Goal: Task Accomplishment & Management: Manage account settings

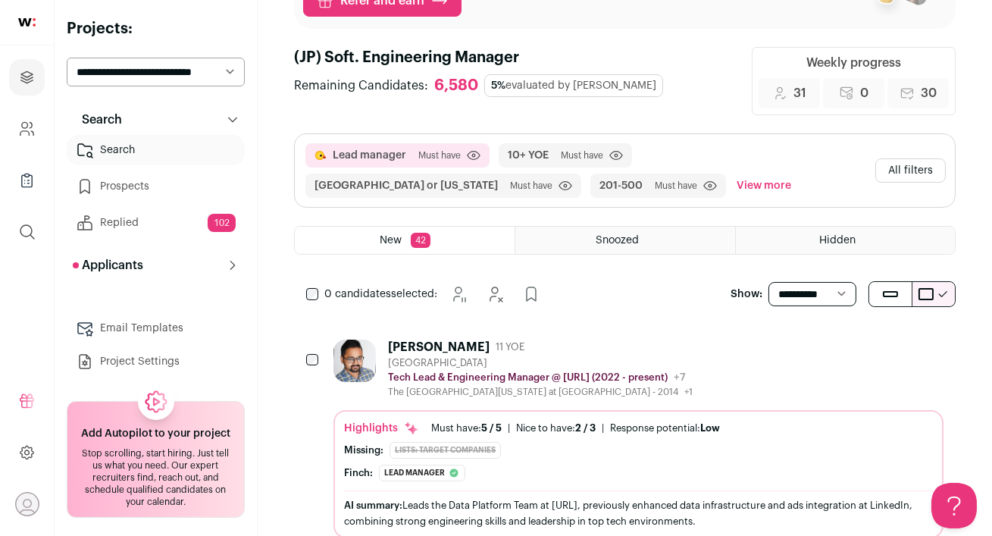
scroll to position [311, 0]
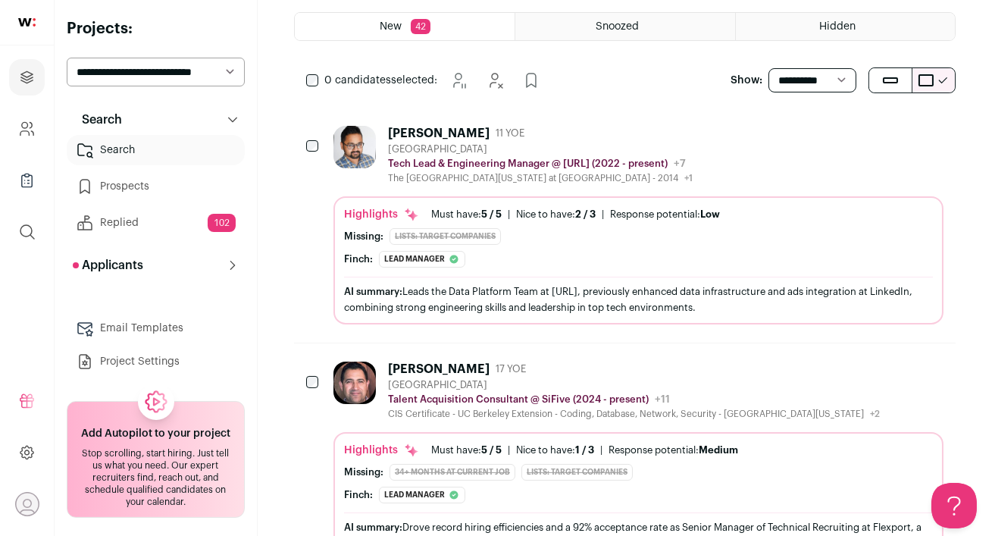
click at [683, 131] on div "Viswa Murali 11 YOE" at bounding box center [540, 133] width 305 height 15
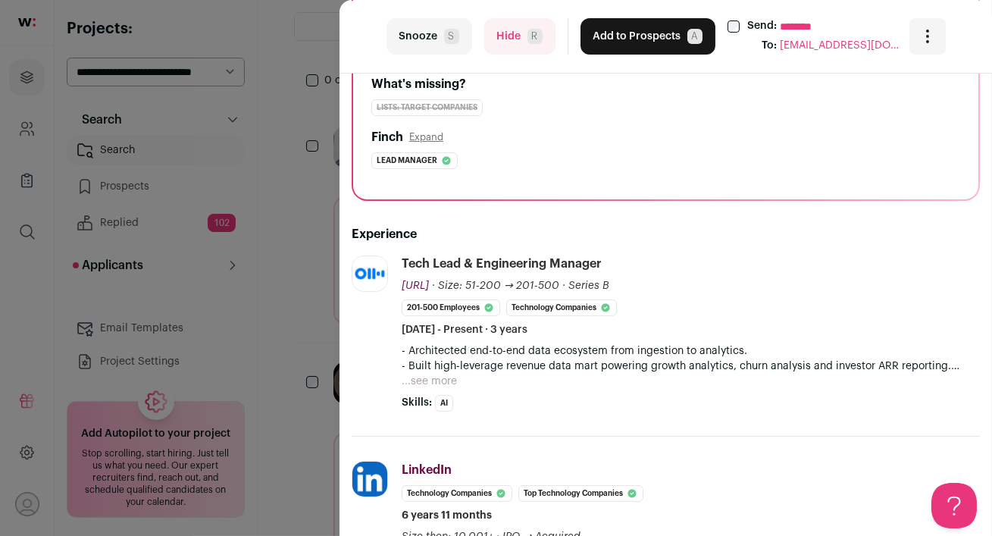
scroll to position [208, 0]
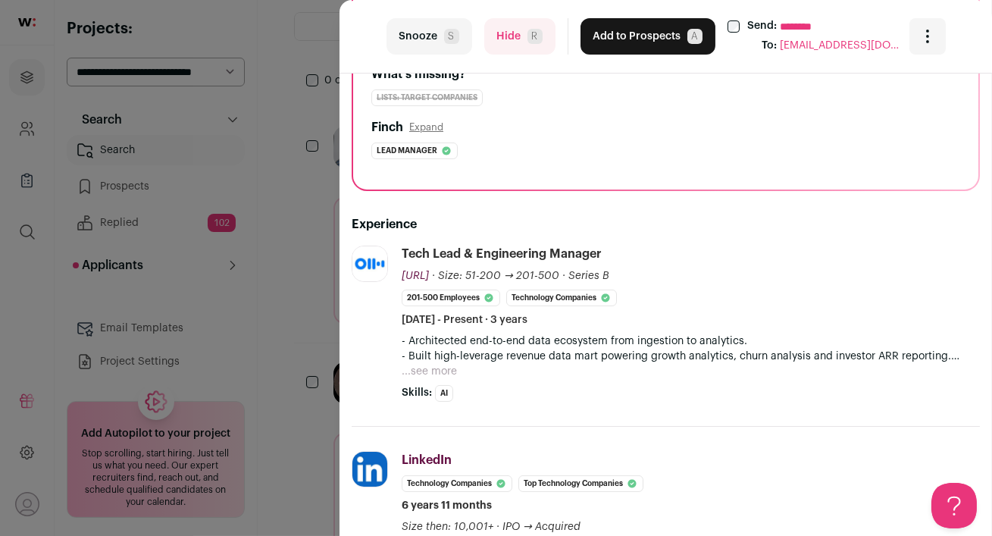
click at [427, 372] on button "...see more" at bounding box center [429, 371] width 55 height 15
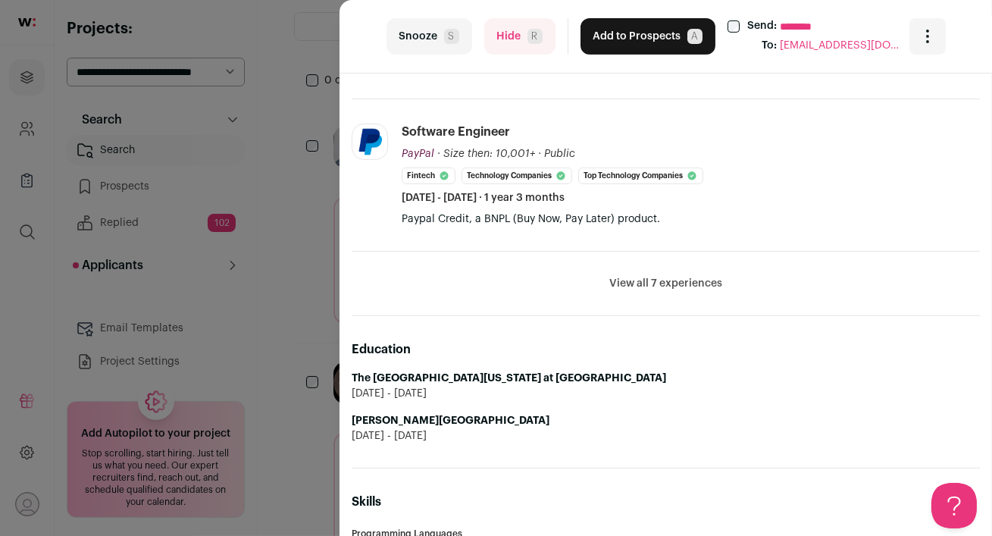
scroll to position [967, 0]
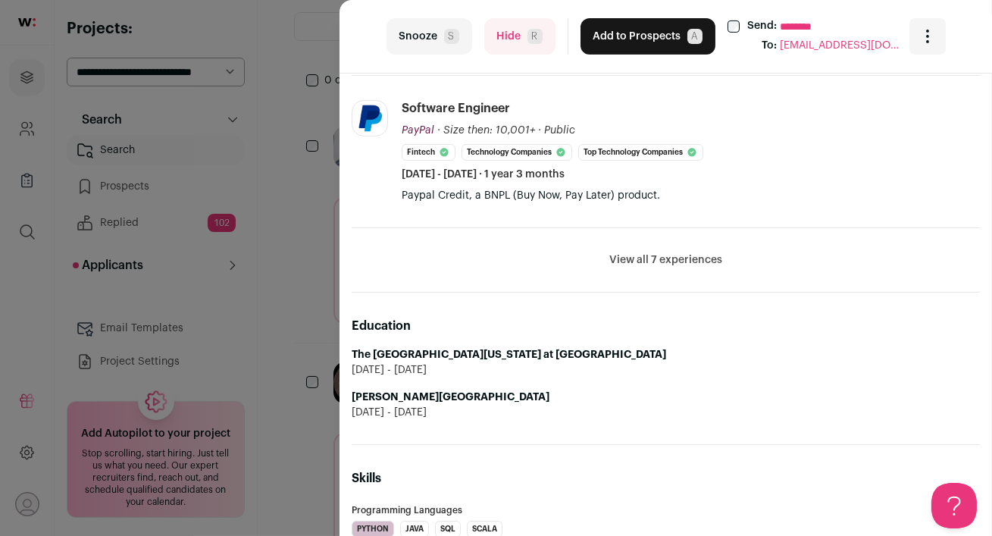
click at [667, 258] on button "View all 7 experiences" at bounding box center [665, 259] width 113 height 15
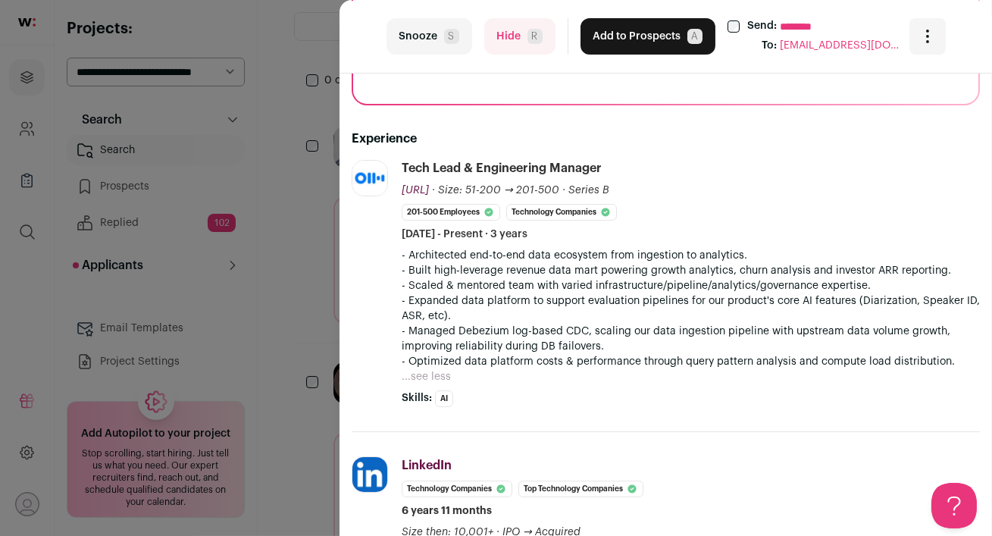
scroll to position [0, 0]
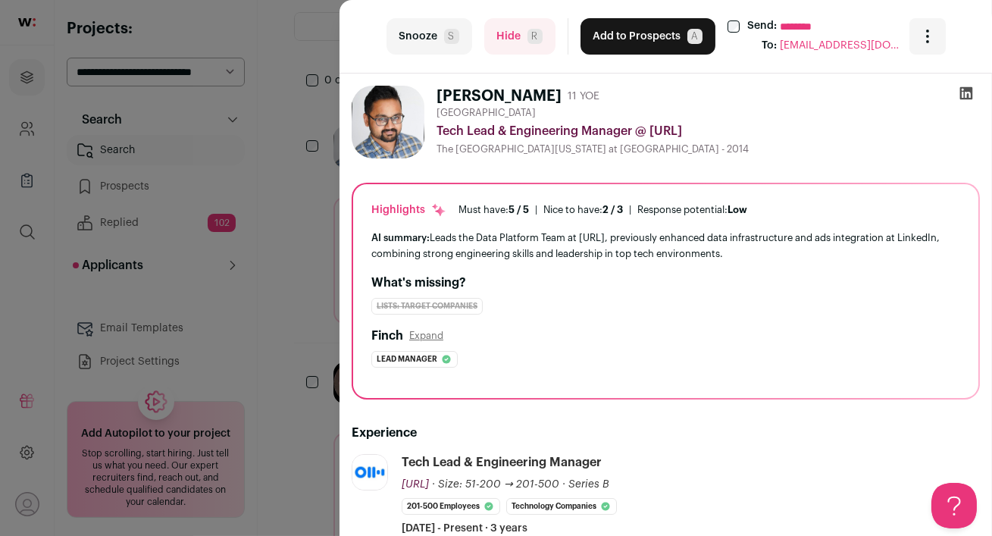
click at [965, 95] on icon at bounding box center [965, 93] width 15 height 15
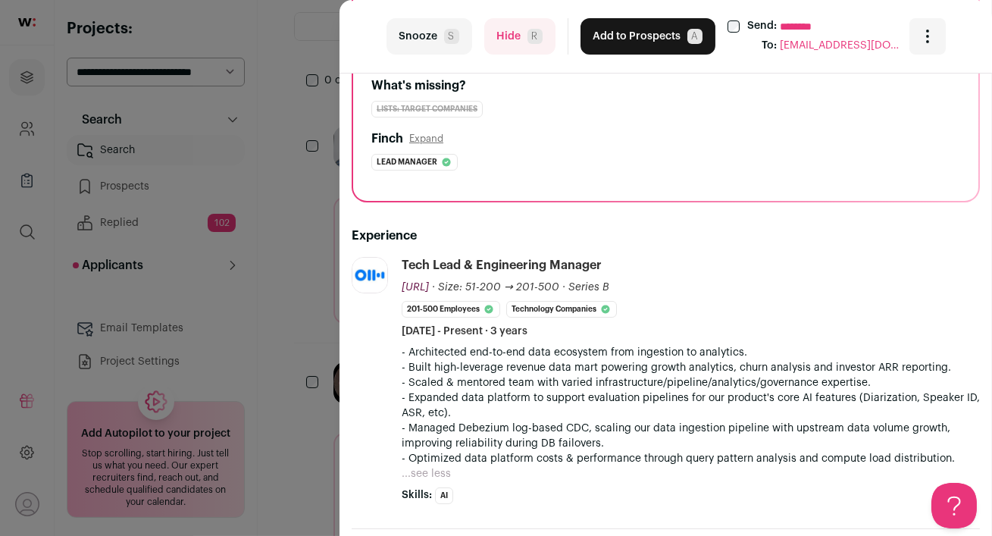
scroll to position [210, 0]
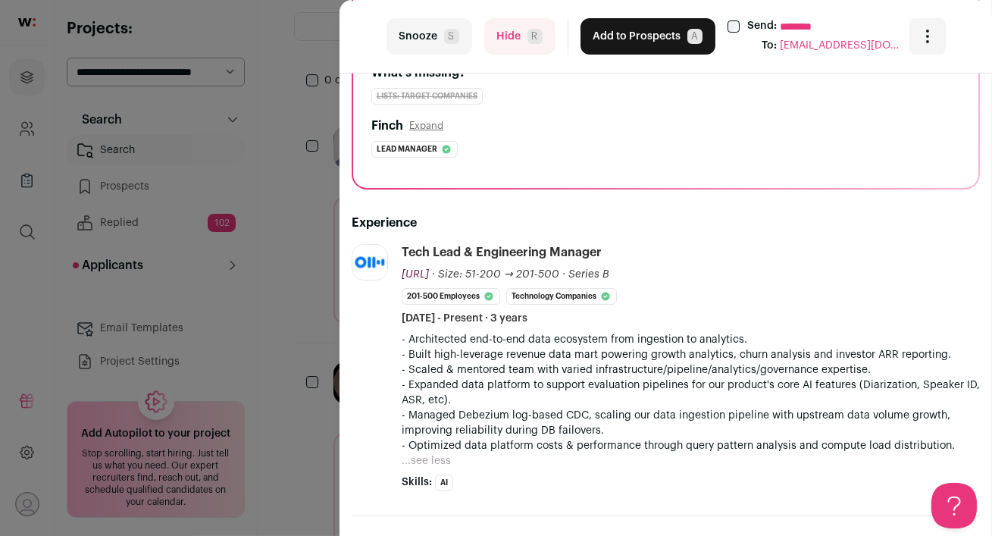
click at [598, 40] on button "Add to Prospects A" at bounding box center [647, 36] width 135 height 36
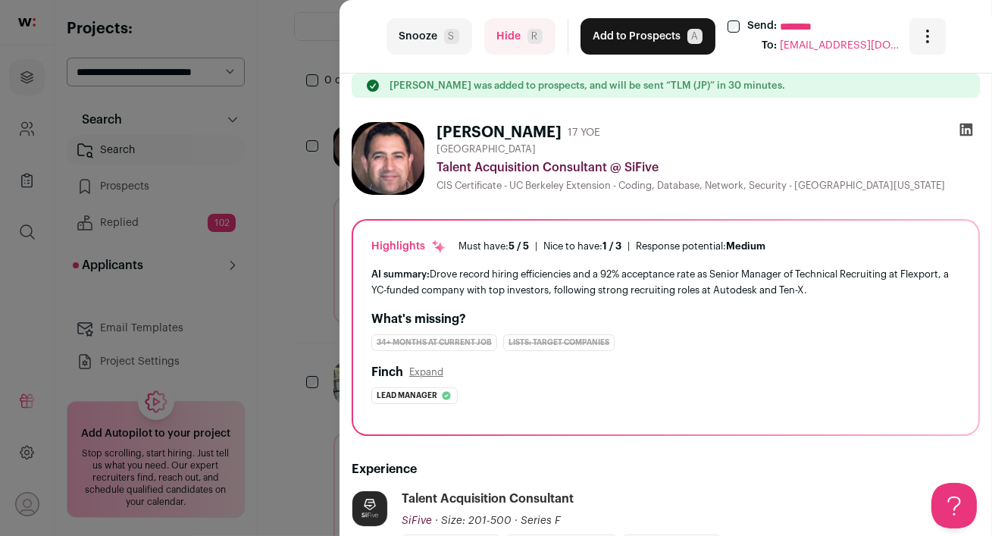
click at [505, 30] on button "Hide R" at bounding box center [519, 36] width 71 height 36
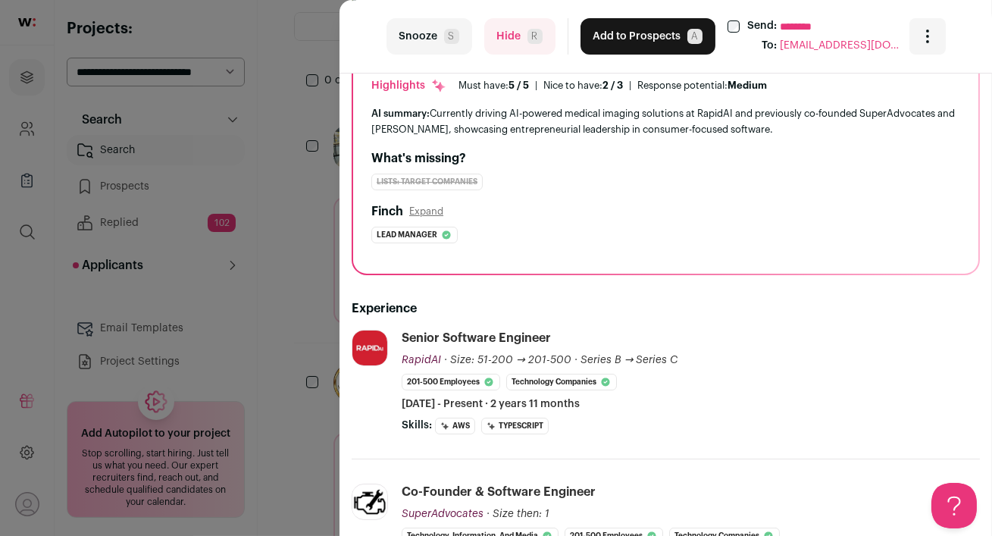
scroll to position [0, 0]
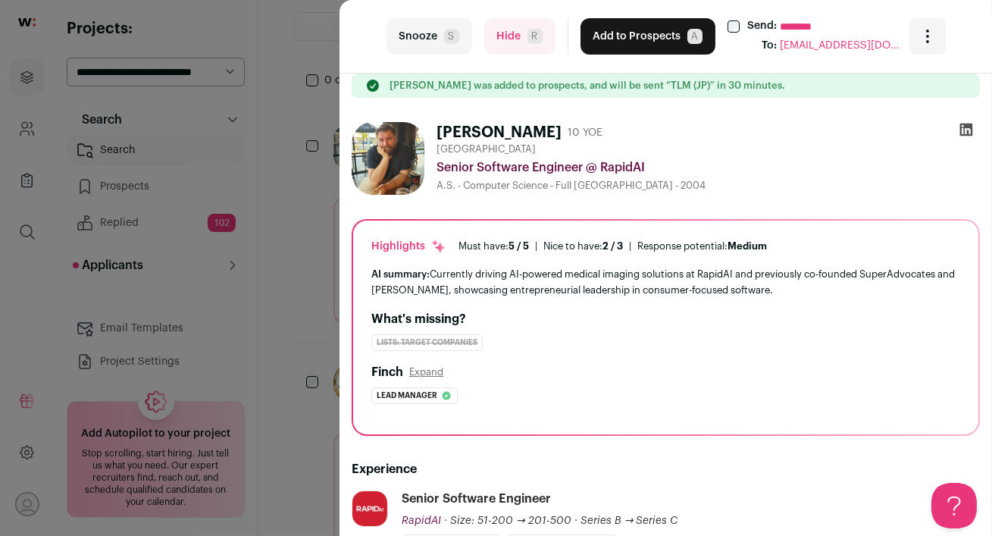
click at [509, 42] on button "Hide R" at bounding box center [519, 36] width 71 height 36
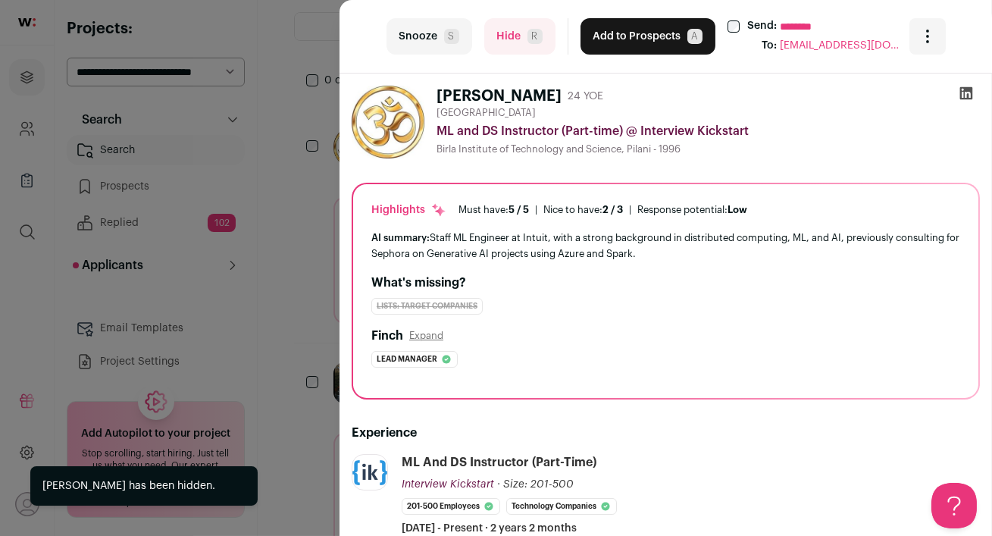
click at [509, 42] on button "Hide R" at bounding box center [519, 36] width 71 height 36
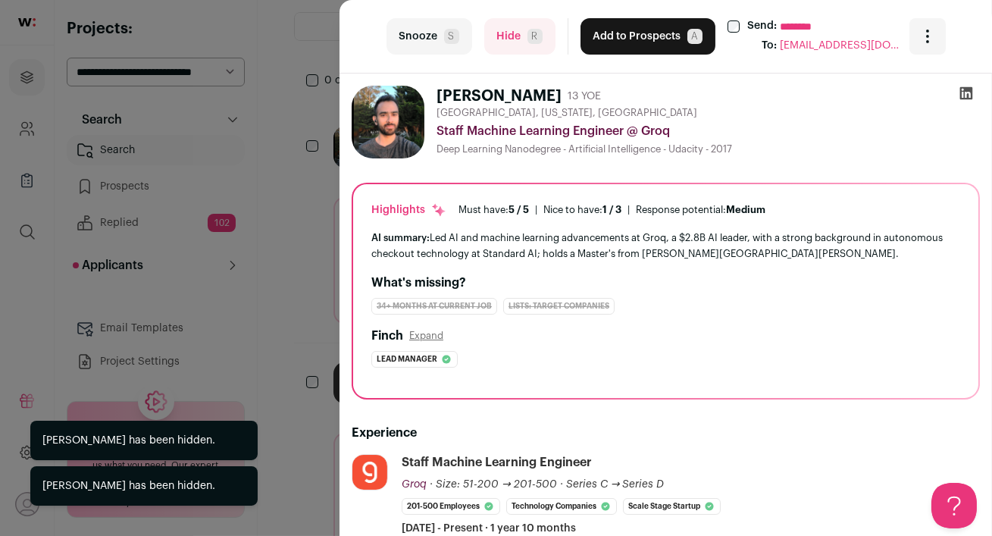
click at [509, 42] on button "Hide R" at bounding box center [519, 36] width 71 height 36
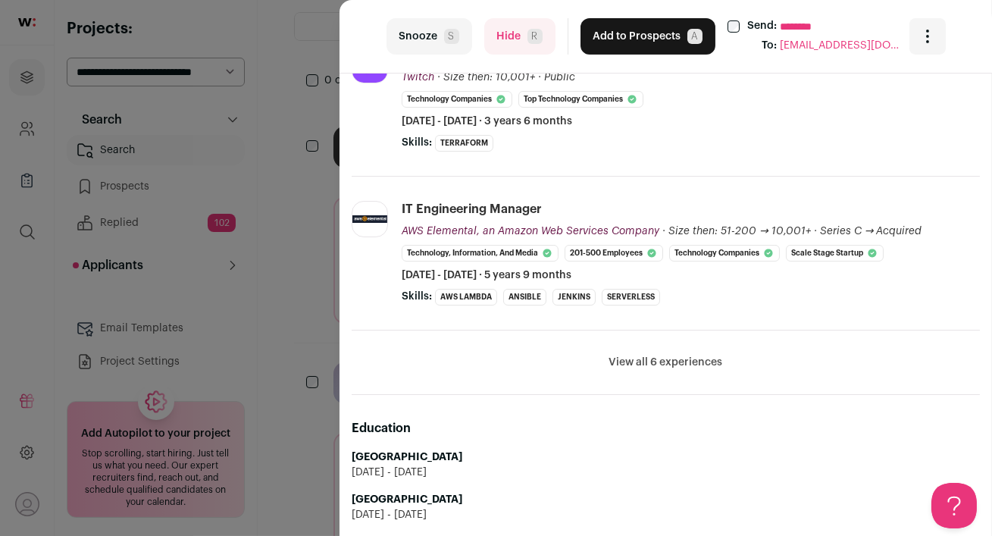
scroll to position [609, 0]
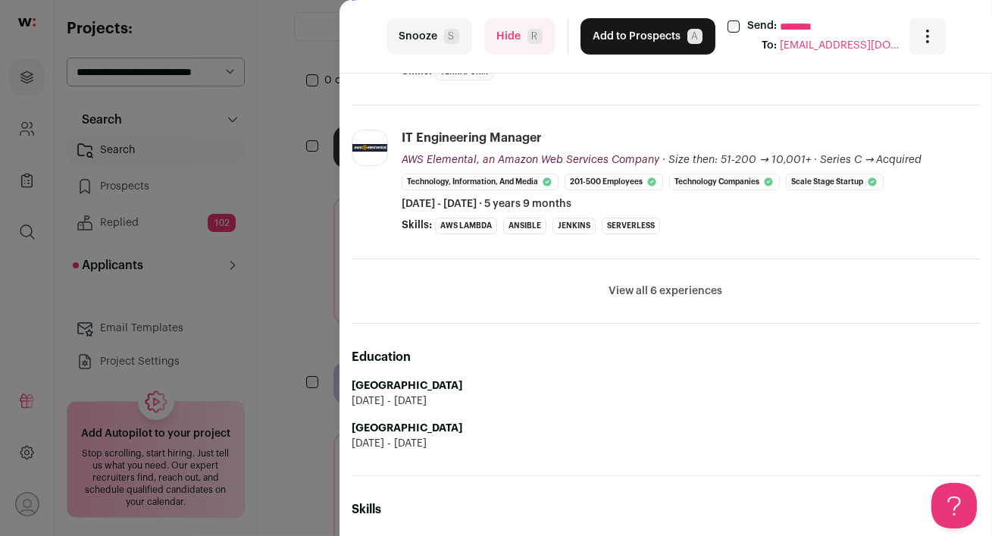
click at [670, 284] on button "View all 6 experiences" at bounding box center [666, 290] width 114 height 15
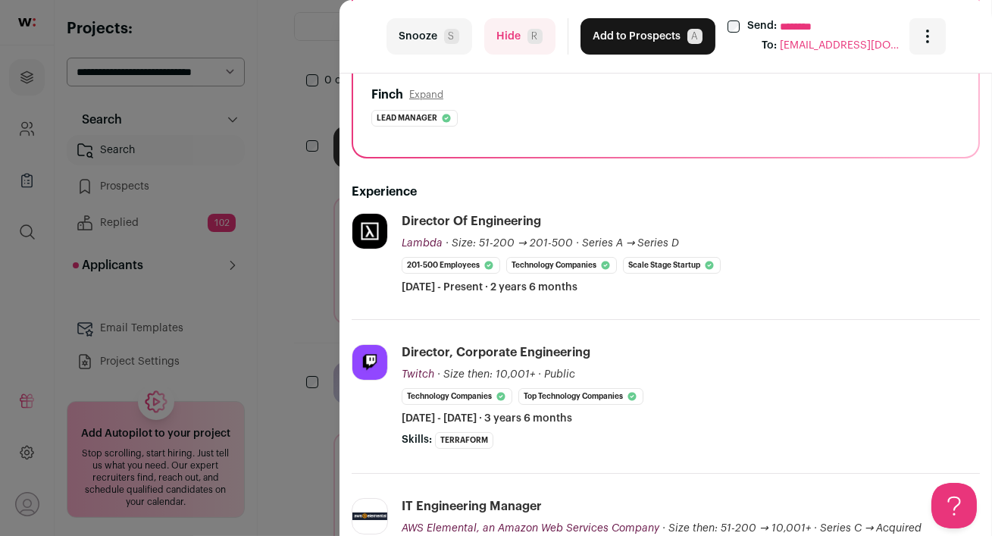
scroll to position [0, 0]
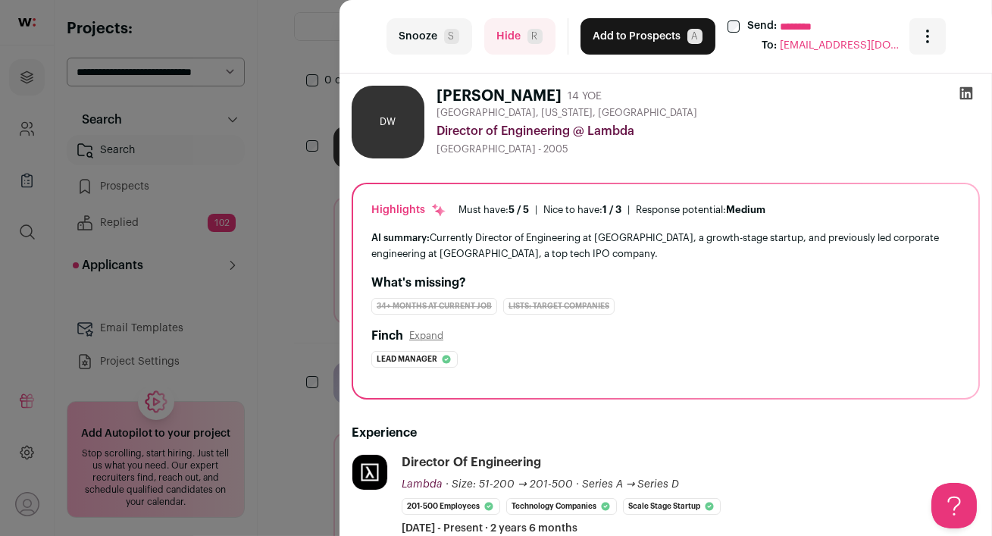
click at [509, 39] on button "Hide R" at bounding box center [519, 36] width 71 height 36
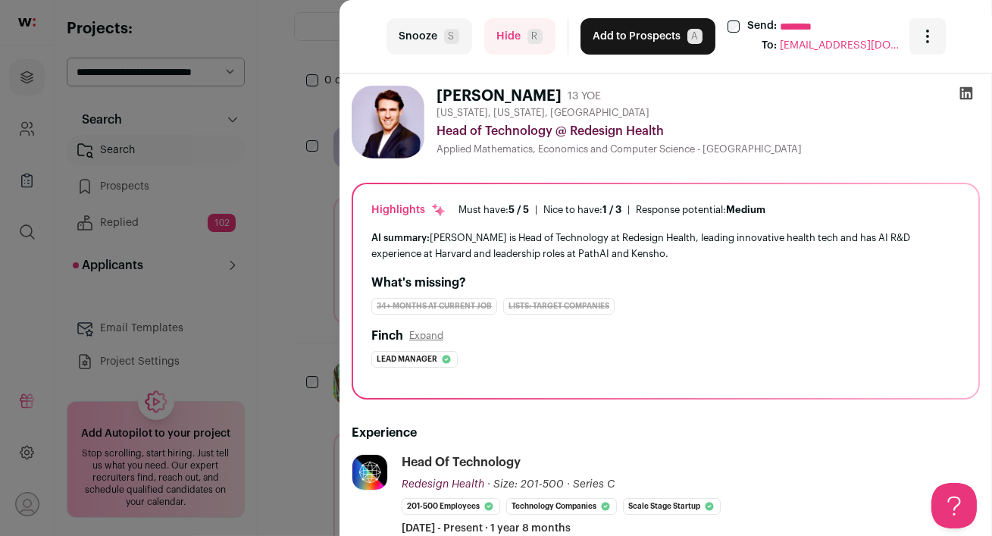
scroll to position [220, 0]
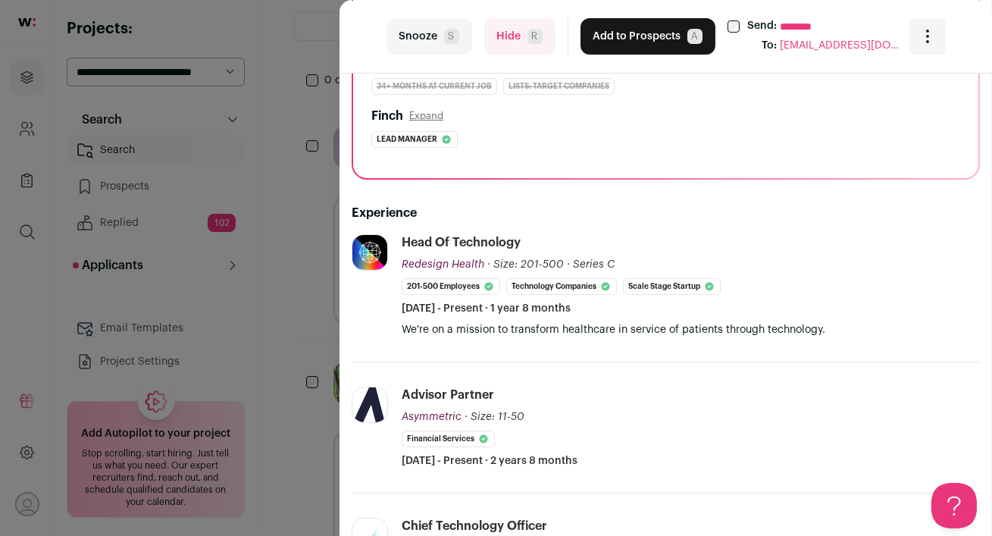
click at [506, 41] on button "Hide R" at bounding box center [519, 36] width 71 height 36
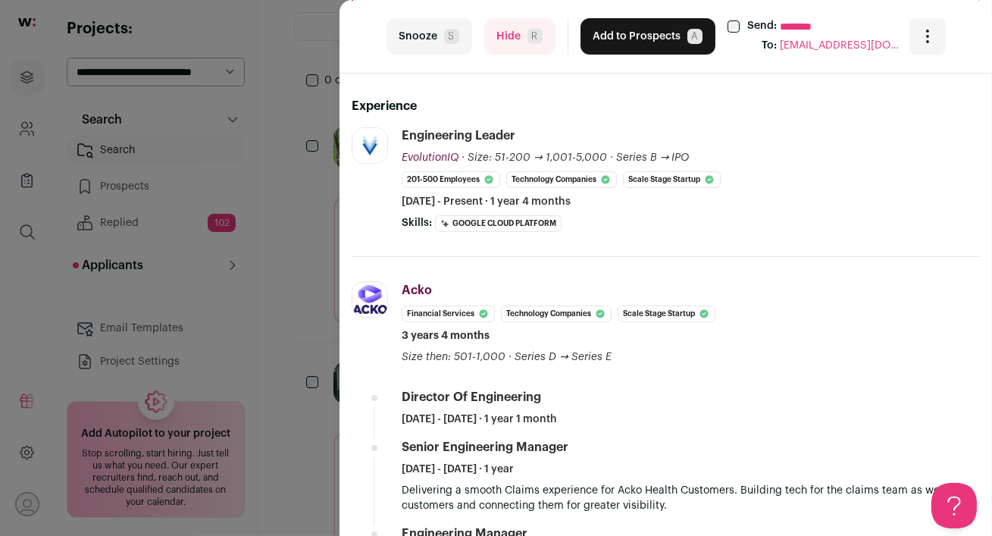
scroll to position [320, 0]
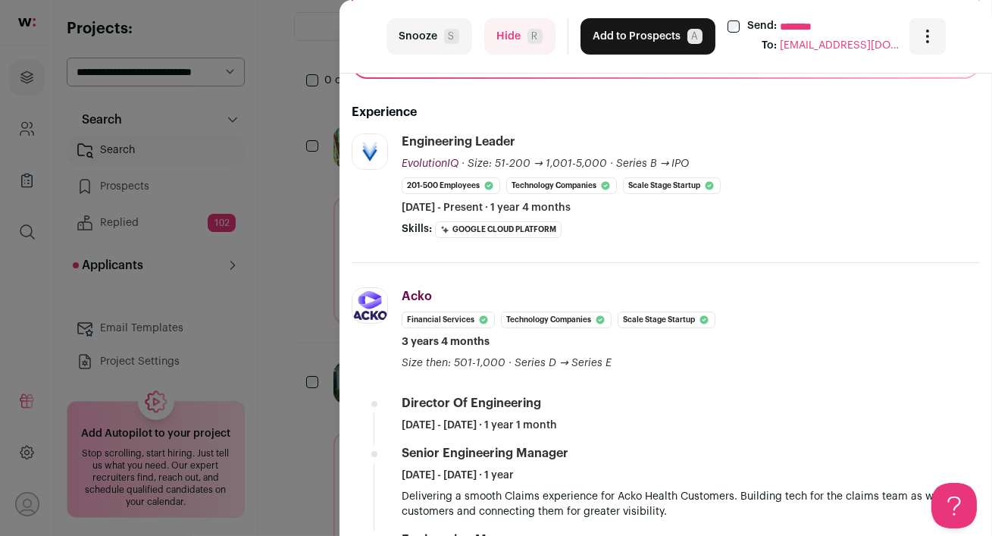
click at [501, 41] on button "Hide R" at bounding box center [519, 36] width 71 height 36
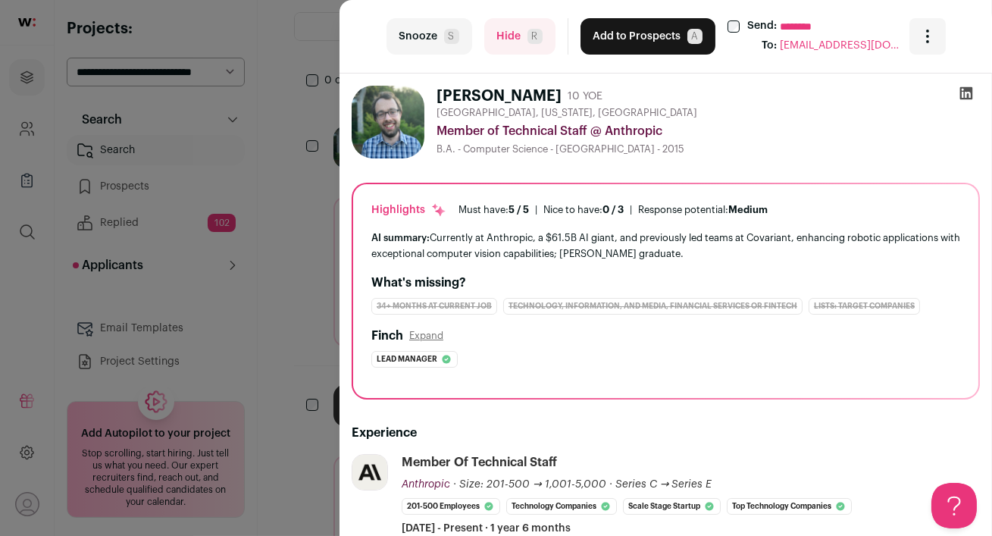
scroll to position [152, 0]
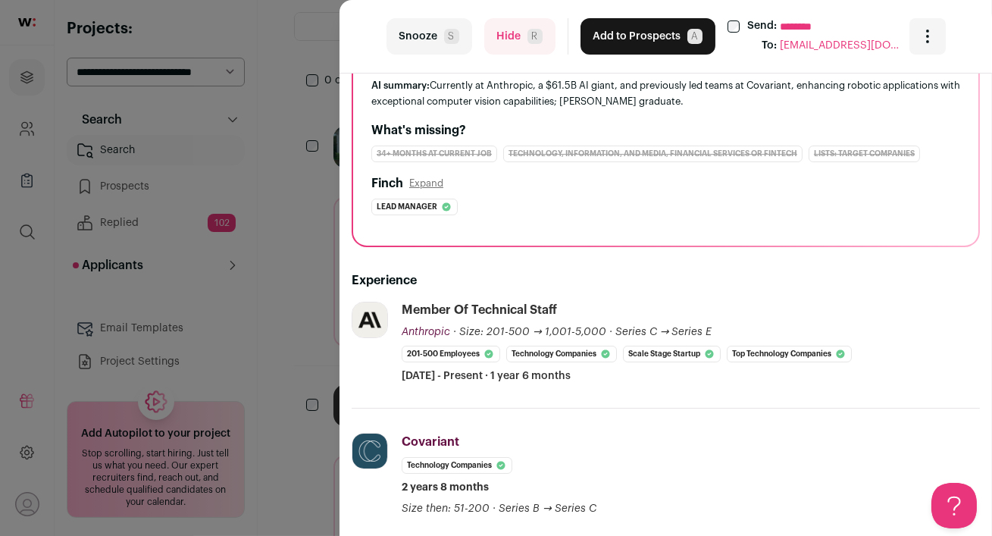
click at [511, 34] on button "Hide R" at bounding box center [519, 36] width 71 height 36
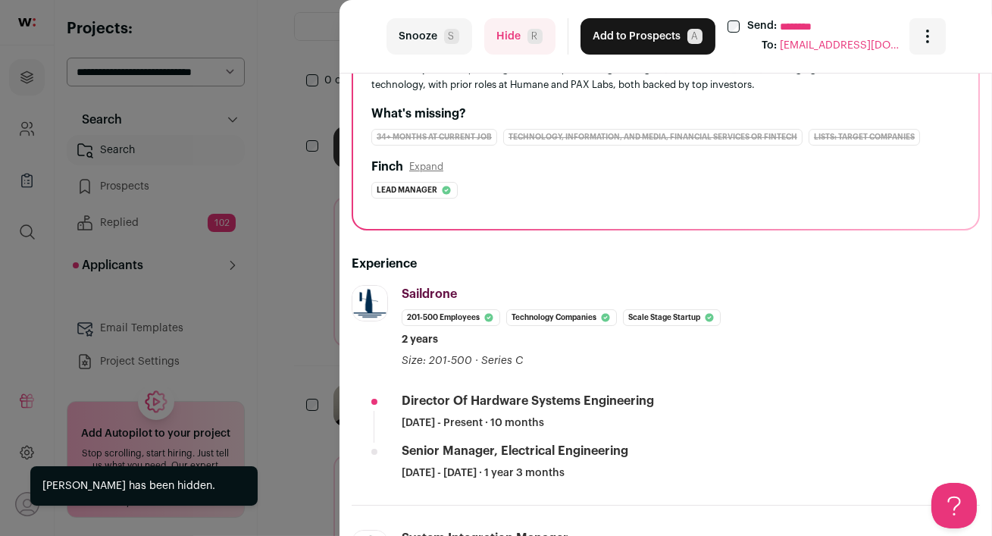
scroll to position [170, 0]
click at [510, 36] on button "Hide R" at bounding box center [519, 36] width 71 height 36
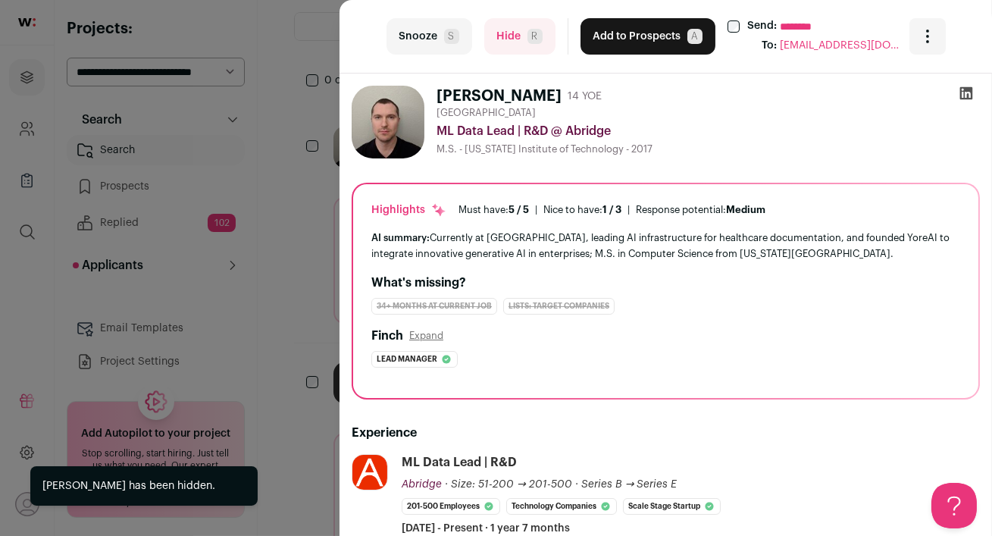
click at [509, 40] on button "Hide R" at bounding box center [519, 36] width 71 height 36
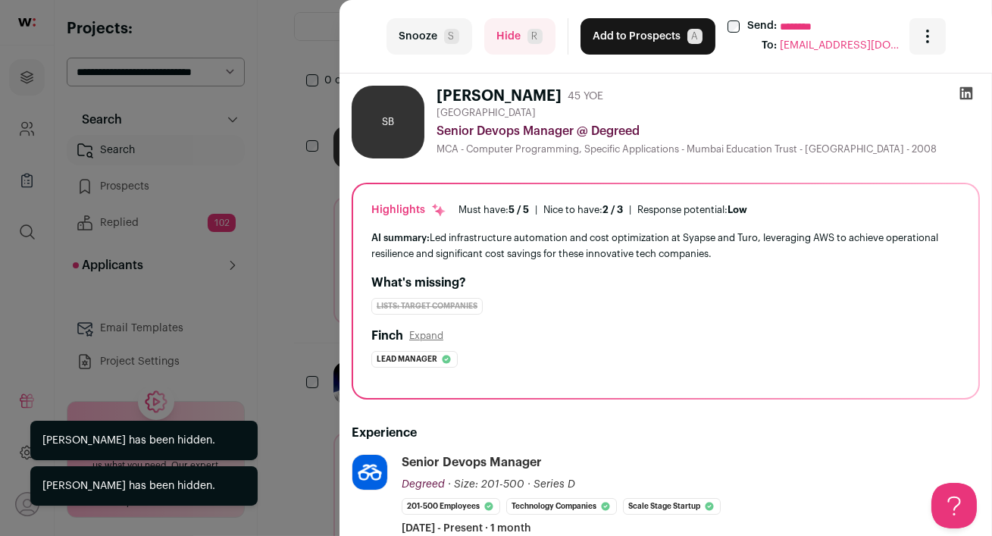
click at [509, 40] on button "Hide R" at bounding box center [519, 36] width 71 height 36
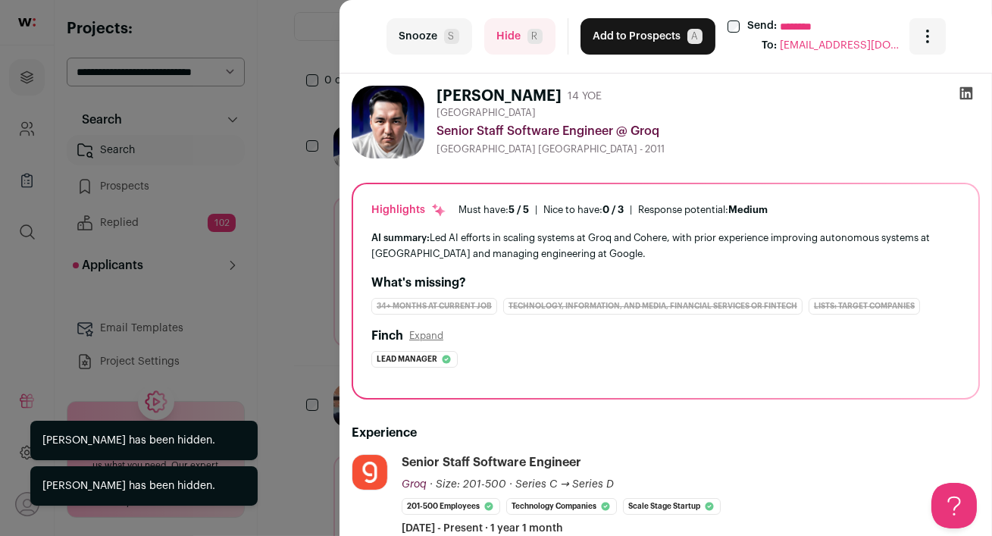
click at [509, 40] on button "Hide R" at bounding box center [519, 36] width 71 height 36
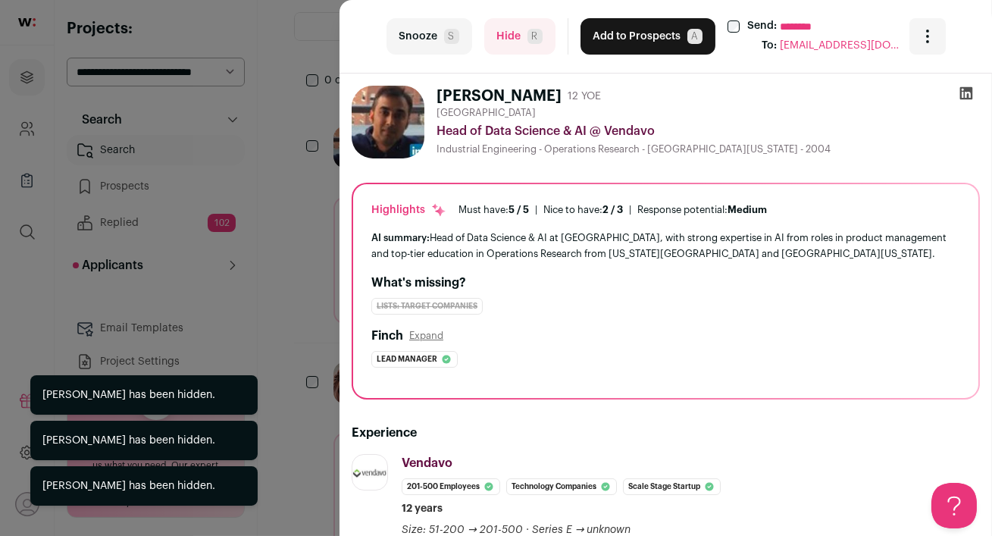
scroll to position [90, 0]
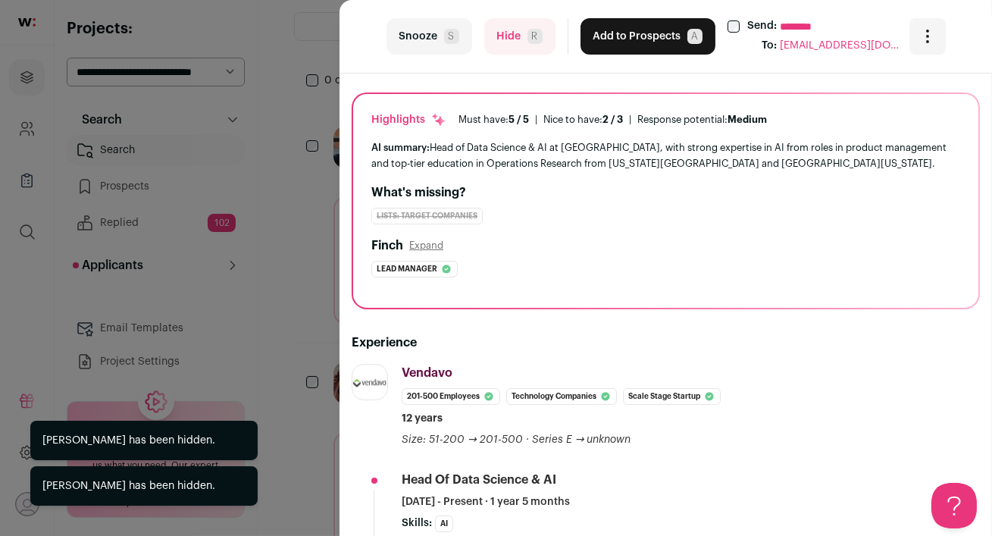
click at [504, 42] on button "Hide R" at bounding box center [519, 36] width 71 height 36
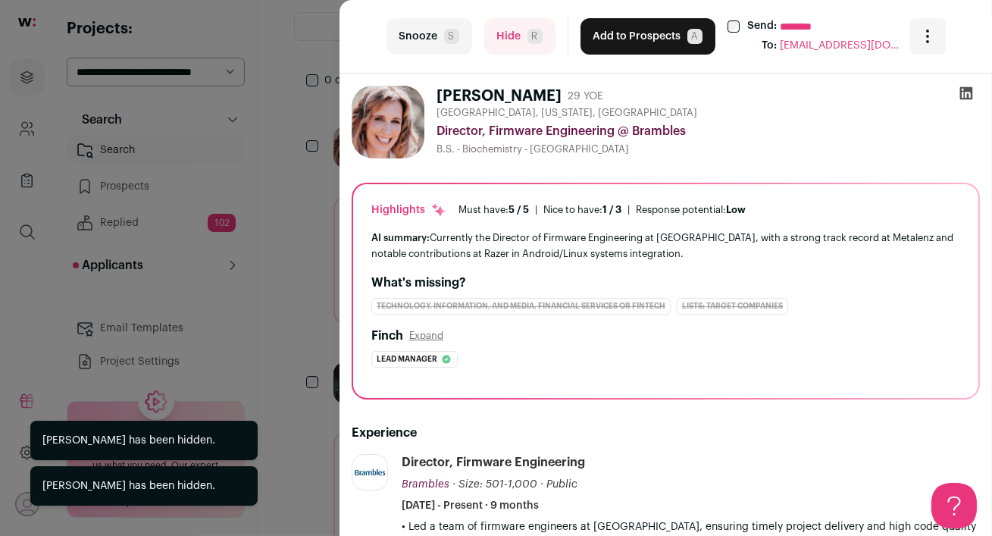
click at [298, 288] on div "last Snooze S Hide R Add to Prospects A Send: ******** To: scrapmavin@hotmail.c…" at bounding box center [496, 268] width 992 height 536
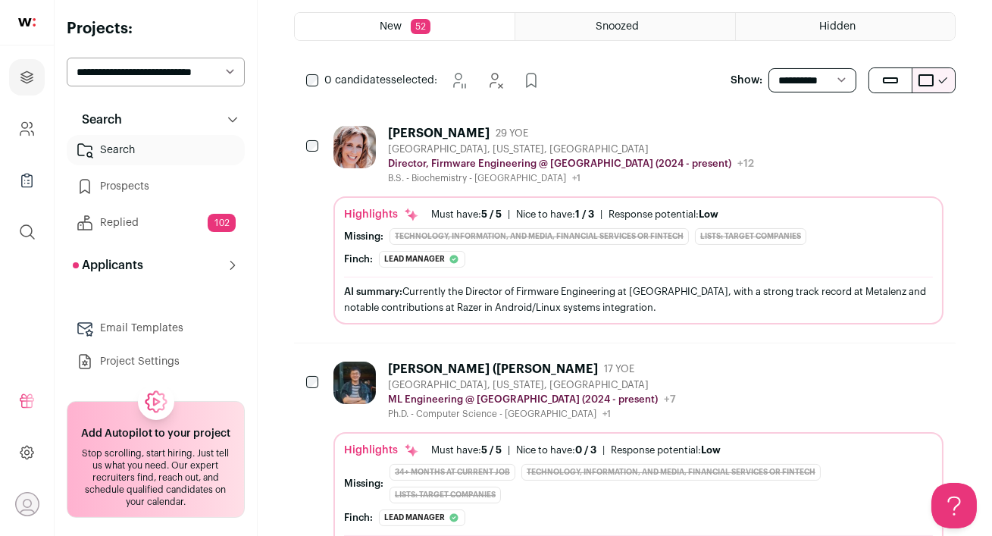
scroll to position [0, 0]
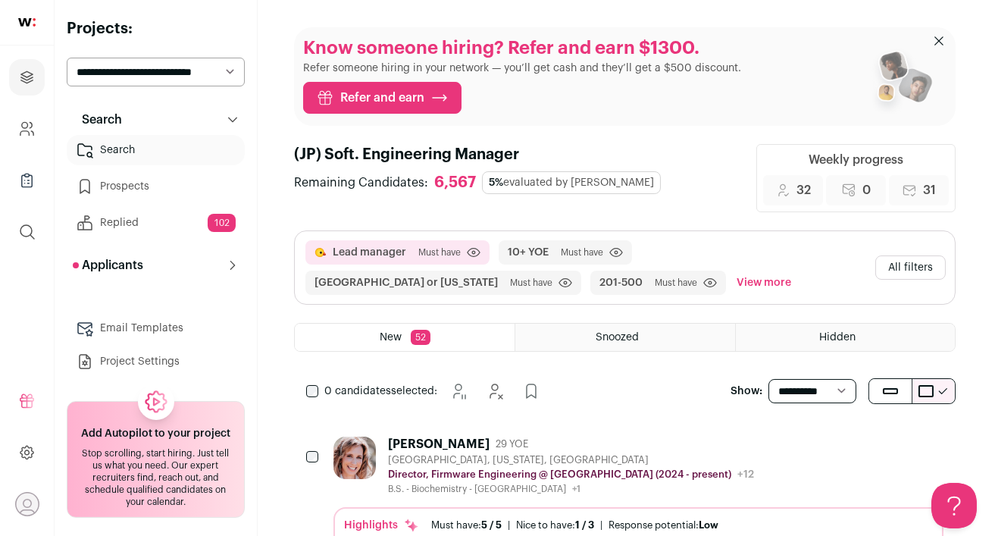
click at [915, 277] on button "All filters" at bounding box center [910, 267] width 70 height 24
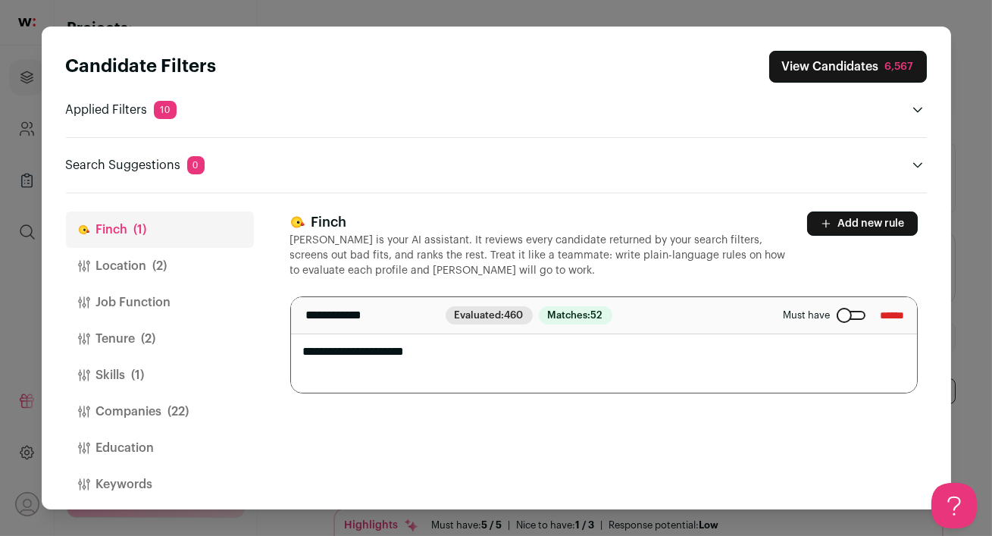
click at [120, 306] on button "Job Function" at bounding box center [160, 302] width 188 height 36
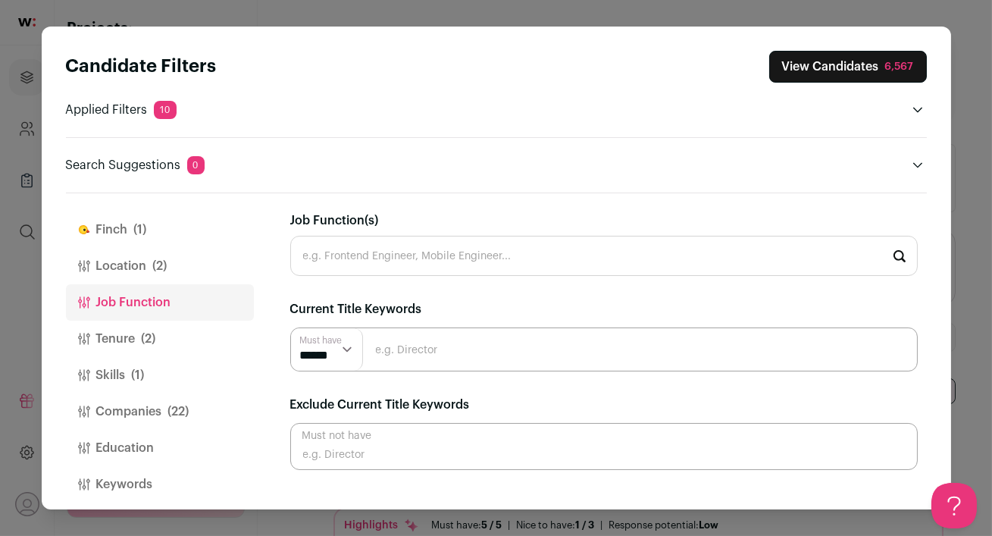
click at [413, 250] on input "Job Function(s)" at bounding box center [603, 256] width 627 height 40
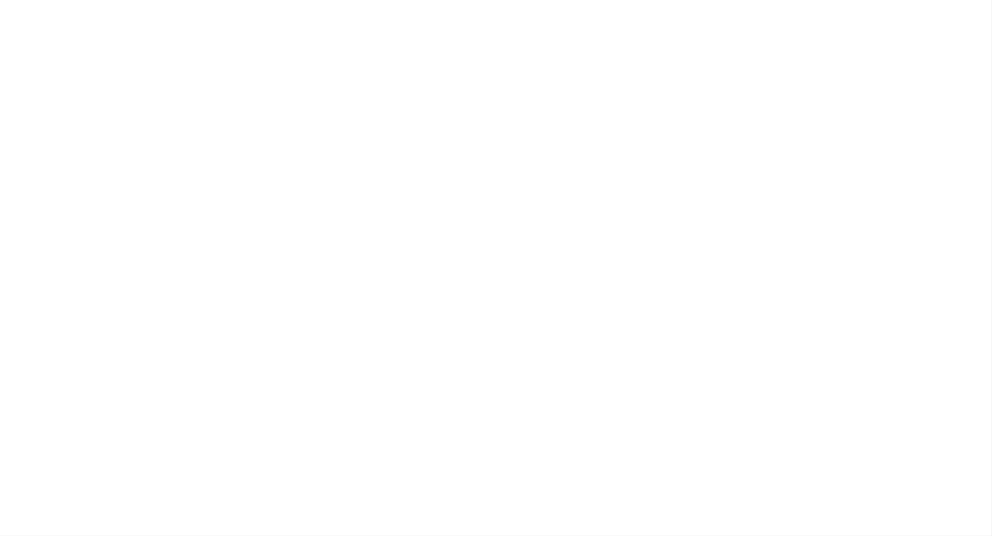
type input "so"
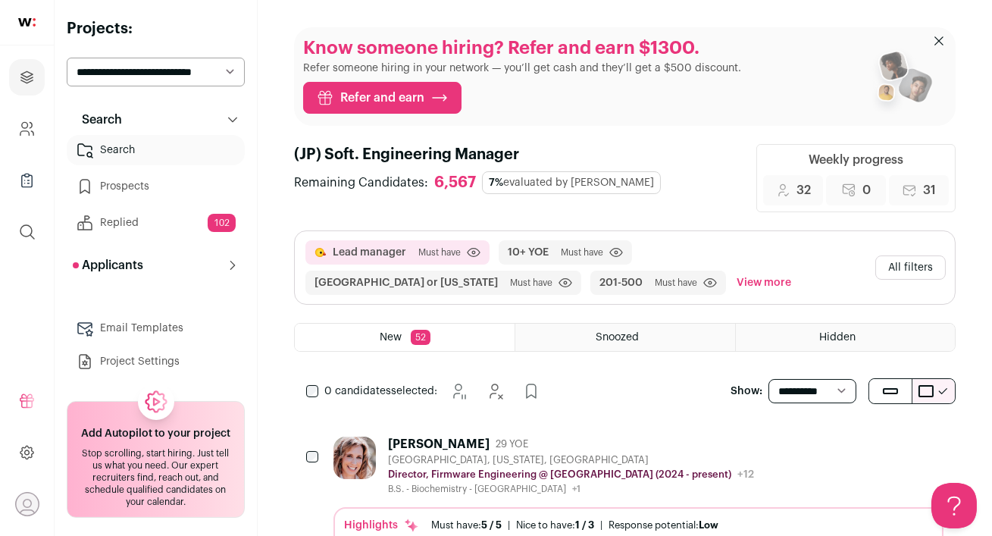
click at [923, 270] on button "All filters" at bounding box center [910, 267] width 70 height 24
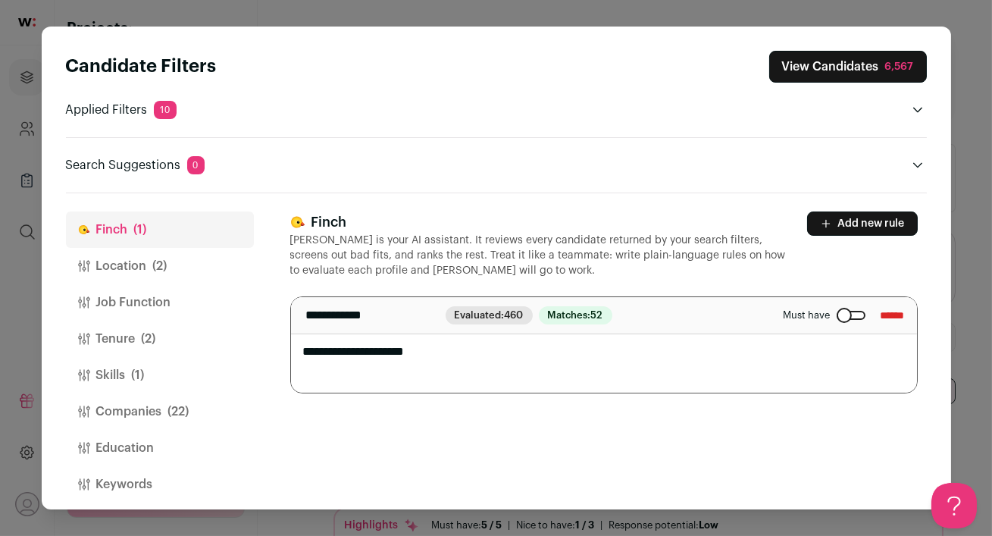
click at [154, 306] on button "Job Function" at bounding box center [160, 302] width 188 height 36
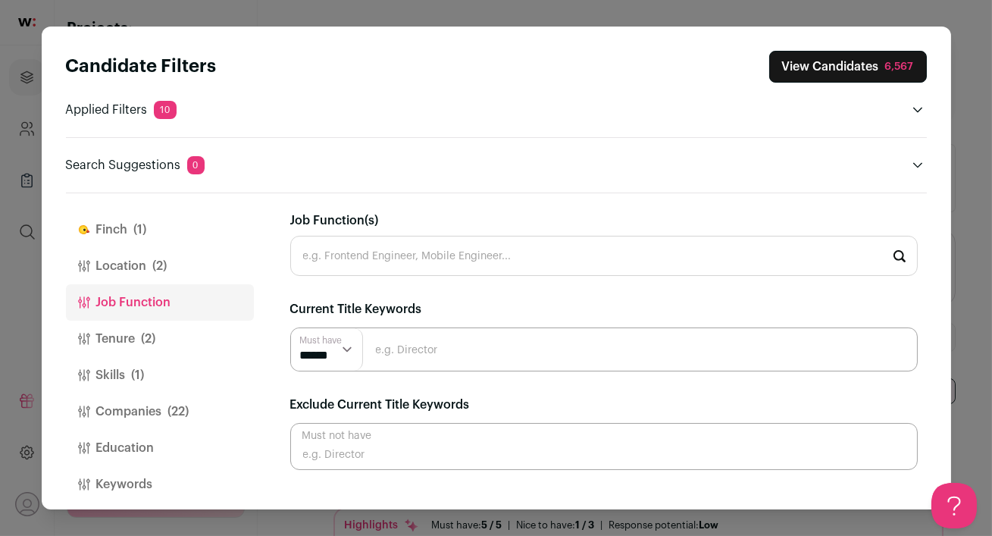
click at [410, 258] on input "Job Function(s)" at bounding box center [603, 256] width 627 height 40
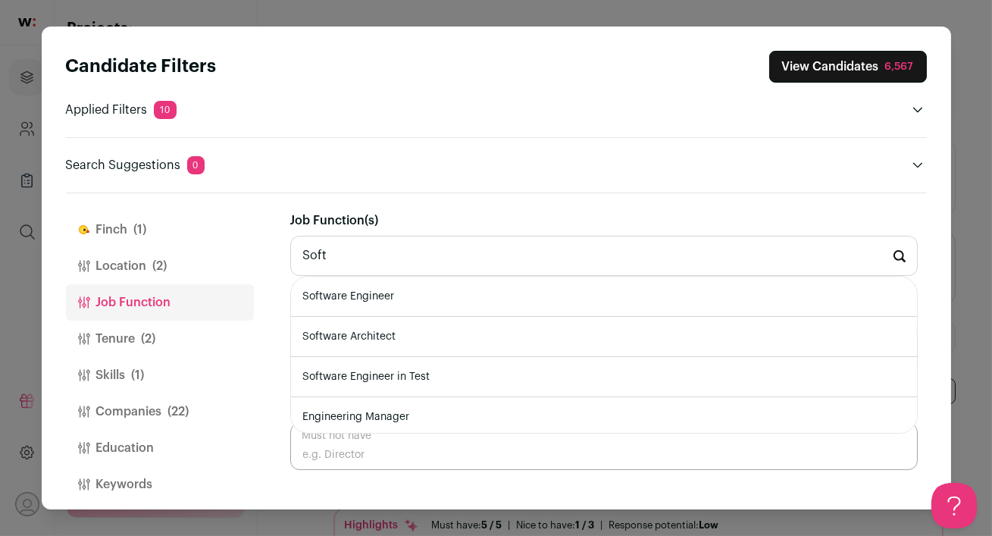
click at [405, 307] on li "Software Engineer" at bounding box center [604, 297] width 626 height 40
type input "Software Engineer"
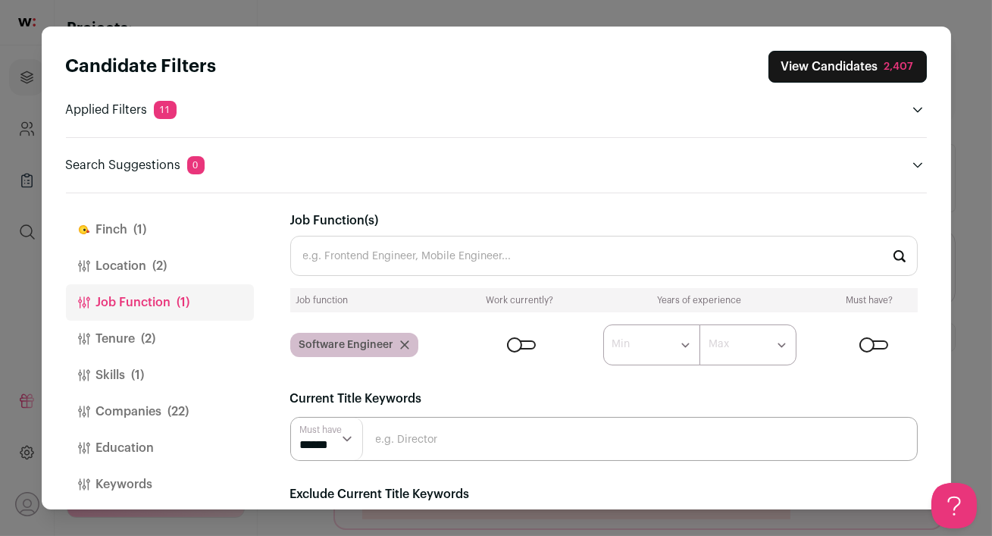
scroll to position [67, 0]
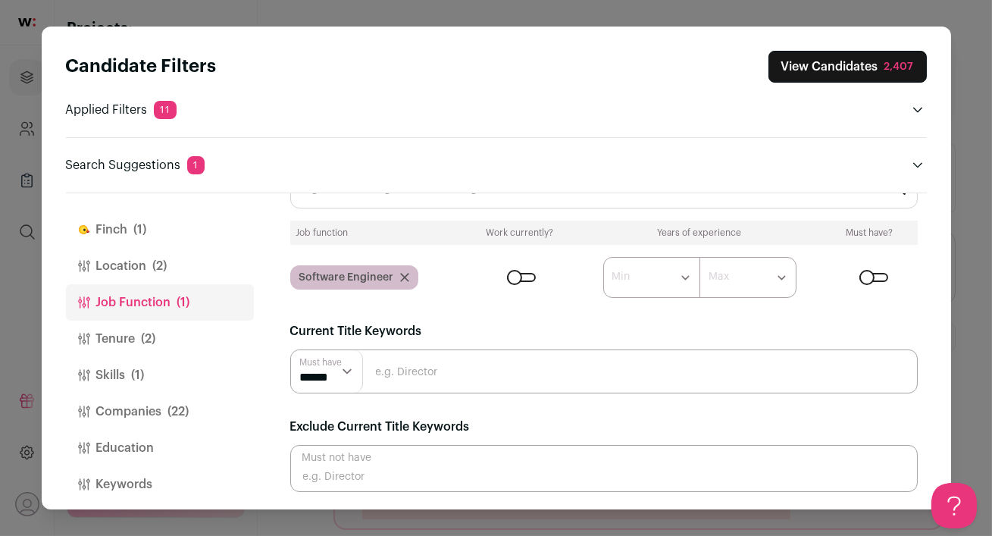
click at [453, 368] on input "Close modal via background" at bounding box center [603, 371] width 627 height 44
type input "Manager"
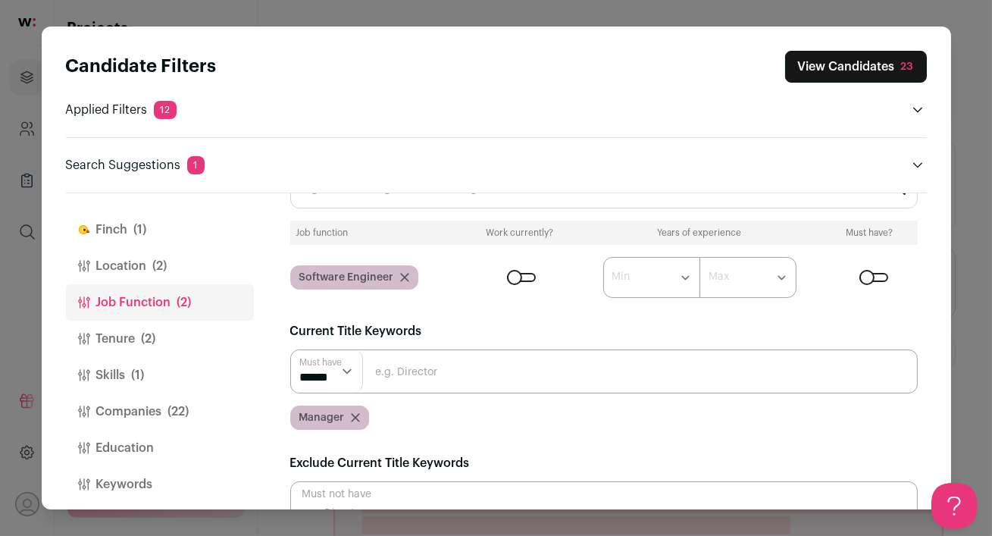
scroll to position [0, 0]
click at [353, 420] on icon "Close modal via background" at bounding box center [355, 417] width 9 height 9
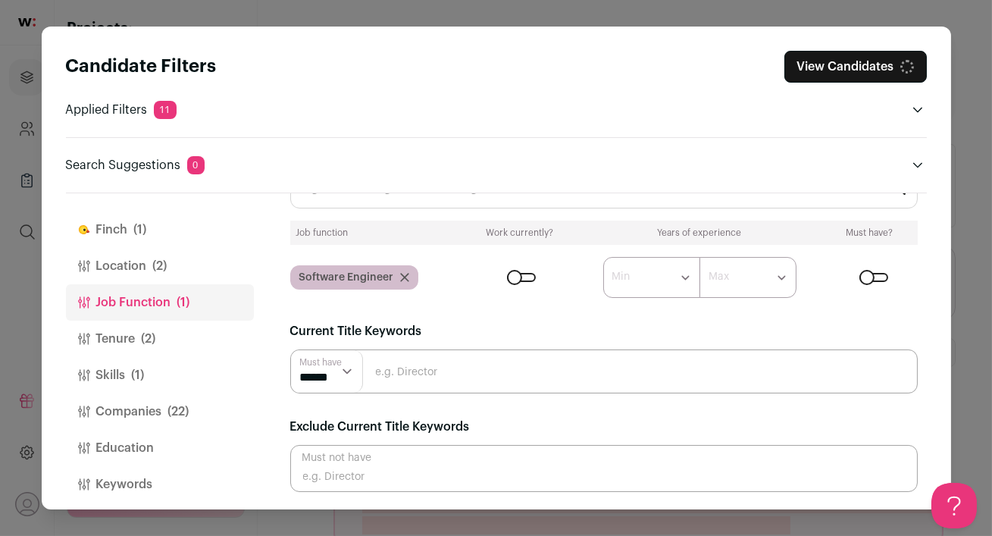
click at [420, 378] on input "Close modal via background" at bounding box center [603, 371] width 627 height 44
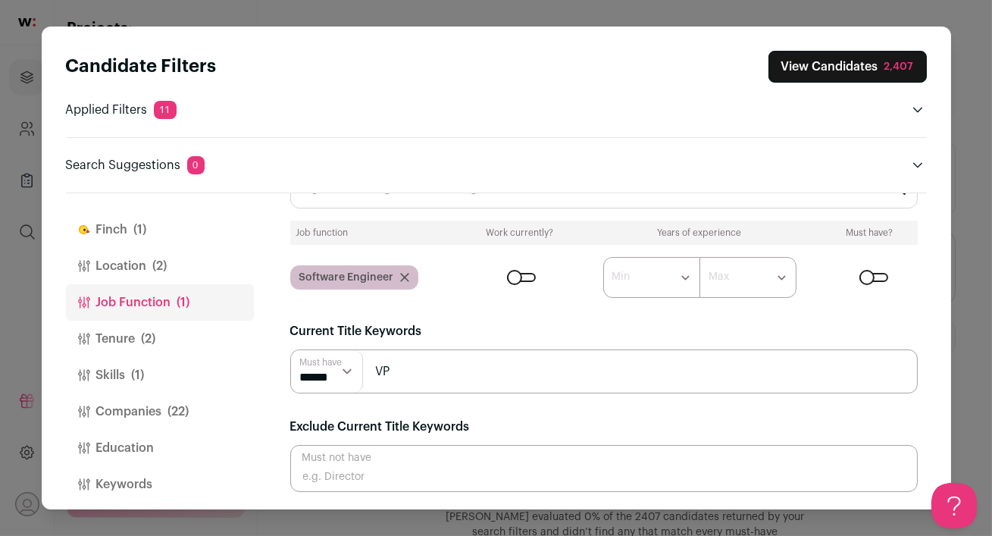
type input "V"
type input "e"
type input "v"
type input "Vice President"
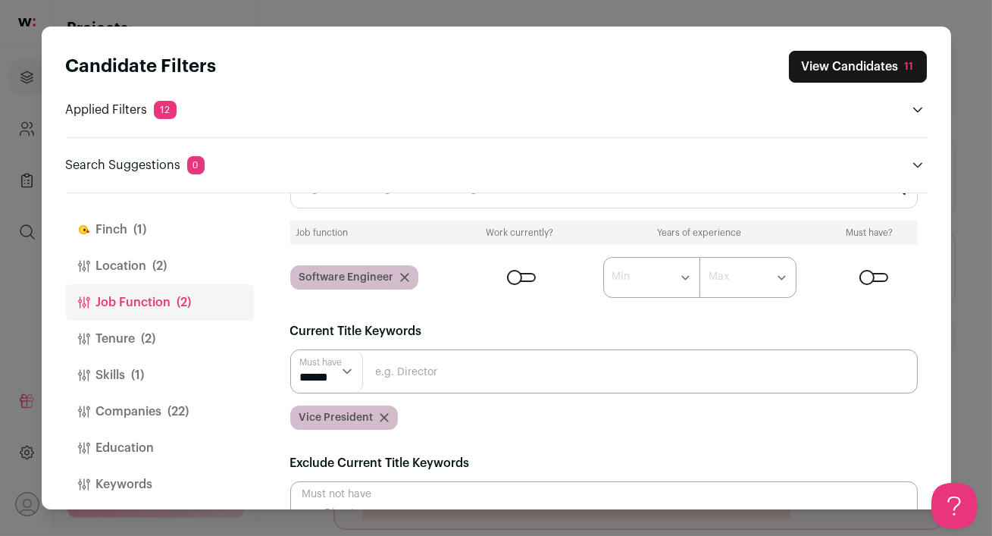
click at [417, 374] on input "Close modal via background" at bounding box center [603, 371] width 627 height 44
type input "manager"
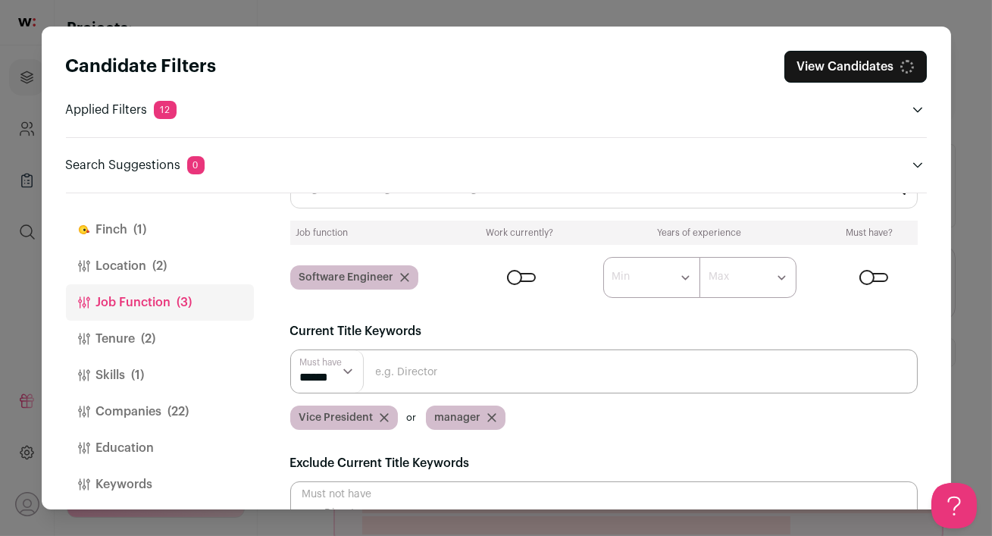
click at [391, 417] on div "Vice President" at bounding box center [344, 417] width 108 height 24
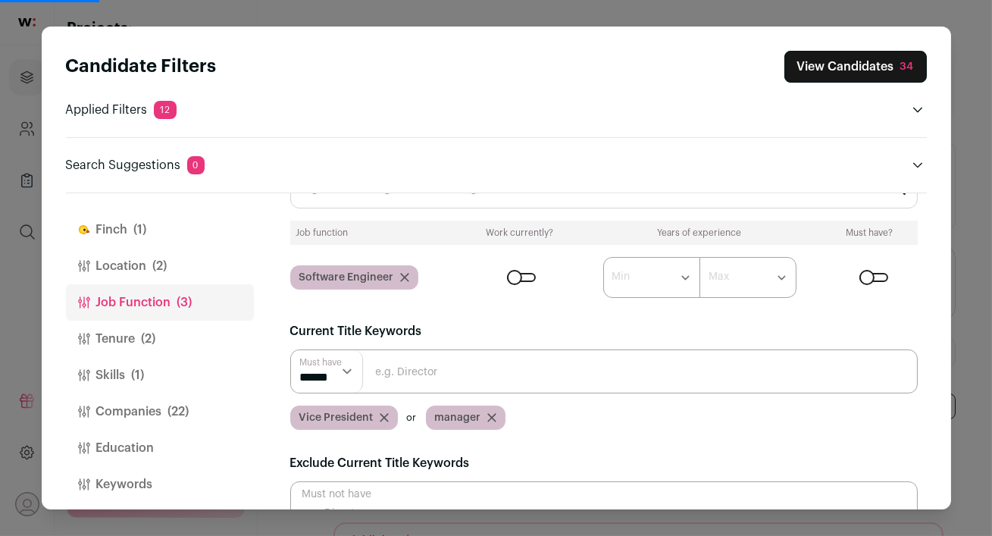
click at [464, 370] on input "Close modal via background" at bounding box center [603, 371] width 627 height 44
type input "Tech Lead Manager"
click at [552, 370] on input "Tech Lead Manager" at bounding box center [603, 371] width 627 height 44
click at [528, 363] on input "Close modal via background" at bounding box center [603, 371] width 627 height 44
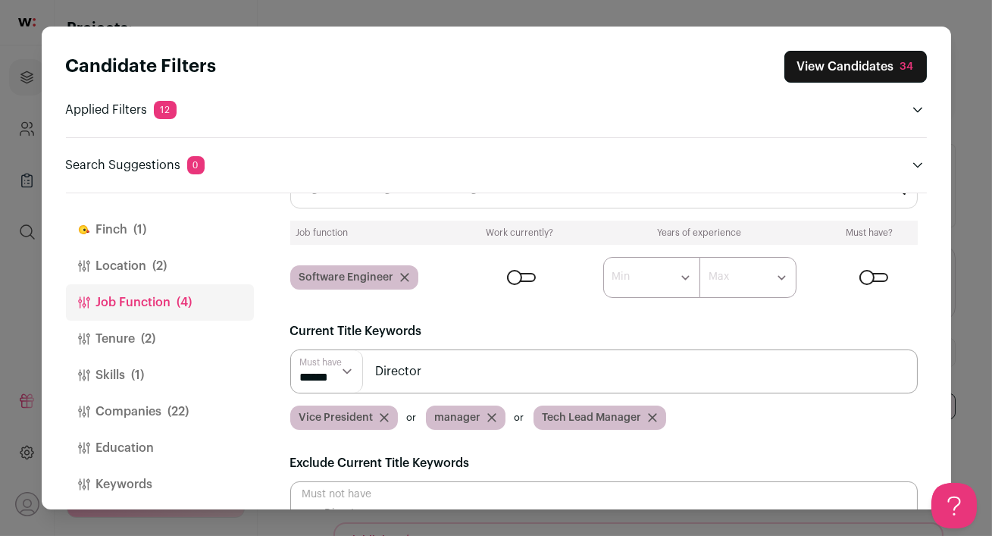
type input "Director"
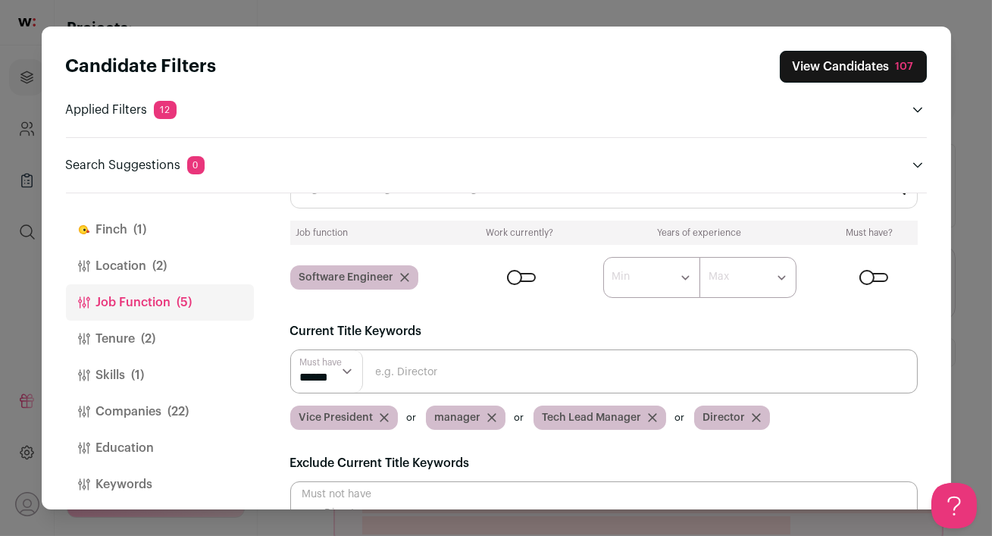
click at [534, 370] on input "Close modal via background" at bounding box center [603, 371] width 627 height 44
type input "Head"
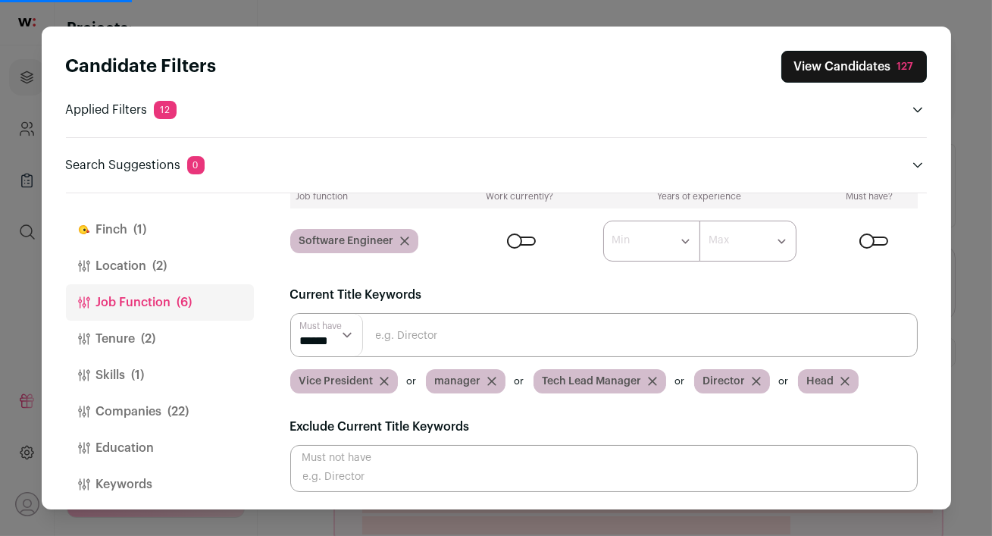
click at [822, 71] on button "View Candidates 127" at bounding box center [853, 67] width 145 height 32
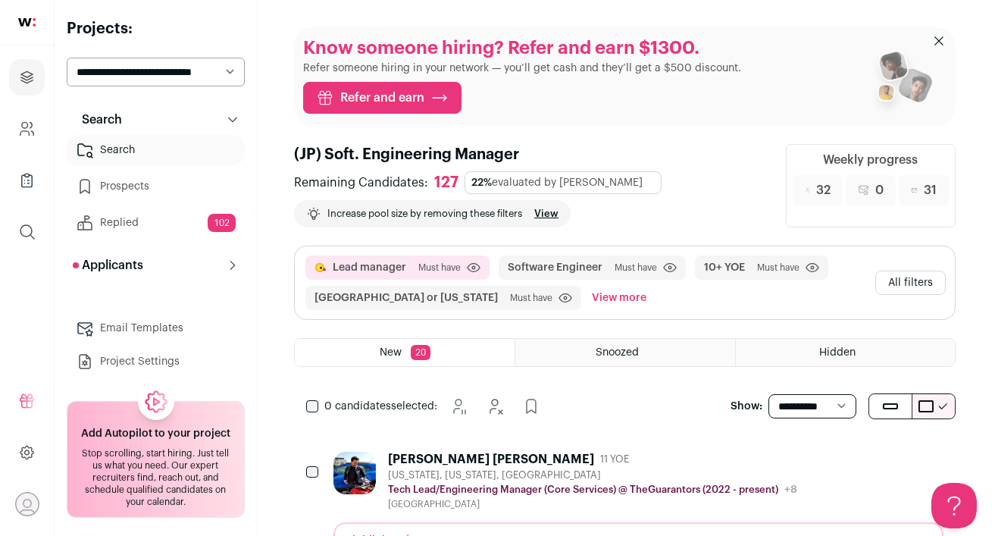
scroll to position [0, 0]
click at [608, 460] on div "[PERSON_NAME] [PERSON_NAME] 11 YOE" at bounding box center [592, 459] width 409 height 15
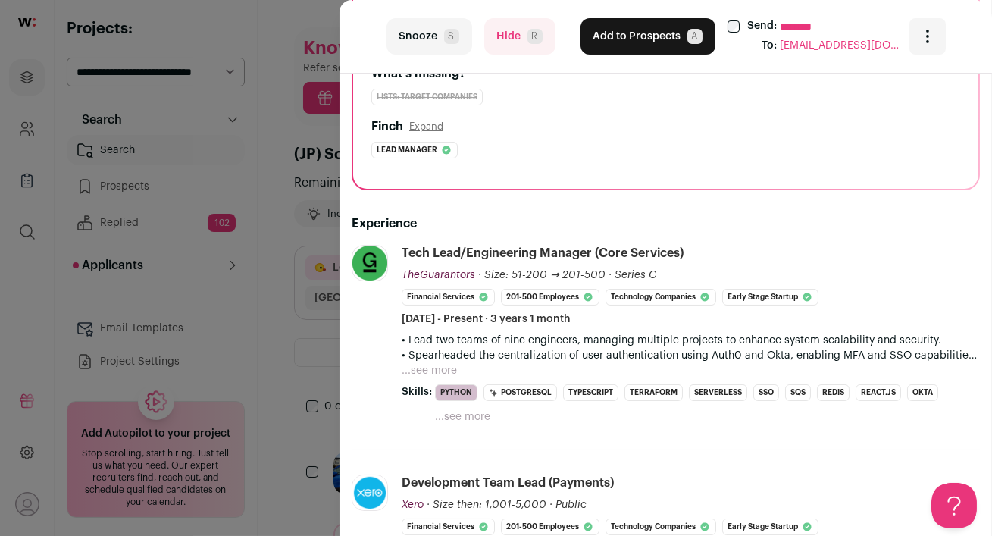
scroll to position [212, 0]
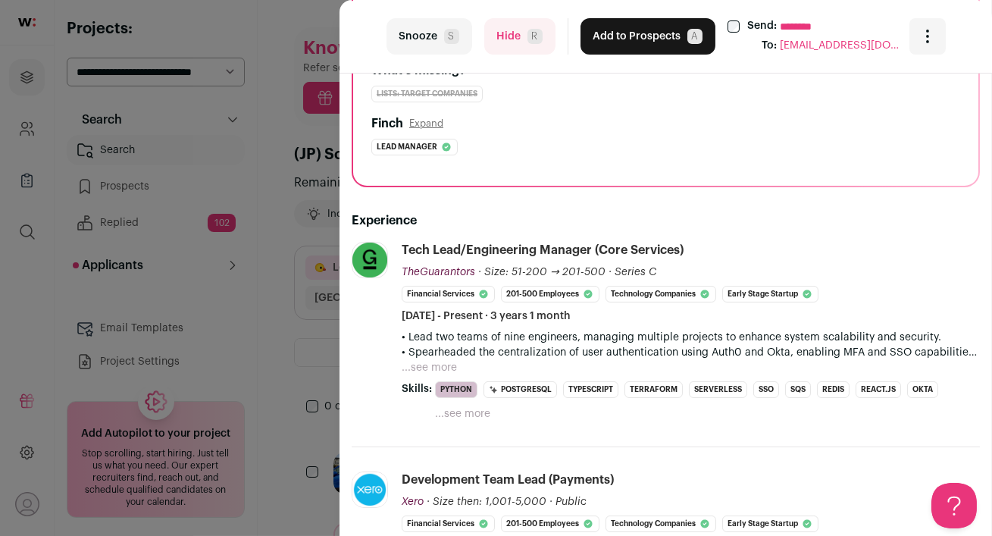
click at [440, 365] on button "...see more" at bounding box center [429, 367] width 55 height 15
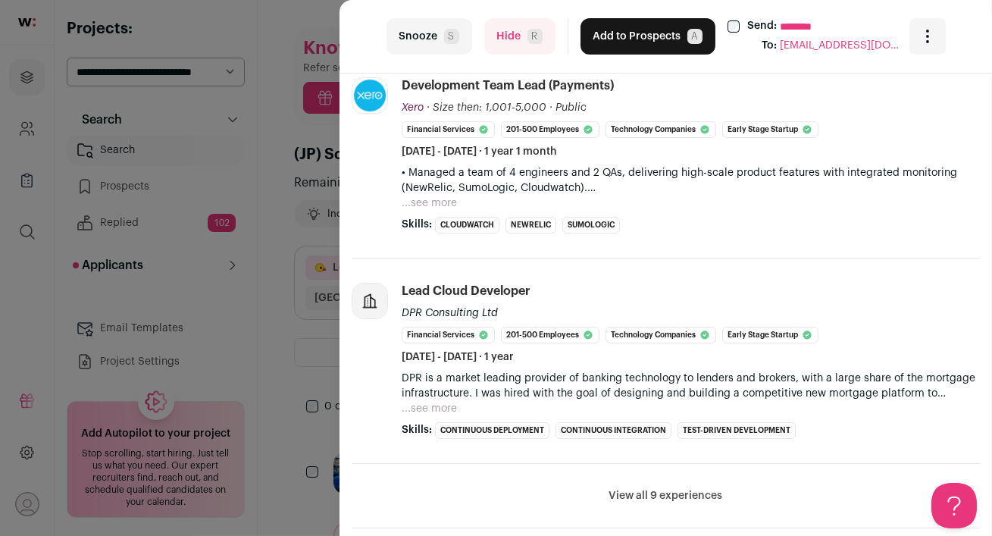
scroll to position [755, 0]
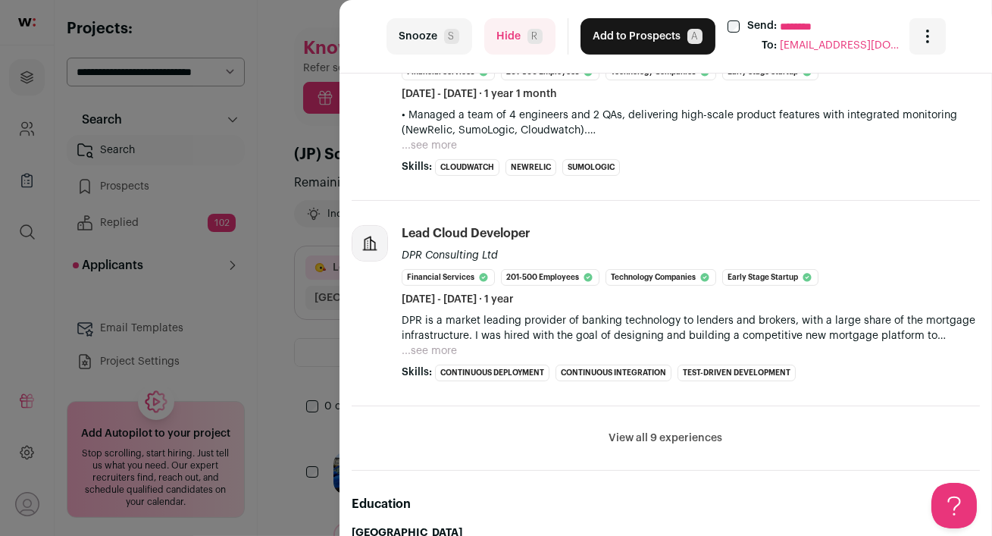
click at [635, 436] on button "View all 9 experiences" at bounding box center [666, 437] width 114 height 15
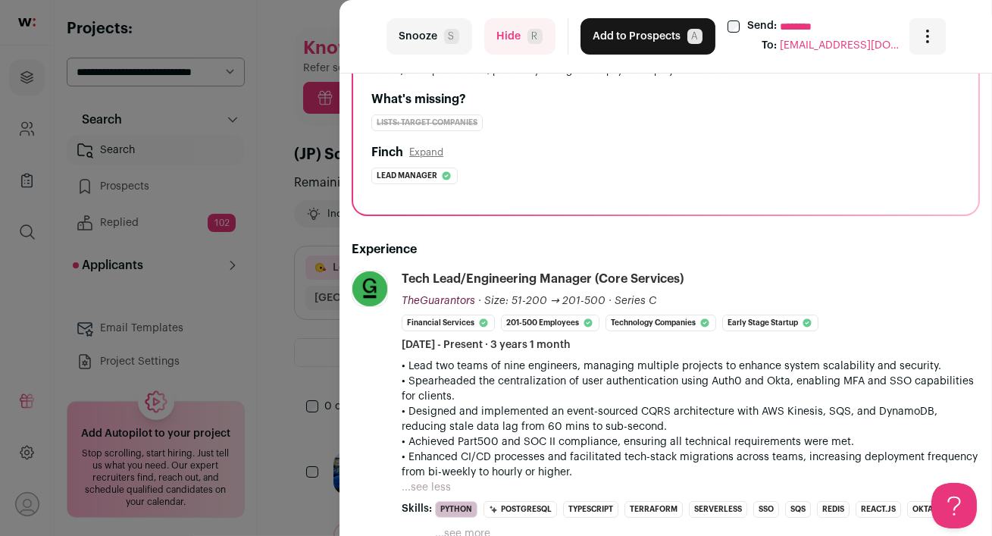
scroll to position [181, 0]
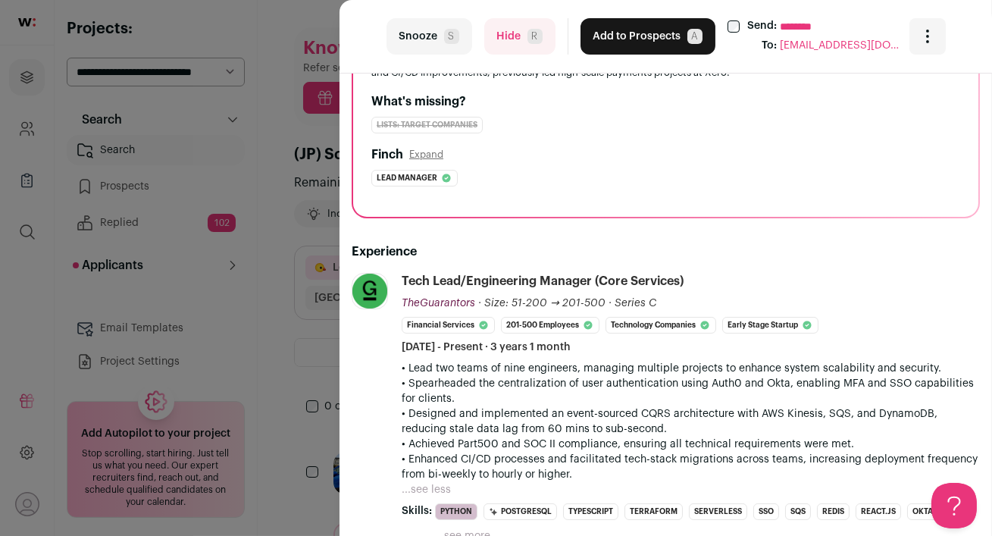
click at [604, 34] on button "Add to Prospects A" at bounding box center [647, 36] width 135 height 36
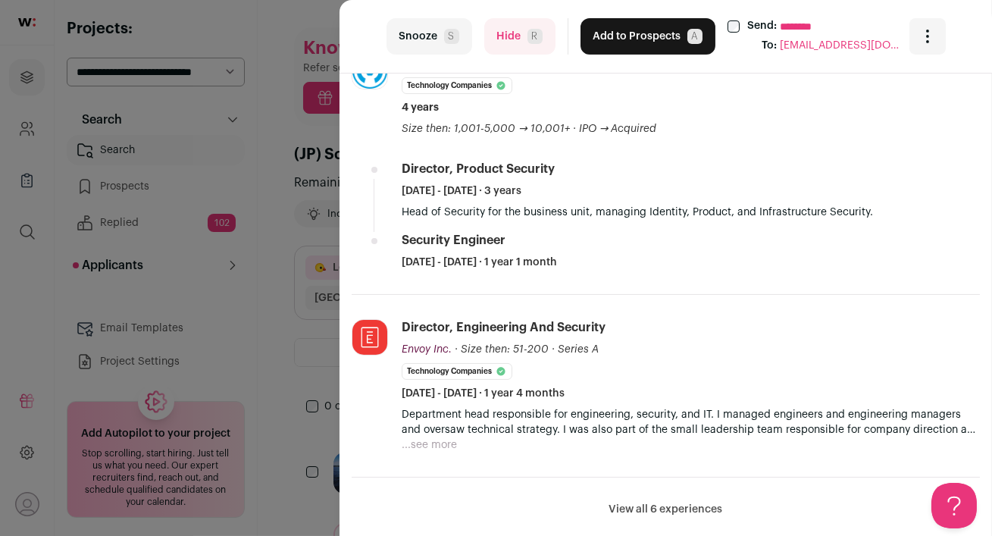
scroll to position [604, 0]
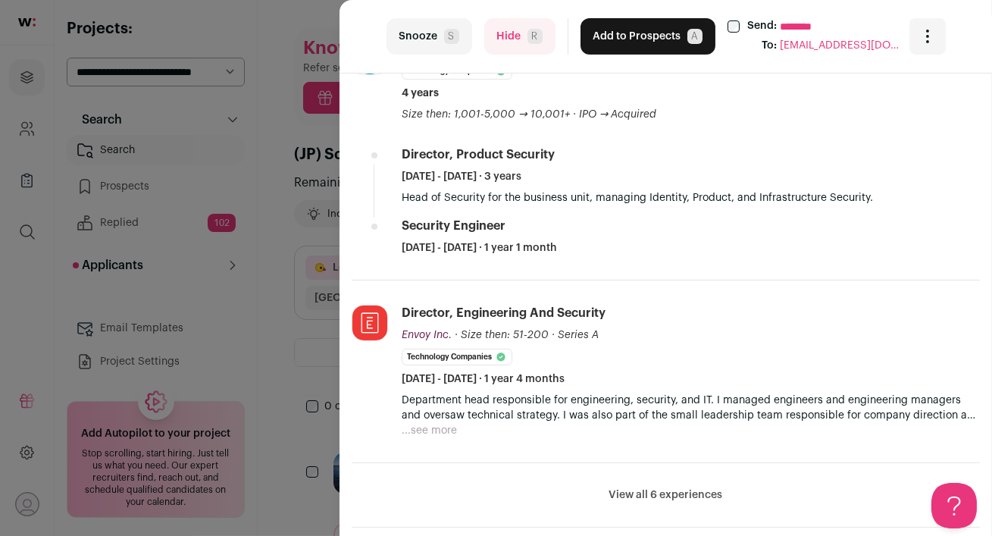
click at [433, 430] on button "...see more" at bounding box center [429, 430] width 55 height 15
click at [621, 502] on button "View all 6 experiences" at bounding box center [666, 509] width 114 height 15
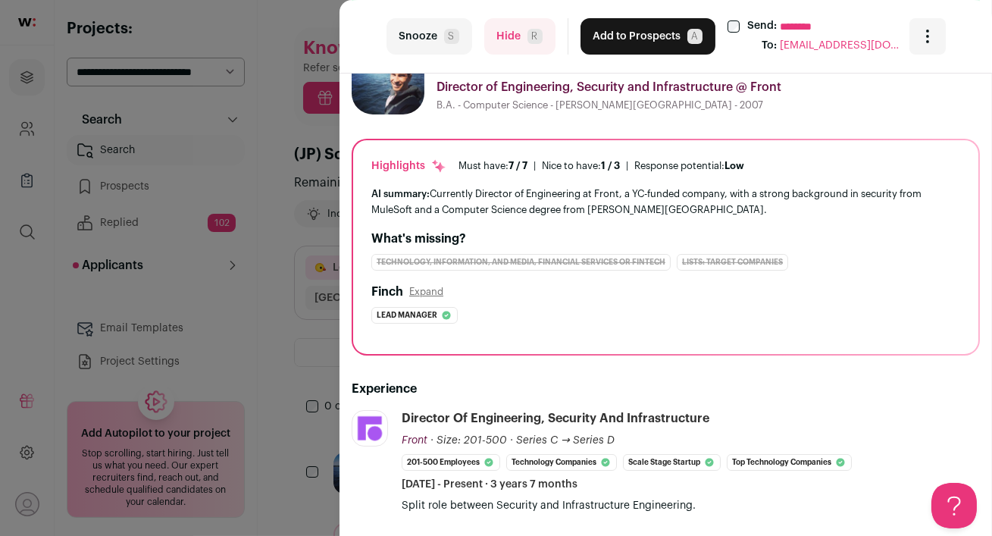
scroll to position [0, 0]
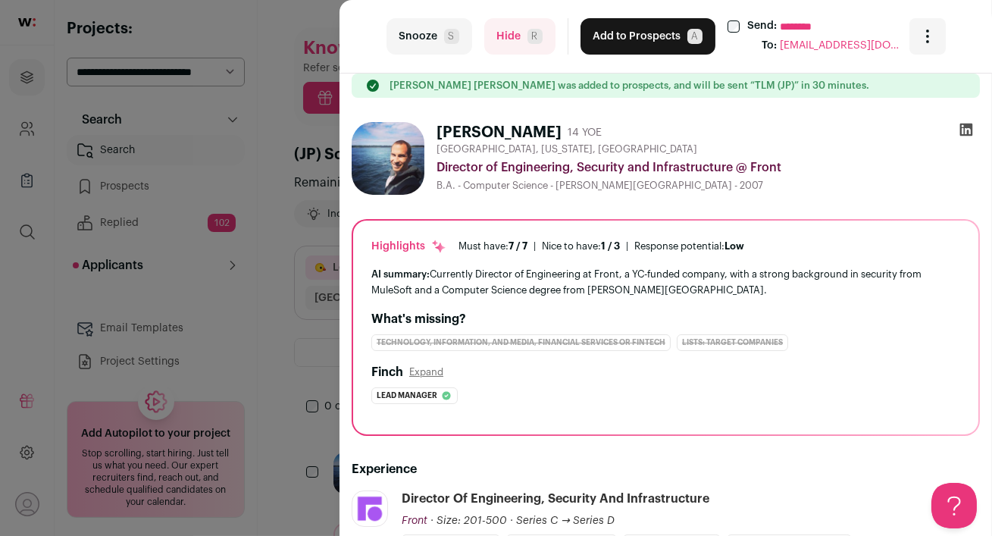
click at [964, 129] on icon at bounding box center [966, 129] width 13 height 13
click at [608, 45] on button "Add to Prospects A" at bounding box center [647, 36] width 135 height 36
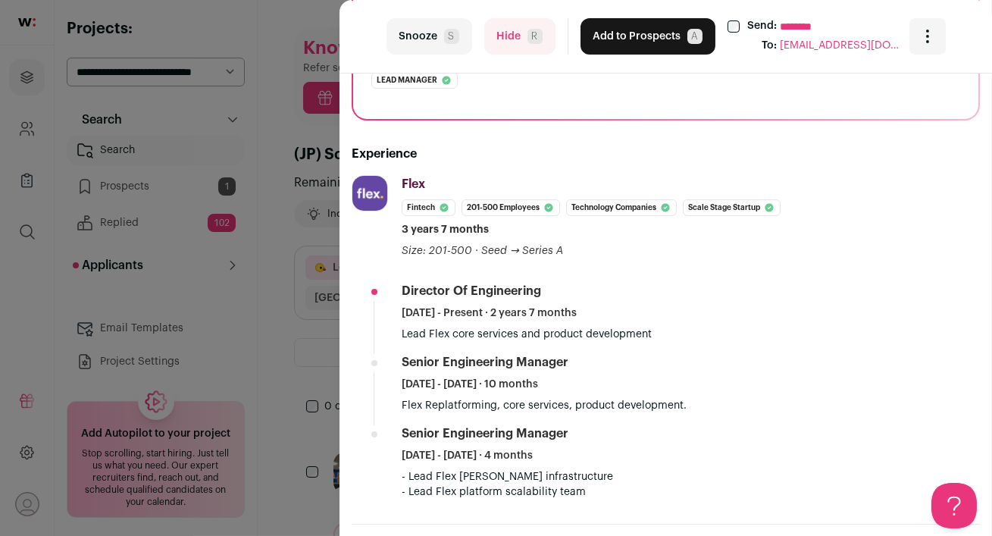
scroll to position [320, 0]
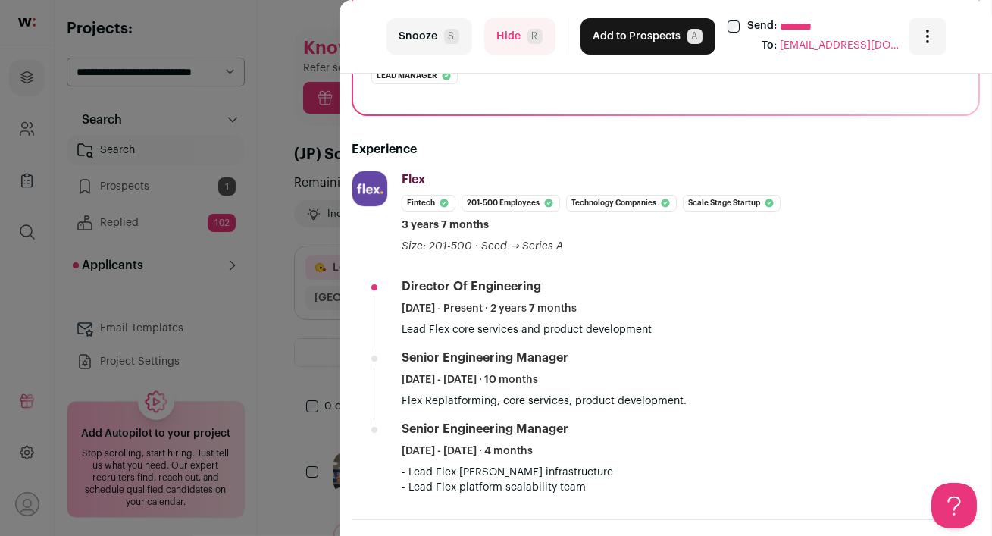
click at [510, 47] on button "Hide R" at bounding box center [519, 36] width 71 height 36
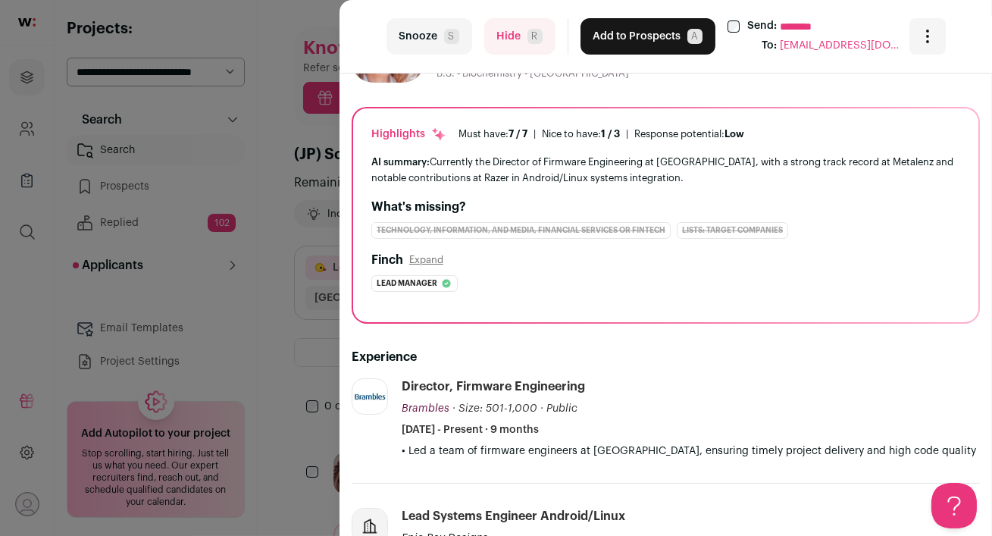
scroll to position [0, 0]
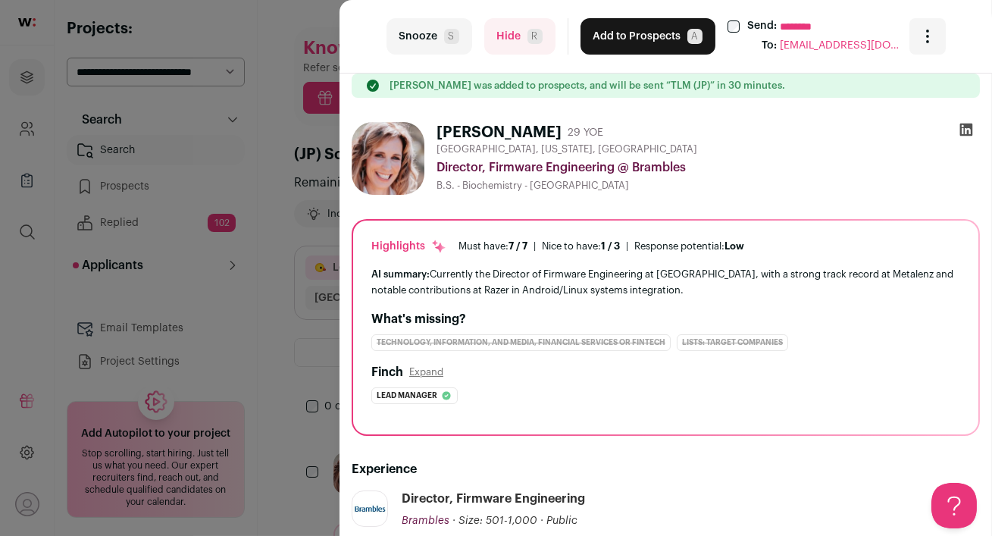
click at [499, 33] on button "Hide R" at bounding box center [519, 36] width 71 height 36
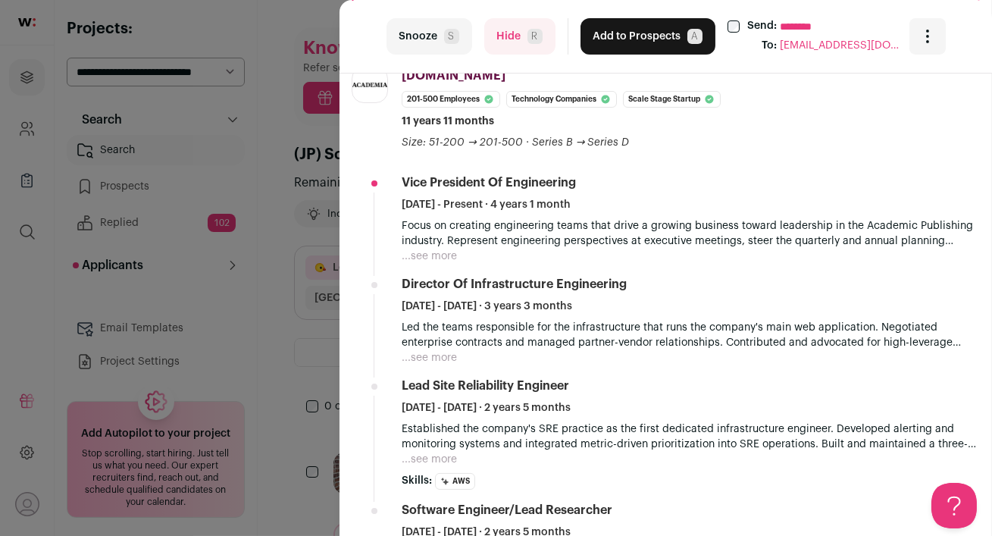
scroll to position [359, 0]
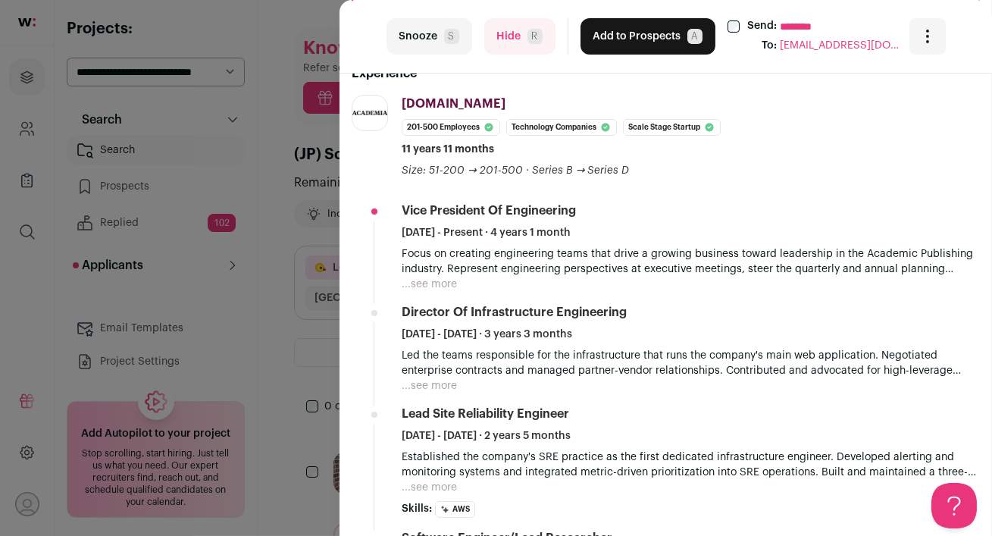
click at [510, 42] on button "Hide R" at bounding box center [519, 36] width 71 height 36
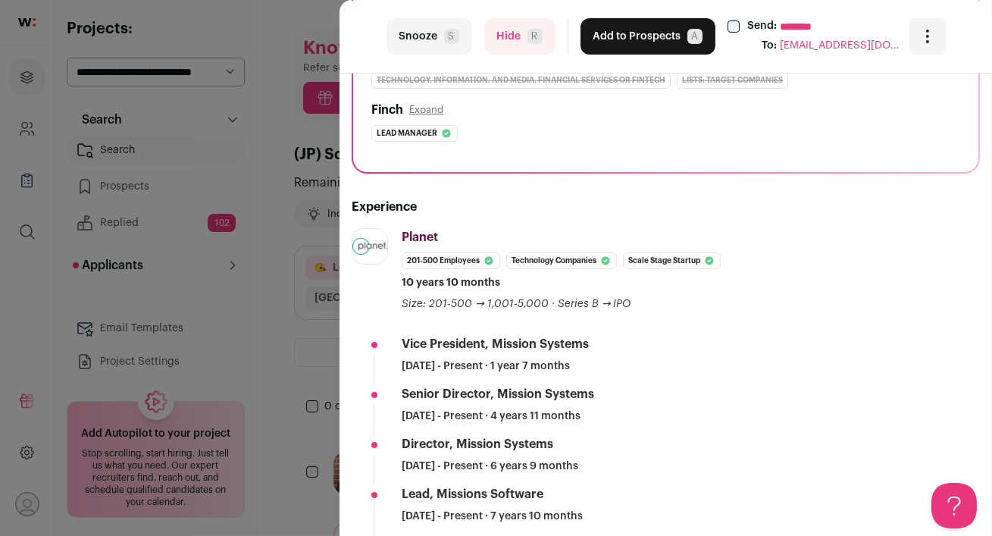
scroll to position [205, 0]
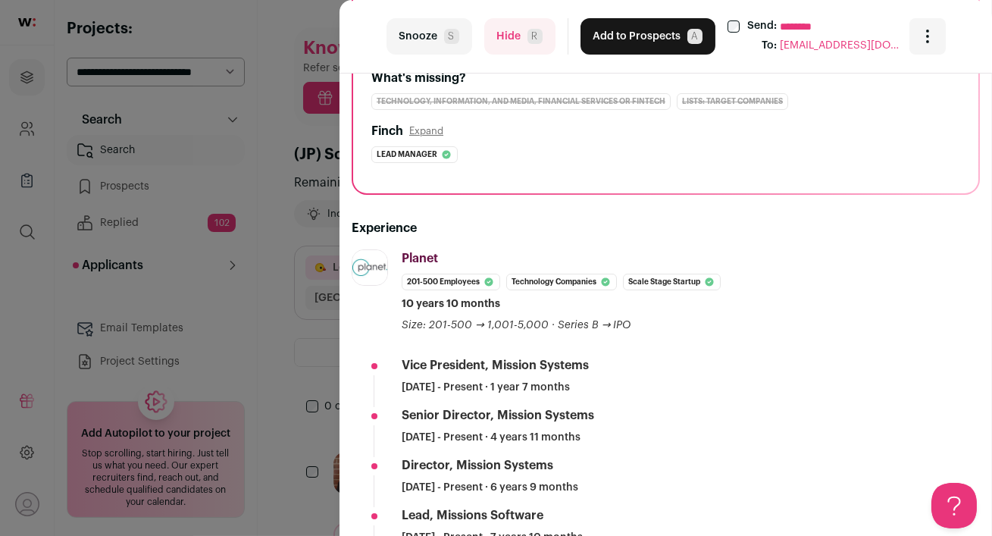
click at [511, 42] on button "Hide R" at bounding box center [519, 36] width 71 height 36
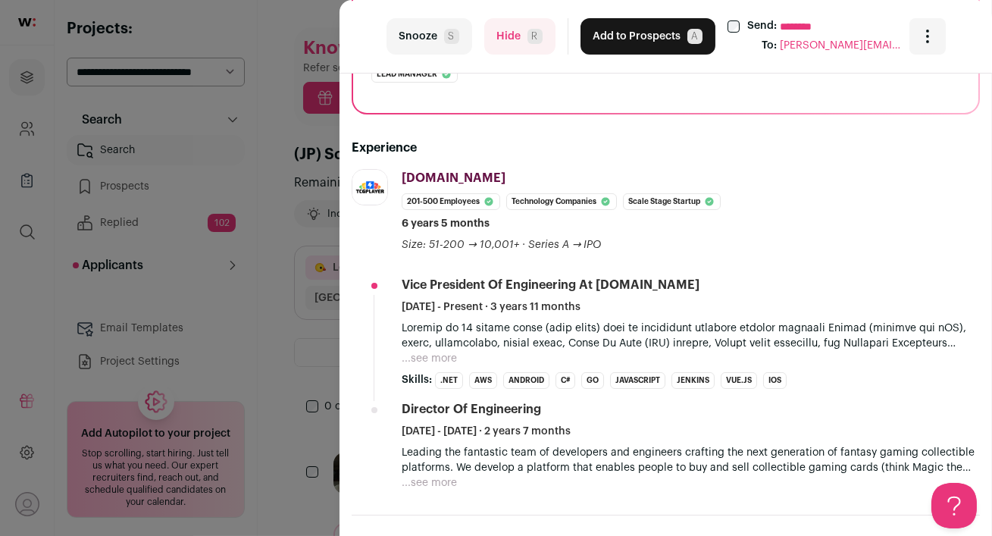
scroll to position [302, 0]
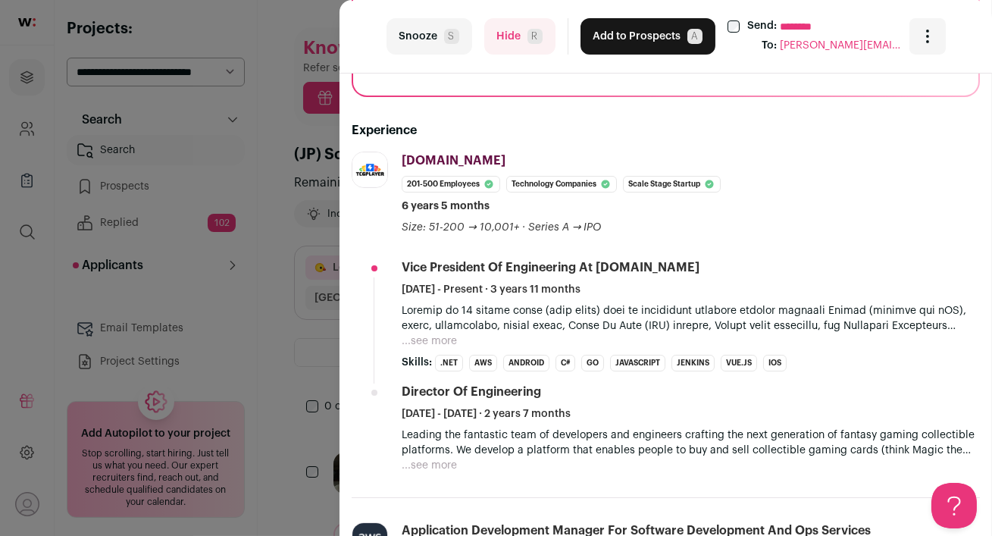
click at [441, 342] on button "...see more" at bounding box center [429, 340] width 55 height 15
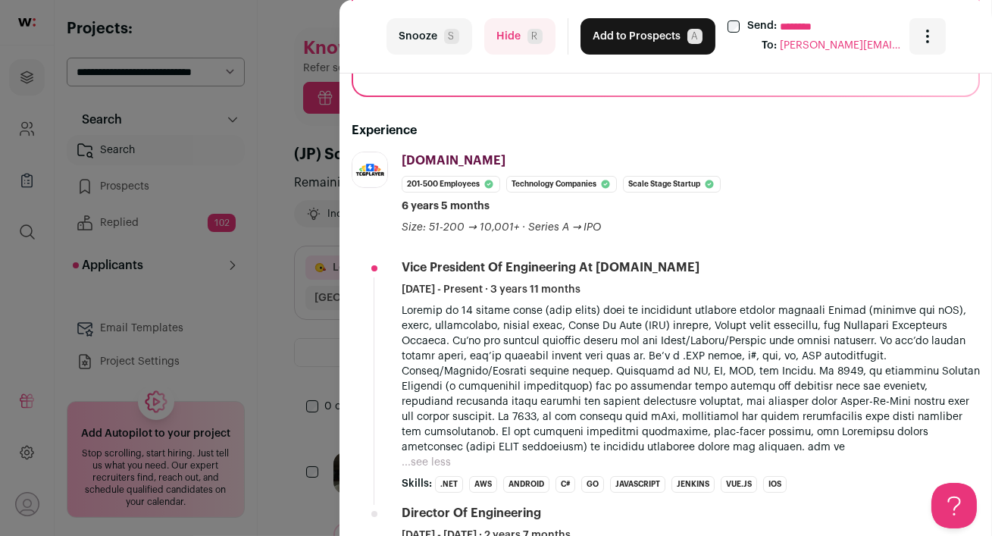
click at [503, 39] on button "Hide R" at bounding box center [519, 36] width 71 height 36
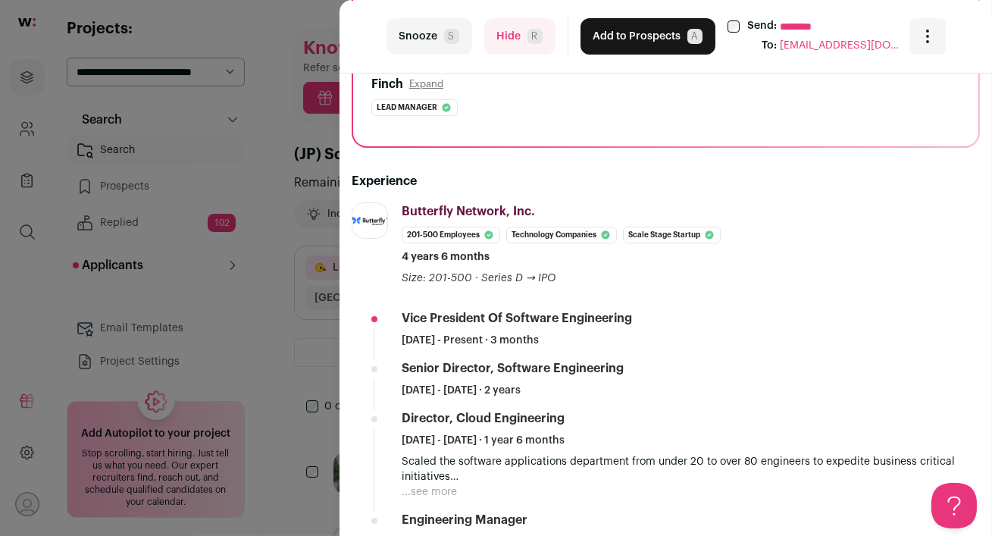
scroll to position [253, 0]
click at [518, 39] on button "Hide R" at bounding box center [519, 36] width 71 height 36
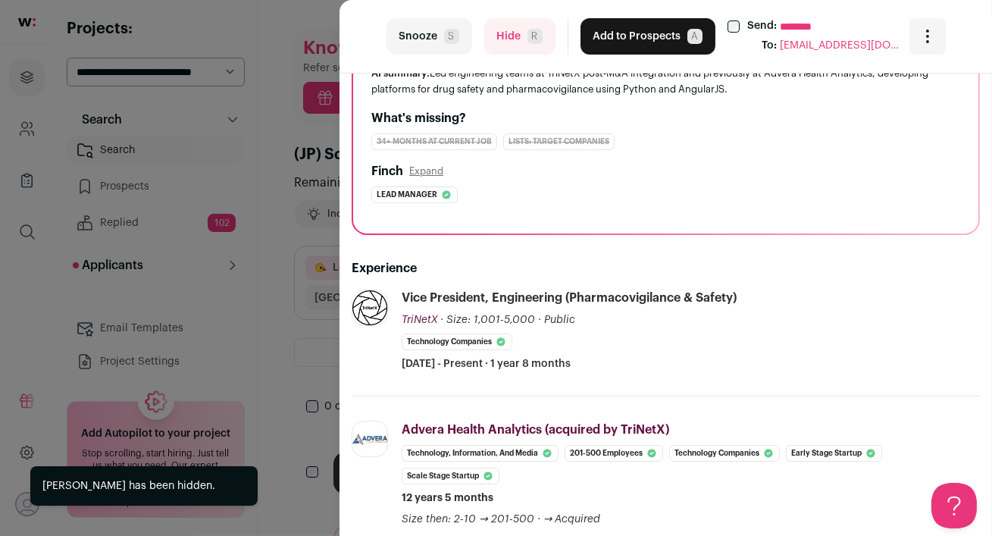
scroll to position [165, 0]
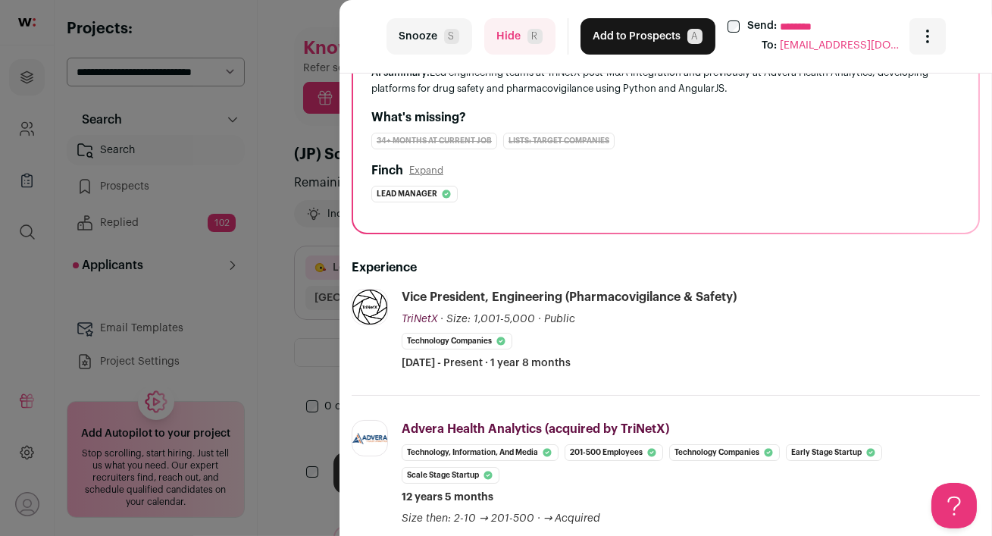
click at [512, 48] on button "Hide R" at bounding box center [519, 36] width 71 height 36
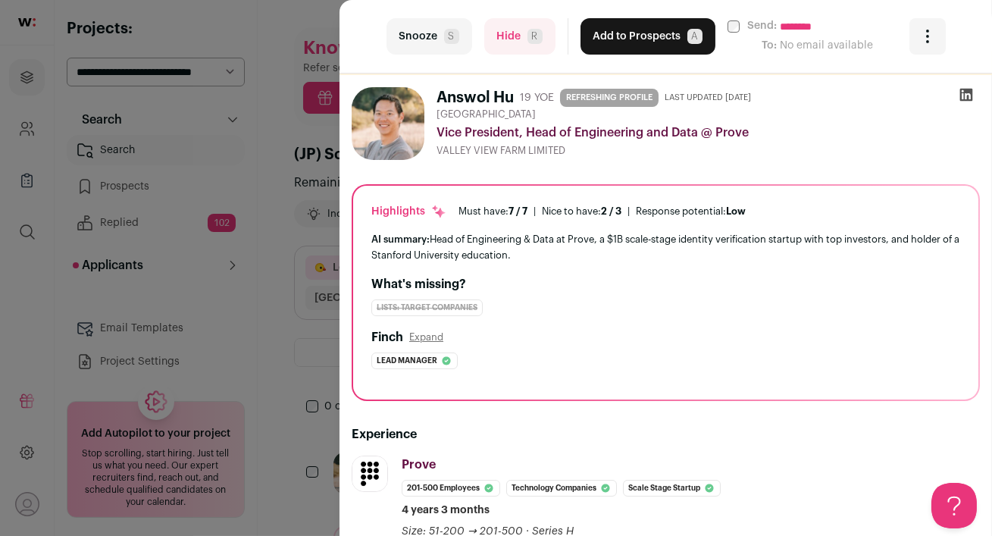
scroll to position [0, 0]
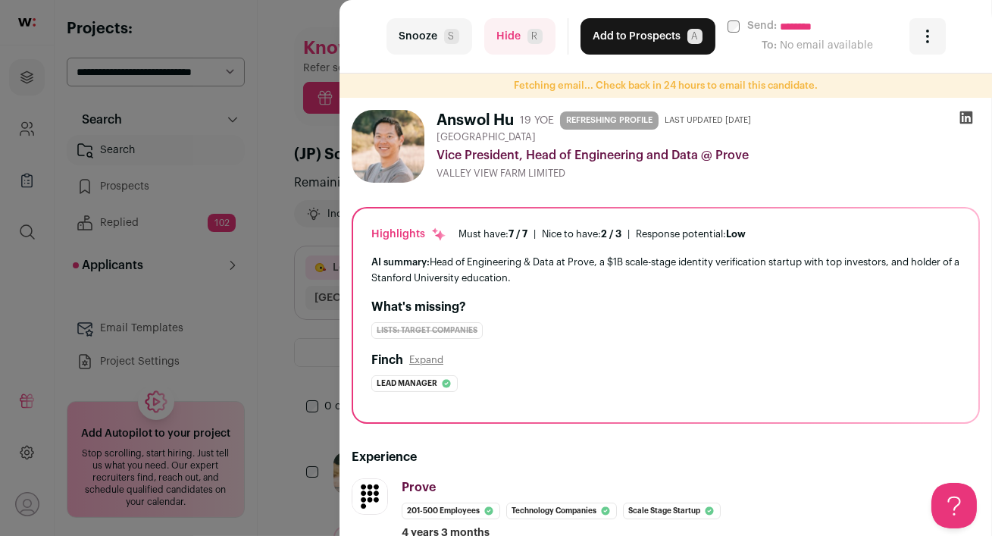
click at [505, 33] on button "Hide R" at bounding box center [519, 36] width 71 height 36
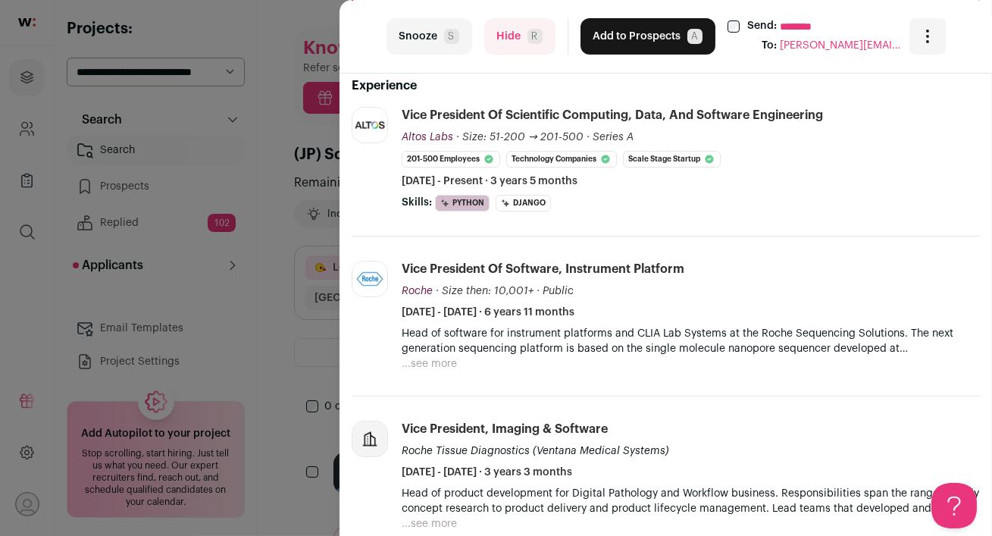
scroll to position [112, 0]
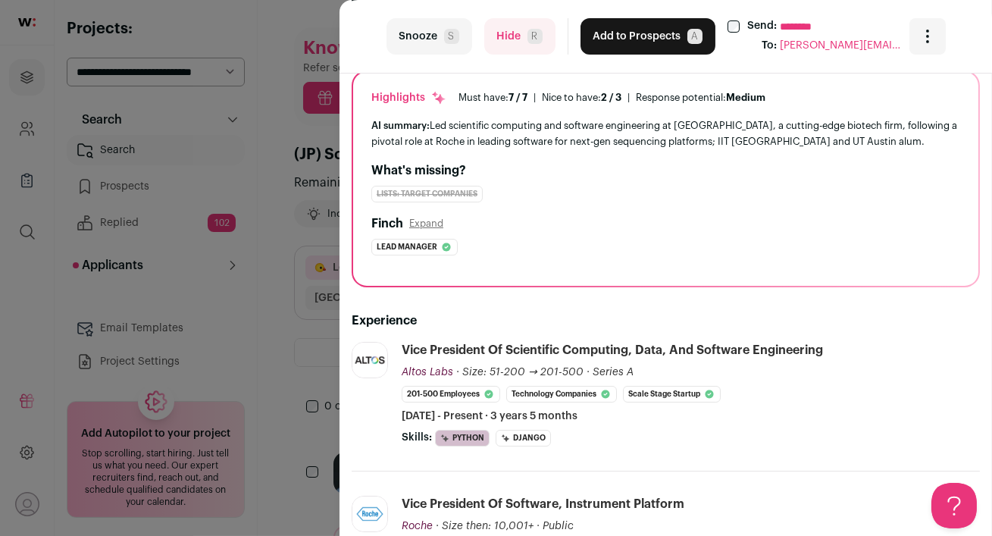
click at [498, 45] on button "Hide R" at bounding box center [519, 36] width 71 height 36
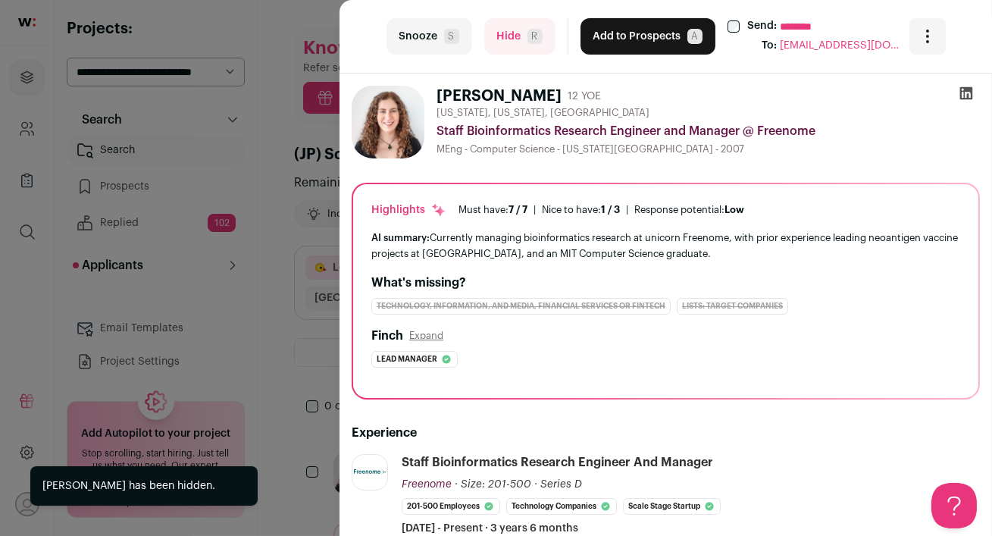
click at [506, 33] on button "Hide R" at bounding box center [519, 36] width 71 height 36
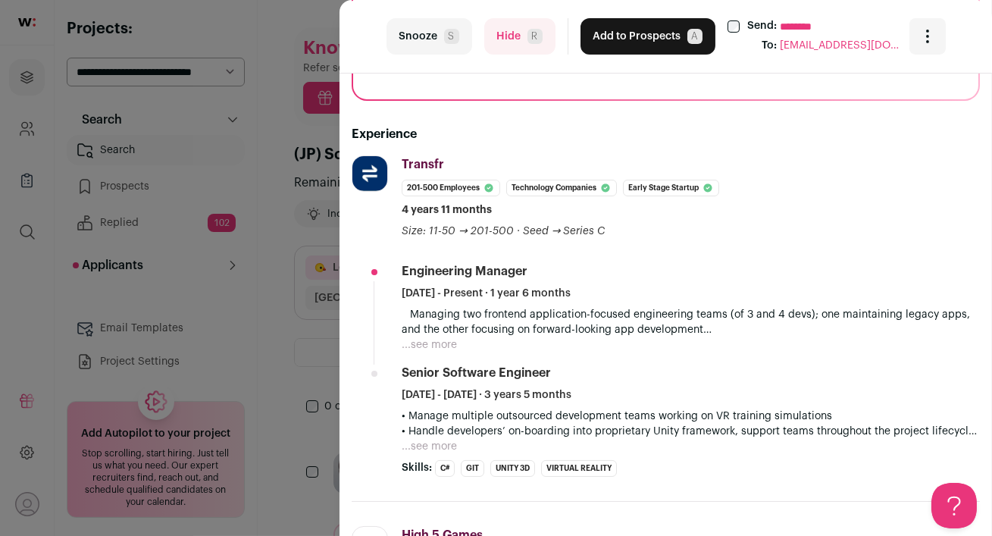
scroll to position [322, 0]
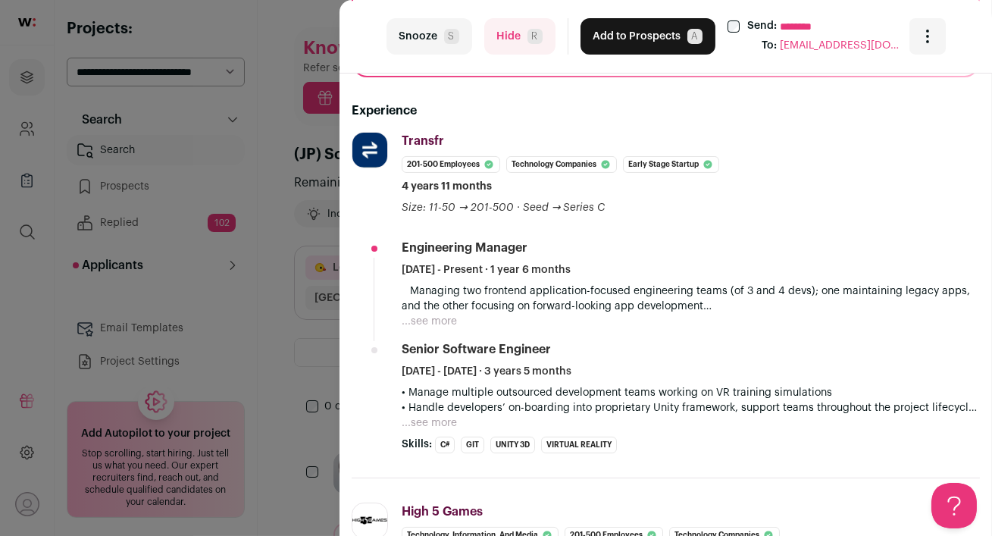
click at [511, 45] on button "Hide R" at bounding box center [519, 36] width 71 height 36
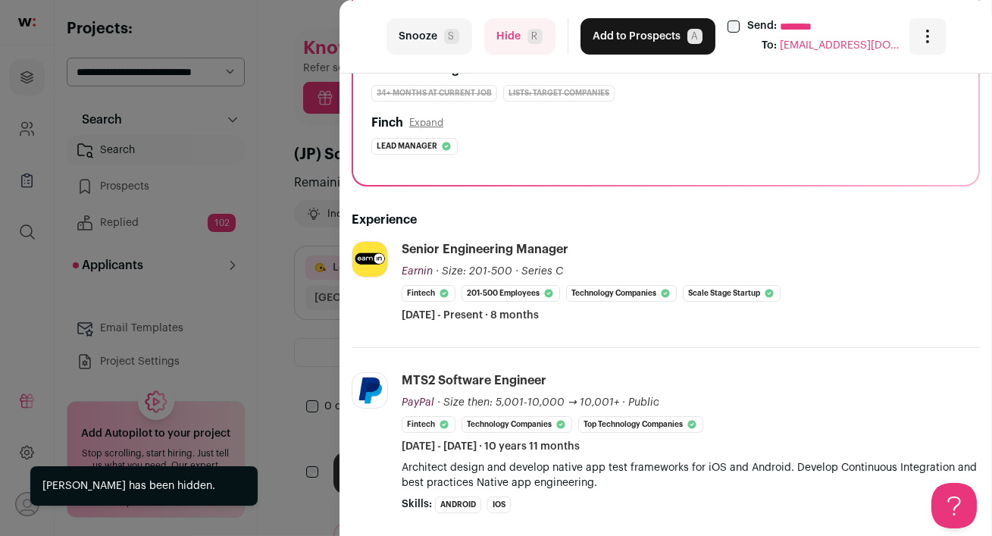
scroll to position [223, 0]
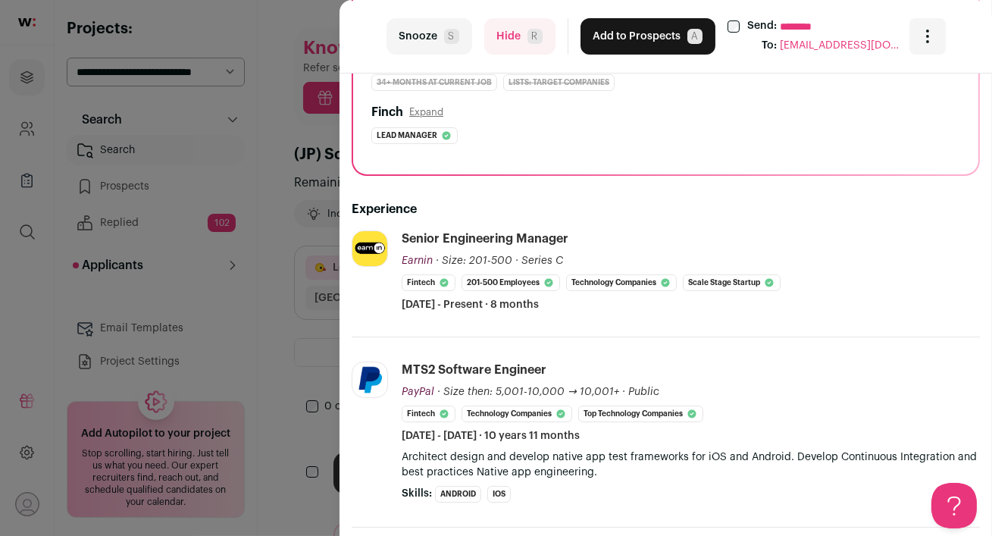
click at [508, 45] on button "Hide R" at bounding box center [519, 36] width 71 height 36
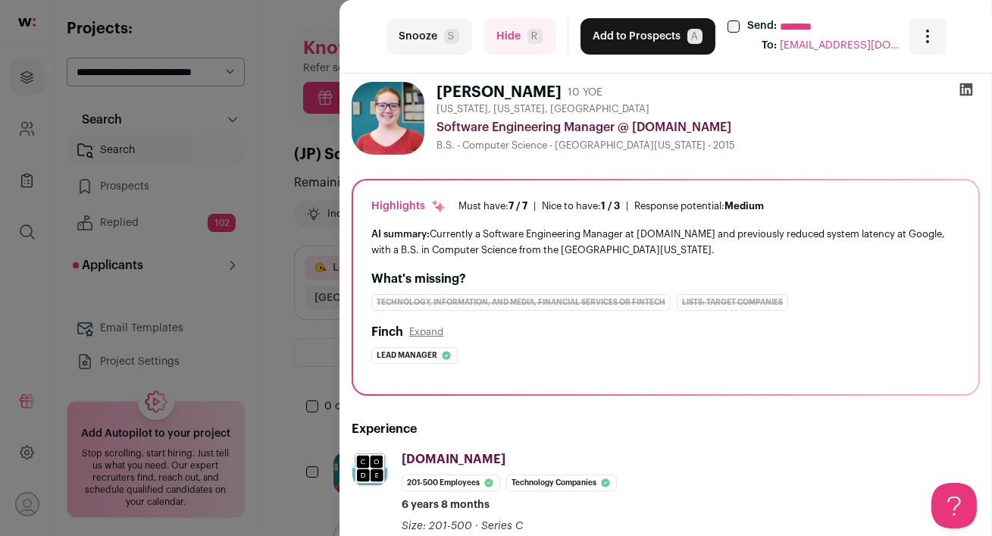
scroll to position [0, 0]
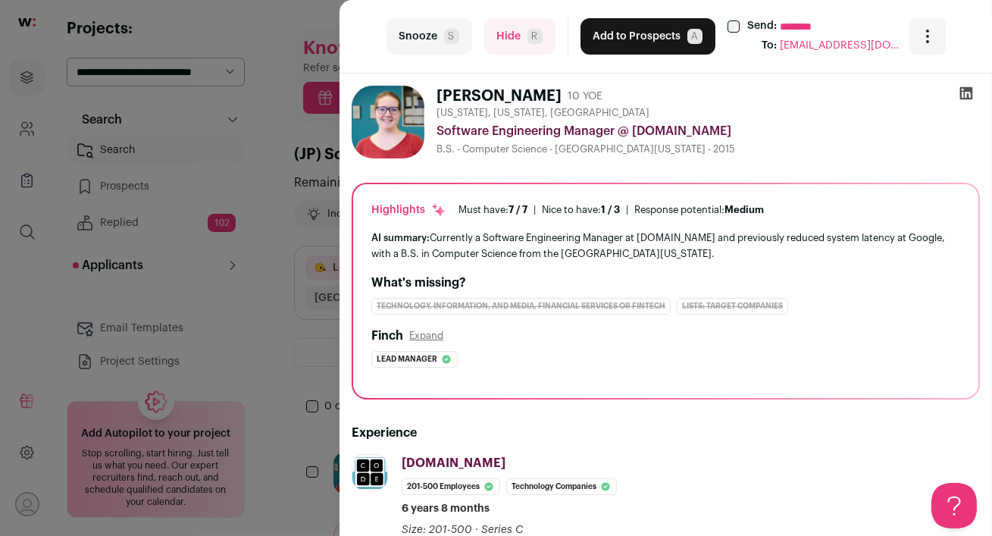
click at [499, 31] on button "Hide R" at bounding box center [519, 36] width 71 height 36
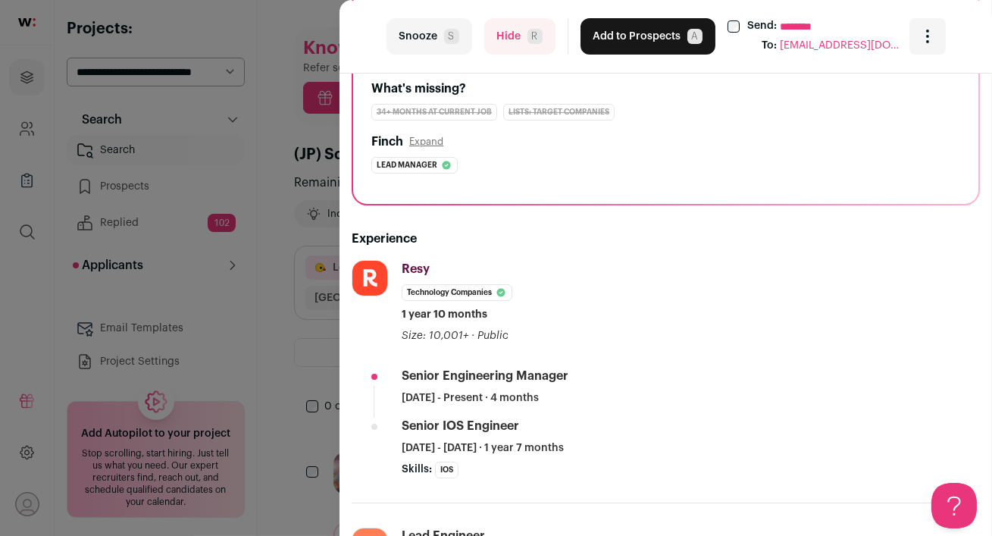
scroll to position [112, 0]
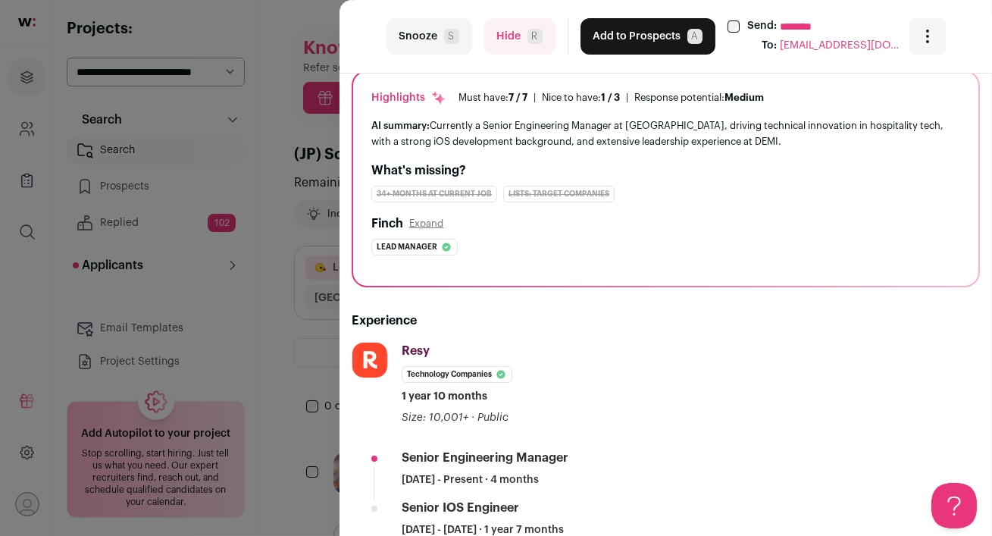
click at [492, 45] on button "Hide R" at bounding box center [519, 36] width 71 height 36
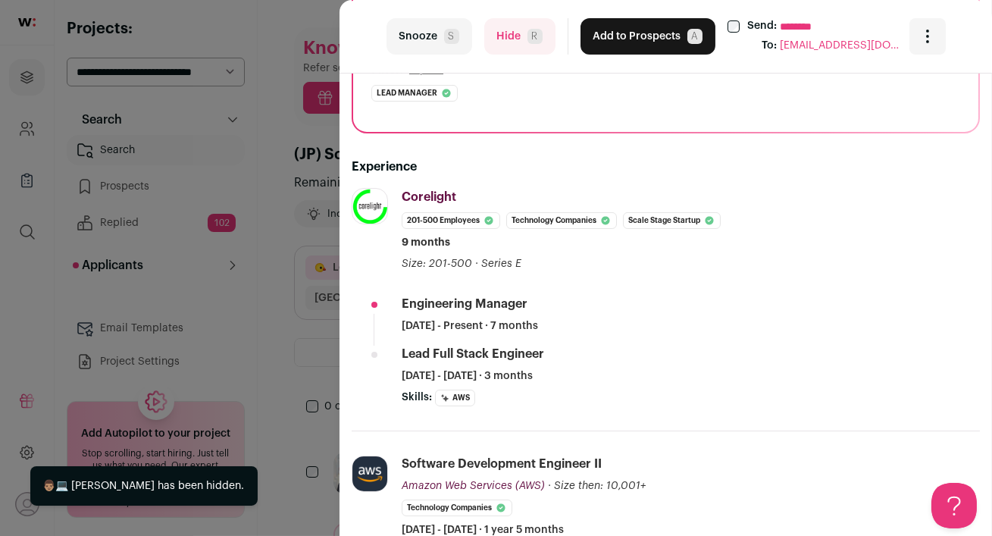
scroll to position [268, 0]
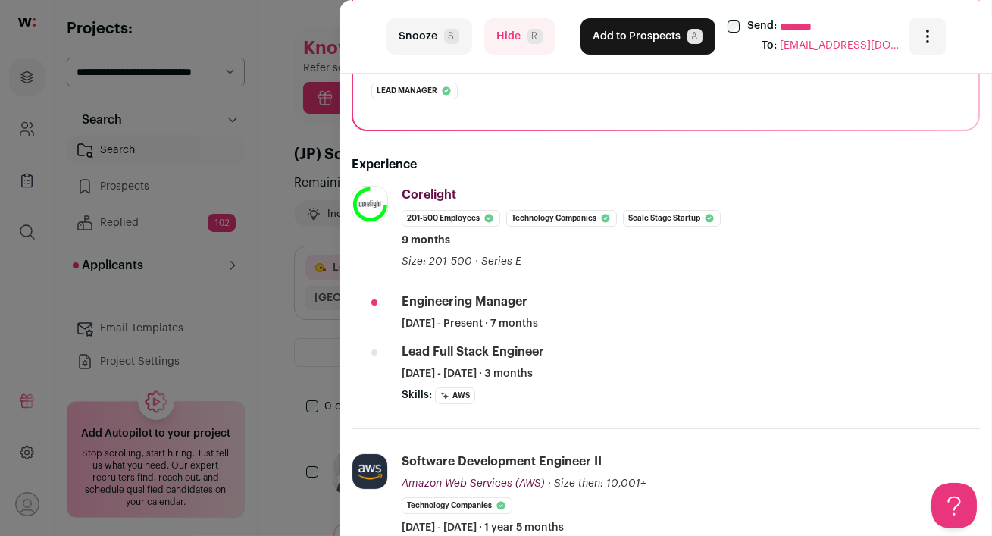
click at [517, 36] on button "Hide R" at bounding box center [519, 36] width 71 height 36
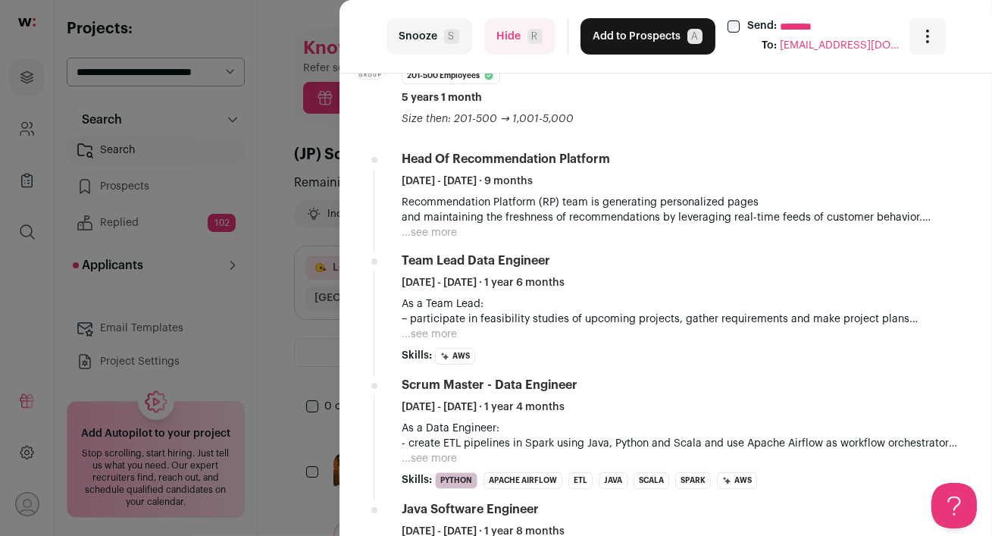
scroll to position [751, 0]
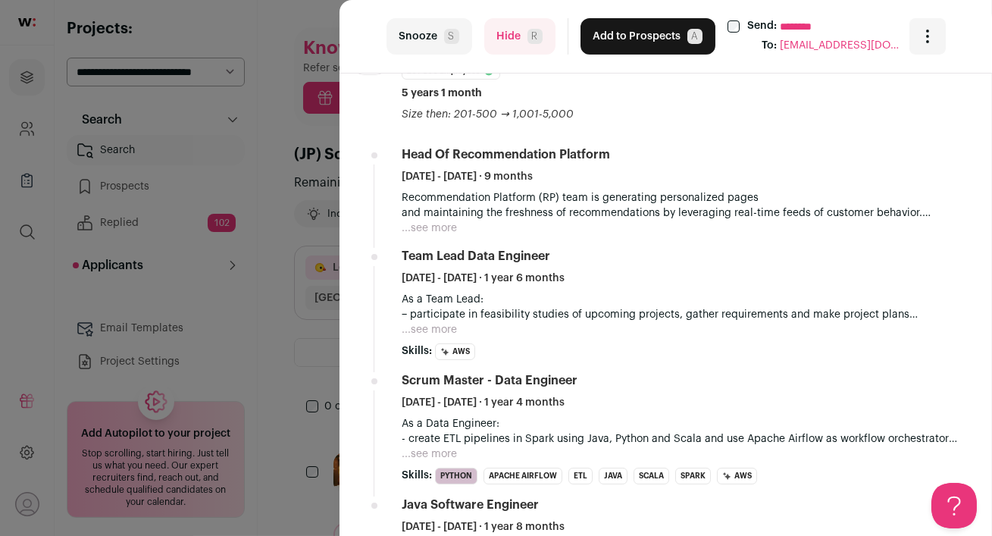
click at [436, 330] on button "...see more" at bounding box center [429, 329] width 55 height 15
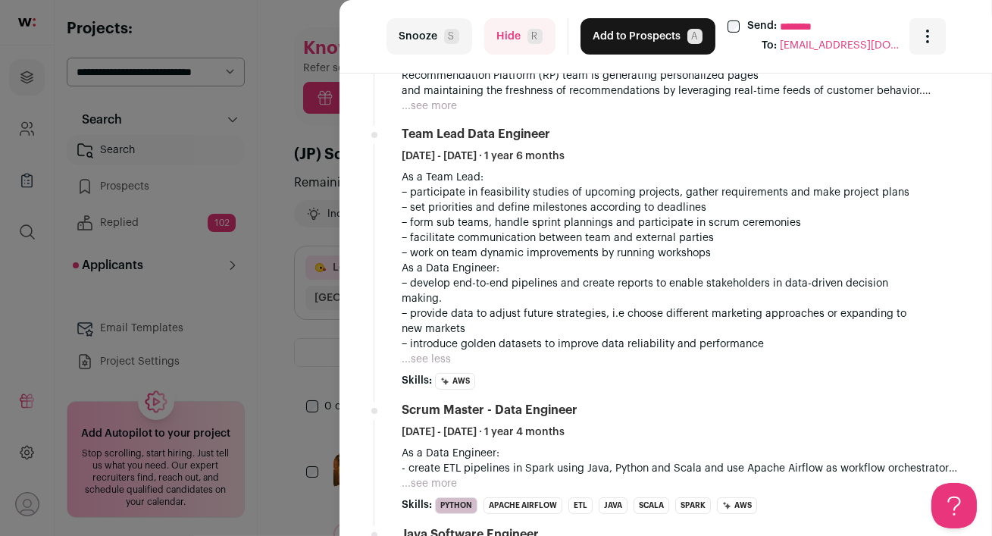
scroll to position [932, 0]
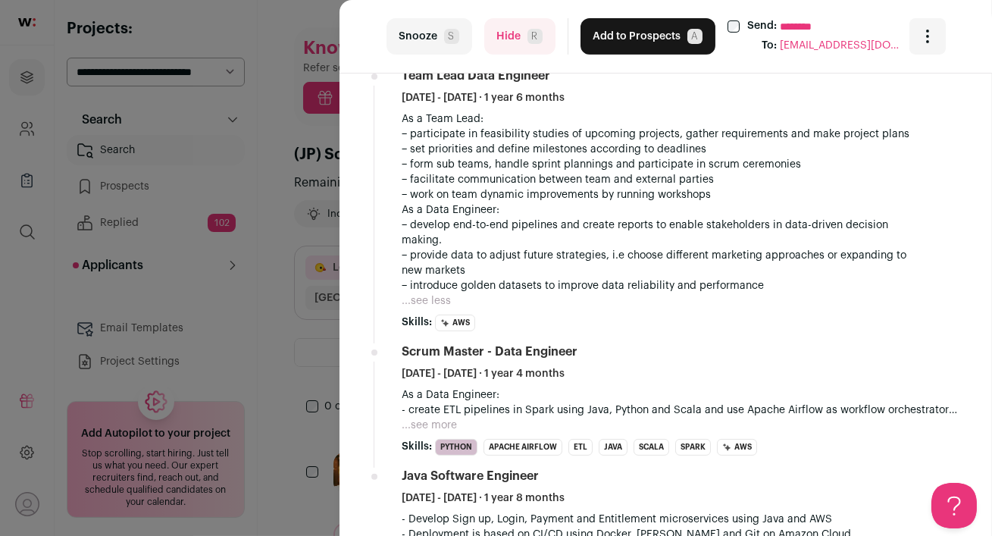
click at [442, 417] on button "...see more" at bounding box center [429, 424] width 55 height 15
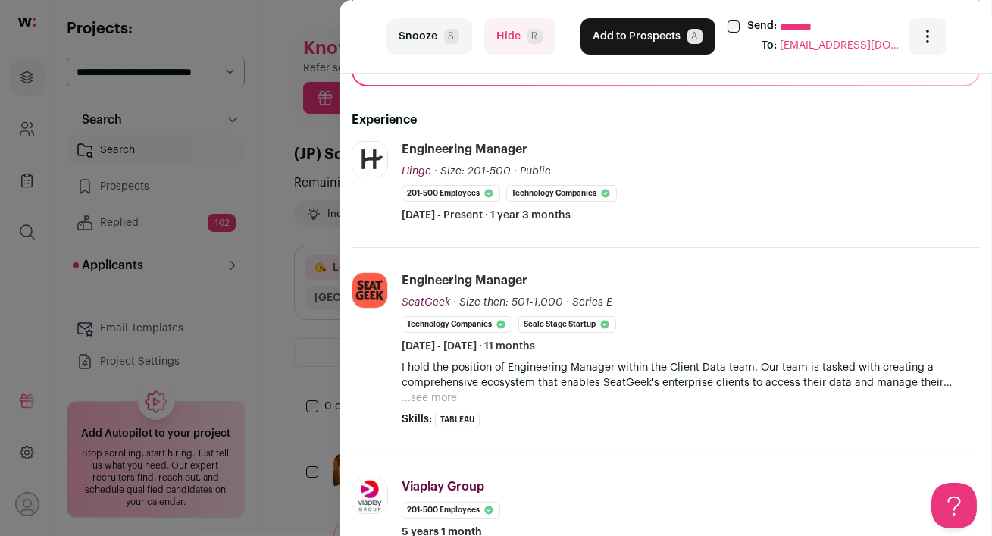
scroll to position [312, 0]
click at [511, 39] on button "Hide R" at bounding box center [519, 36] width 71 height 36
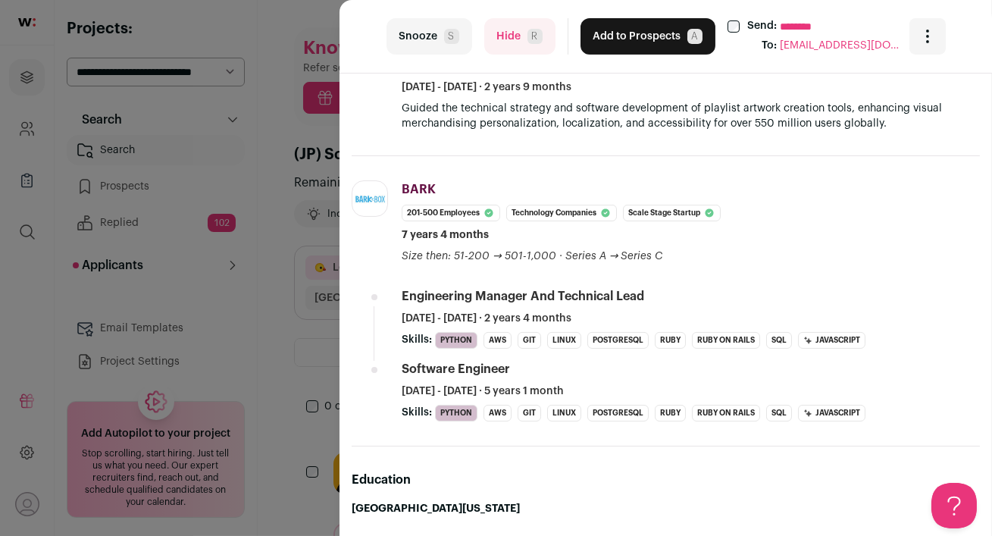
scroll to position [598, 0]
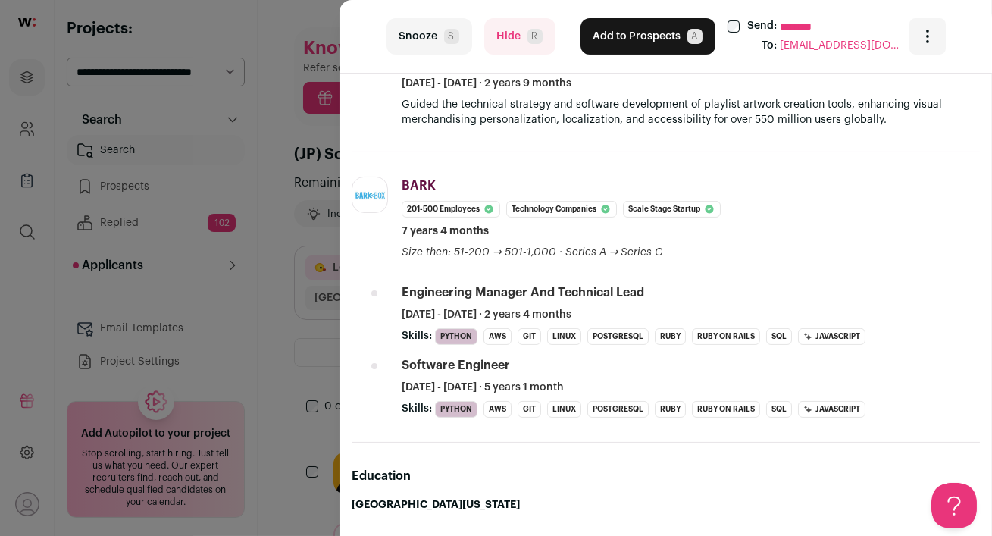
click at [502, 38] on button "Hide R" at bounding box center [519, 36] width 71 height 36
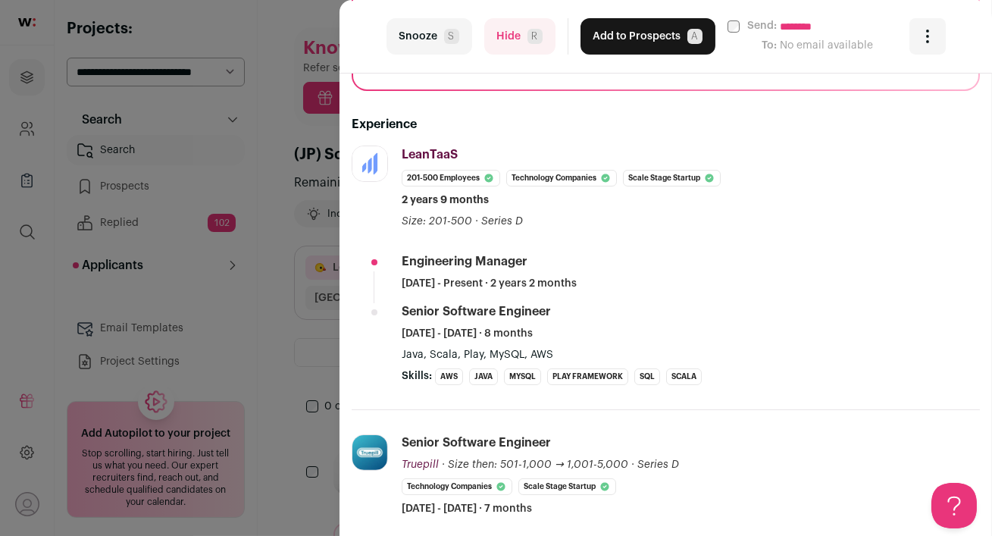
scroll to position [339, 0]
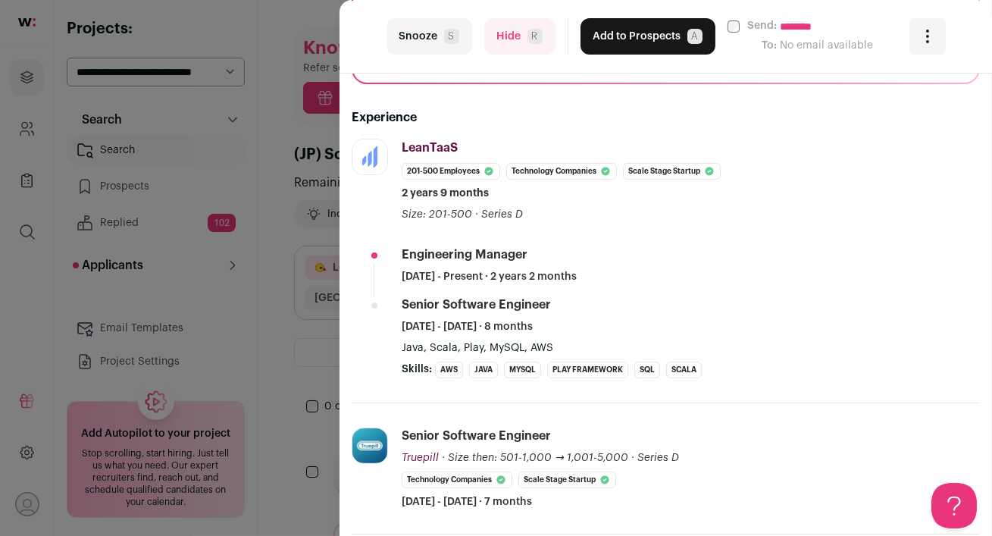
click at [508, 45] on button "Hide R" at bounding box center [519, 36] width 71 height 36
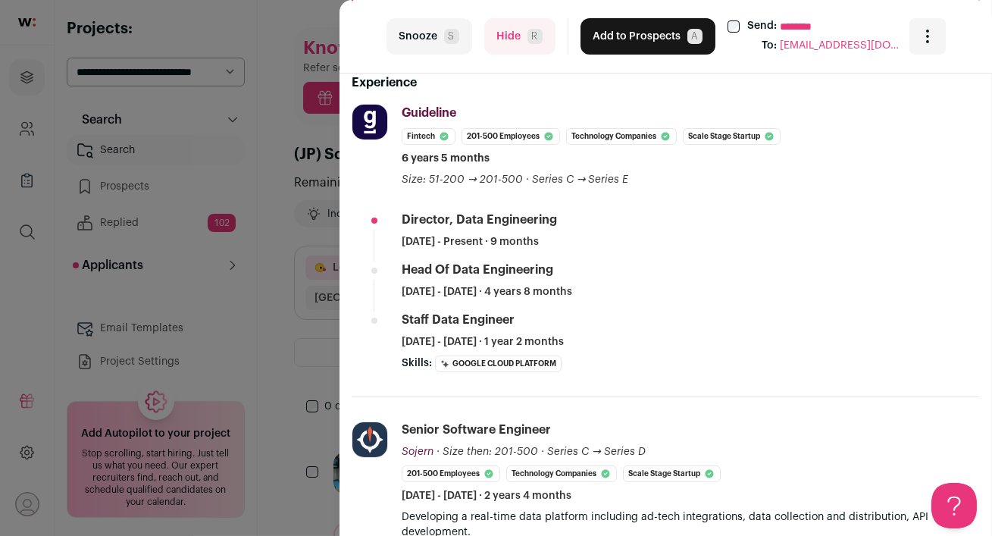
scroll to position [338, 0]
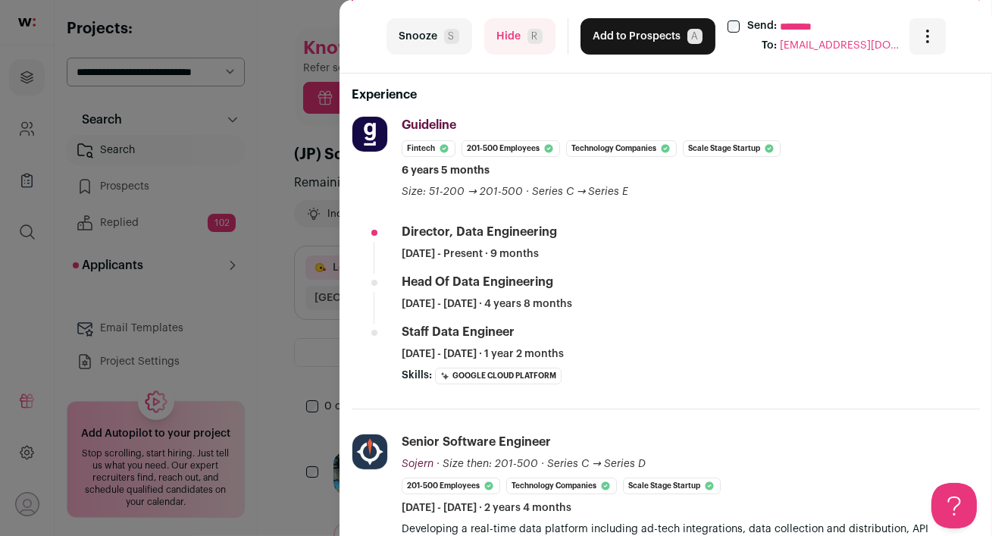
click at [524, 48] on button "Hide R" at bounding box center [519, 36] width 71 height 36
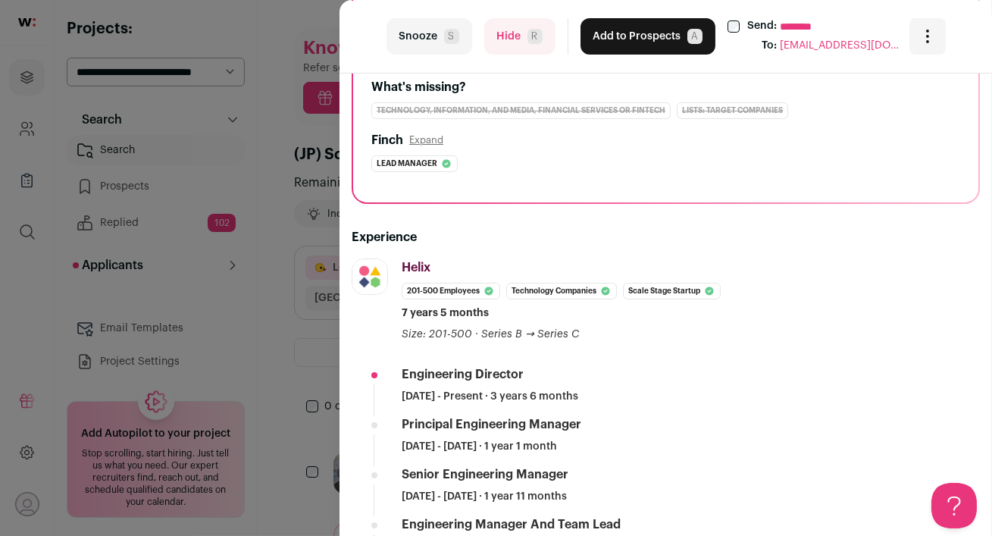
scroll to position [144, 0]
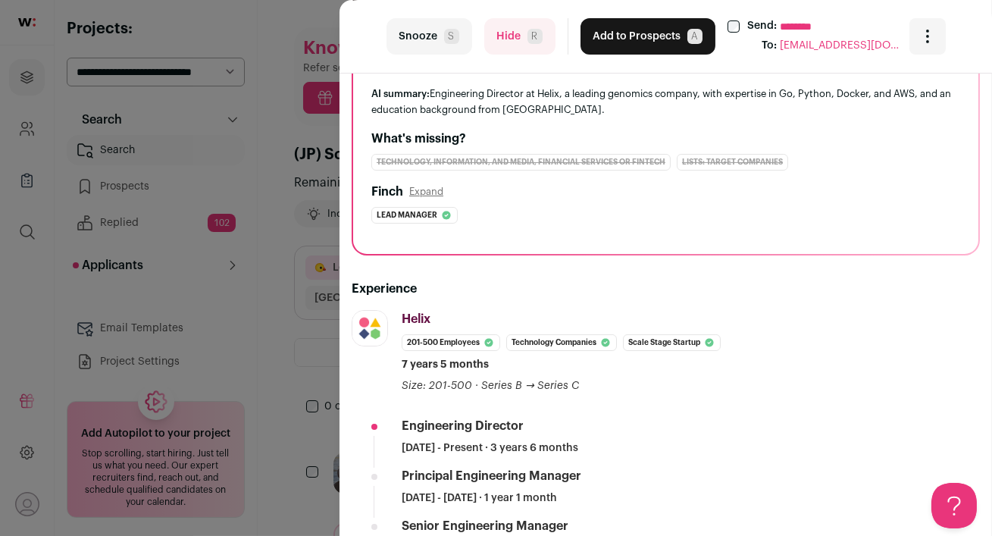
click at [503, 46] on button "Hide R" at bounding box center [519, 36] width 71 height 36
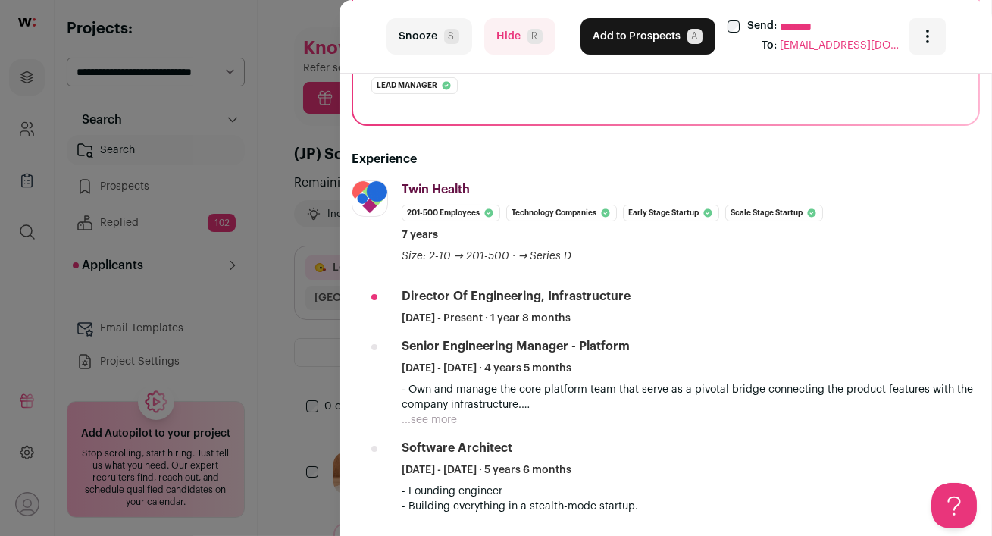
scroll to position [277, 0]
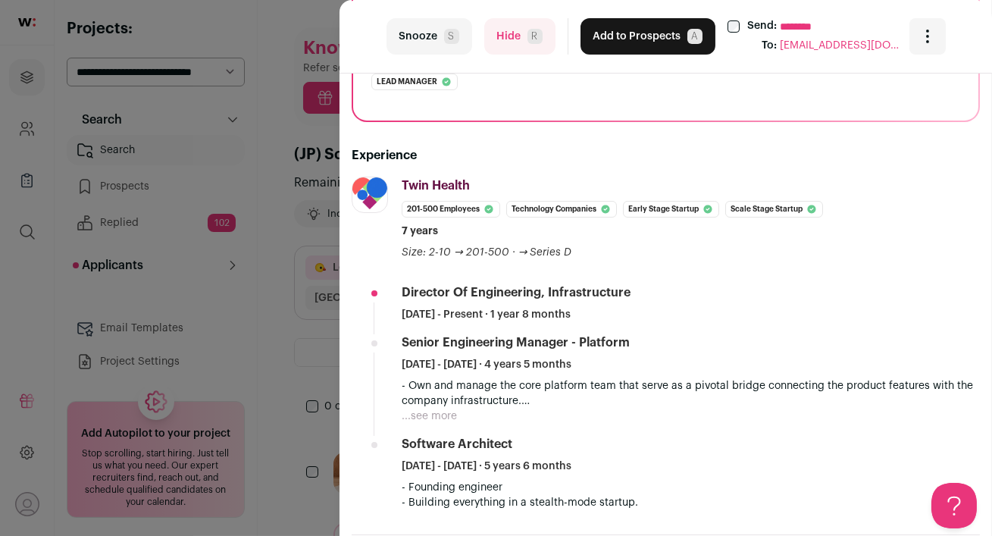
click at [510, 42] on button "Hide R" at bounding box center [519, 36] width 71 height 36
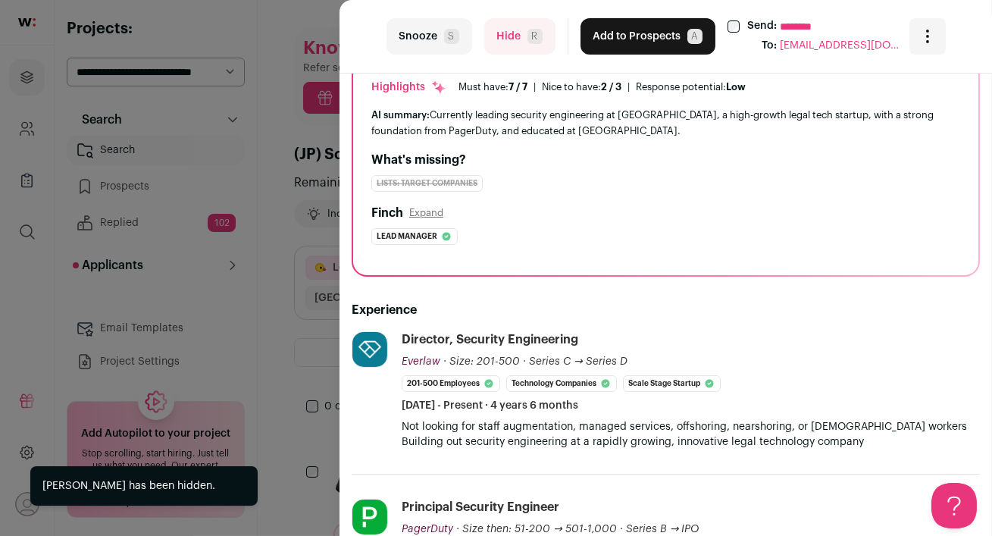
scroll to position [0, 0]
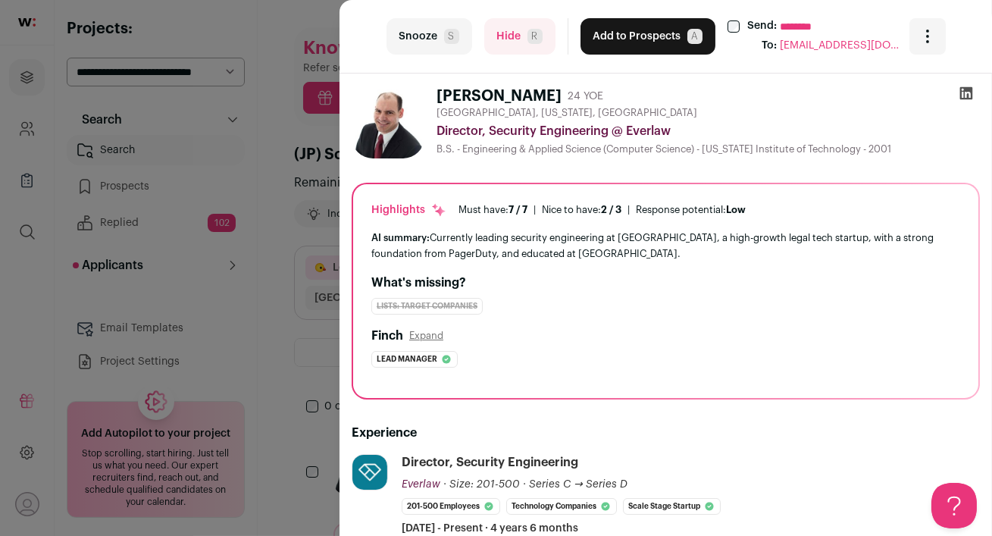
click at [510, 39] on button "Hide R" at bounding box center [519, 36] width 71 height 36
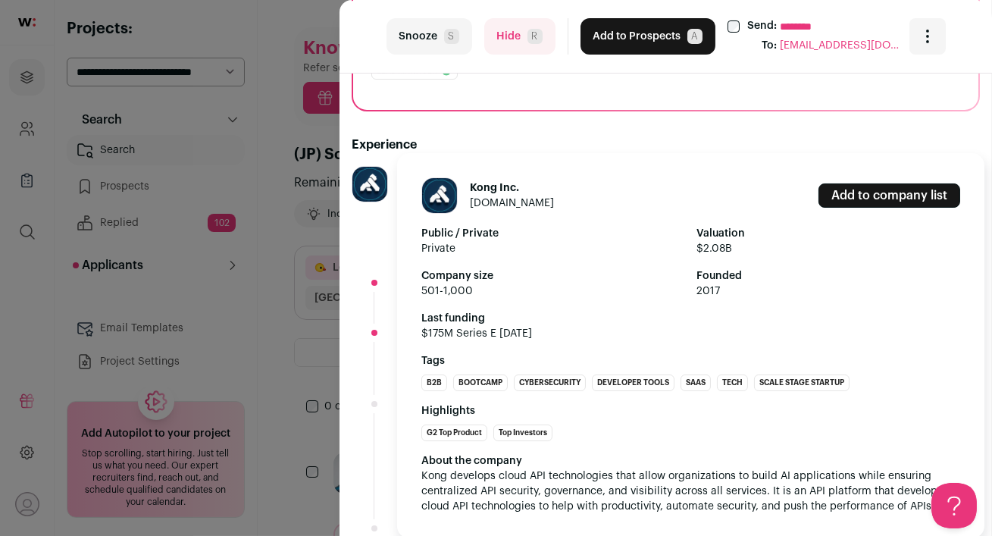
scroll to position [300, 0]
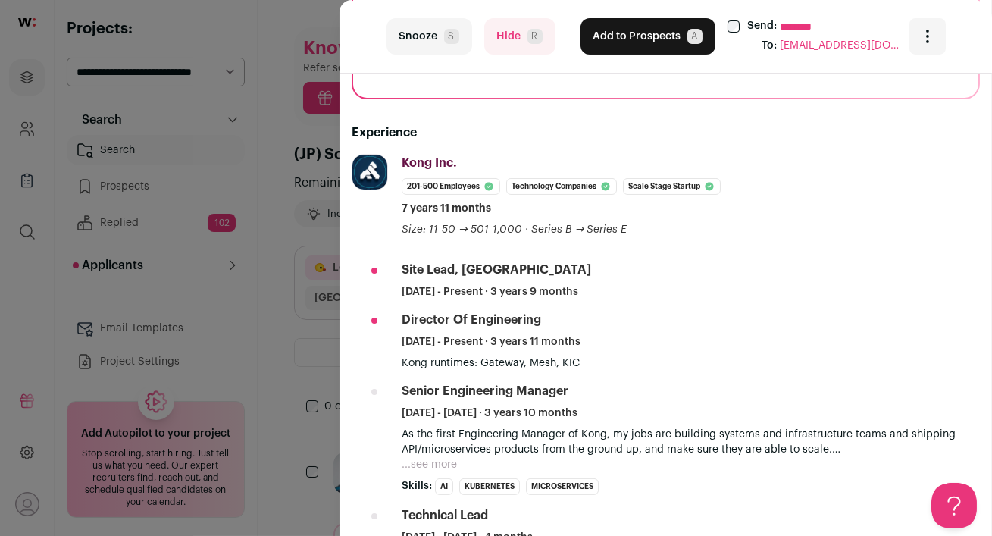
click at [505, 36] on button "Hide R" at bounding box center [519, 36] width 71 height 36
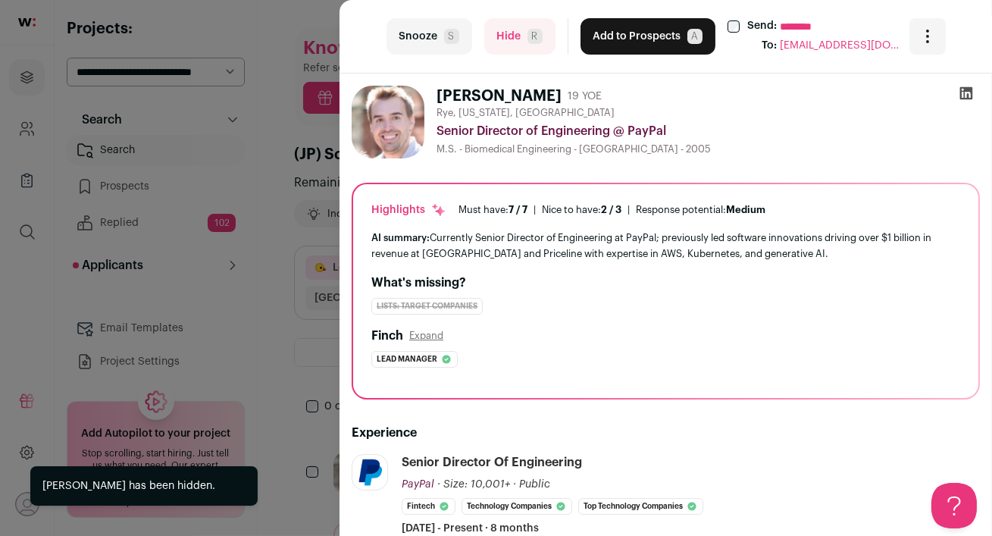
scroll to position [208, 0]
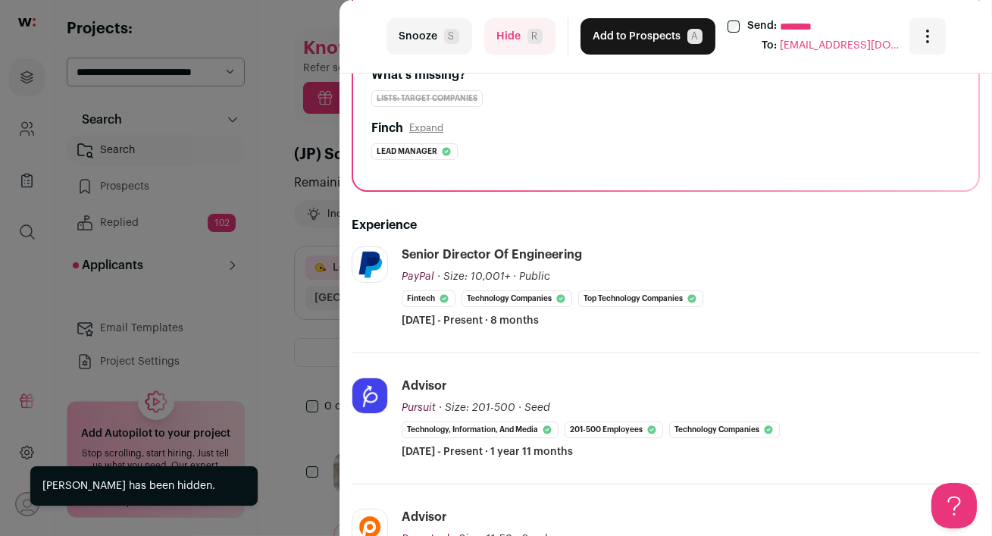
click at [491, 28] on button "Hide R" at bounding box center [519, 36] width 71 height 36
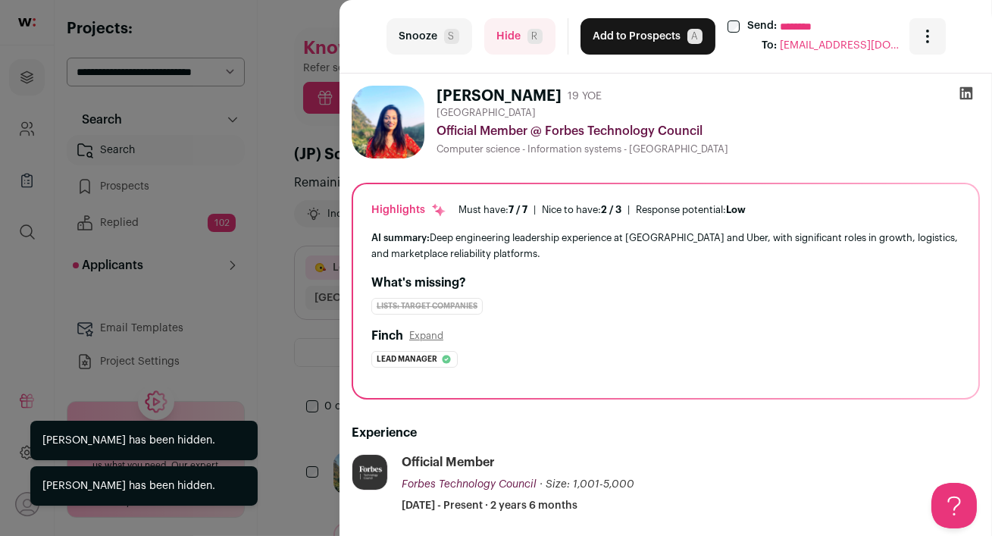
scroll to position [170, 0]
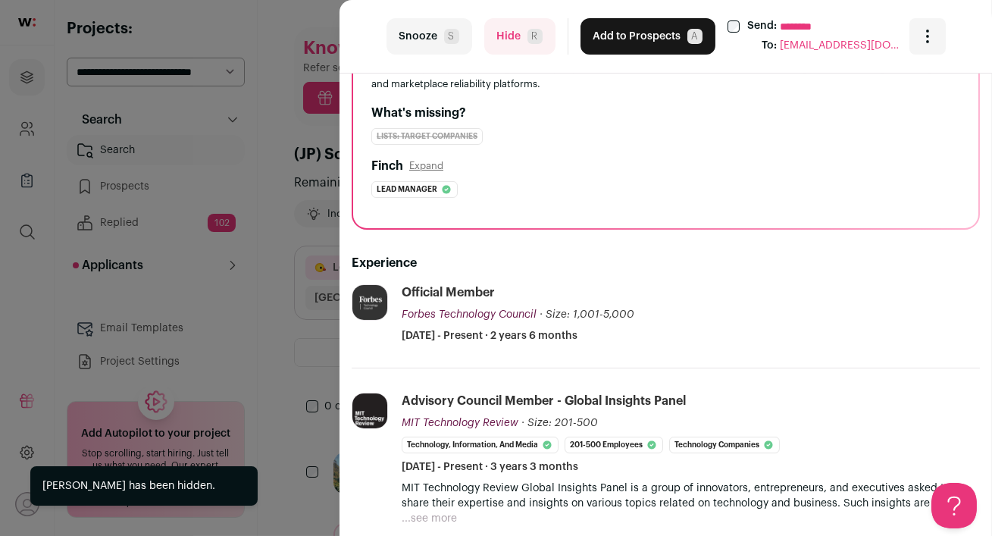
click at [508, 33] on button "Hide R" at bounding box center [519, 36] width 71 height 36
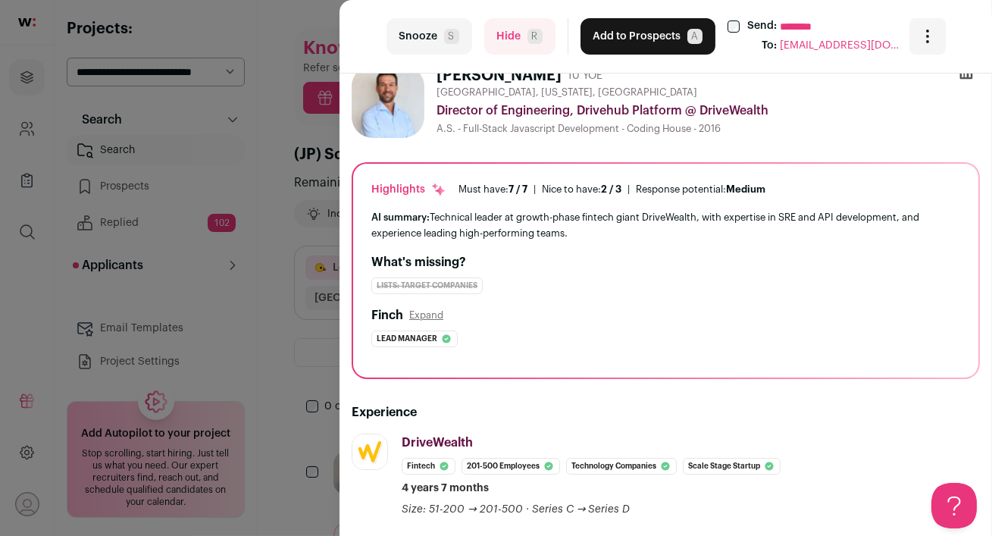
scroll to position [0, 0]
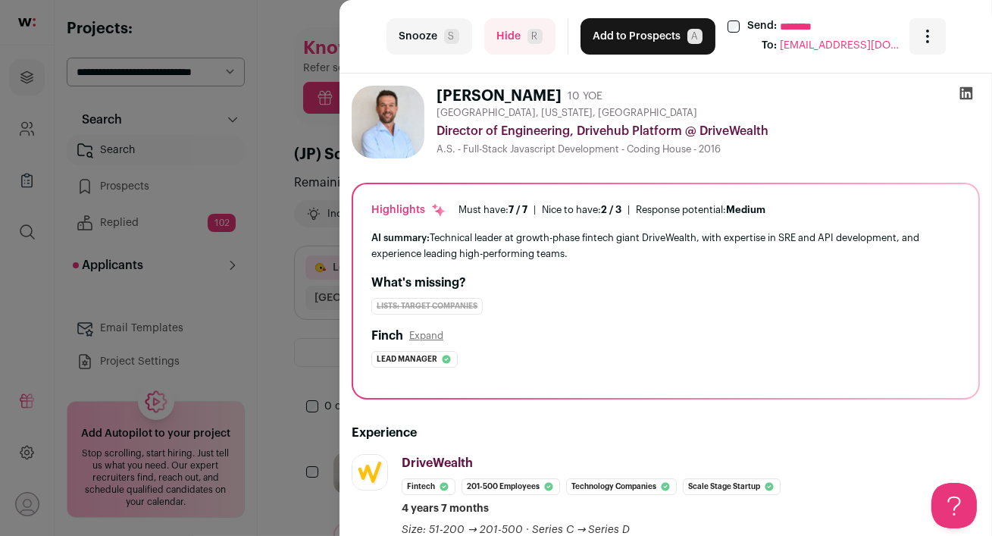
click at [615, 45] on button "Add to Prospects A" at bounding box center [647, 36] width 135 height 36
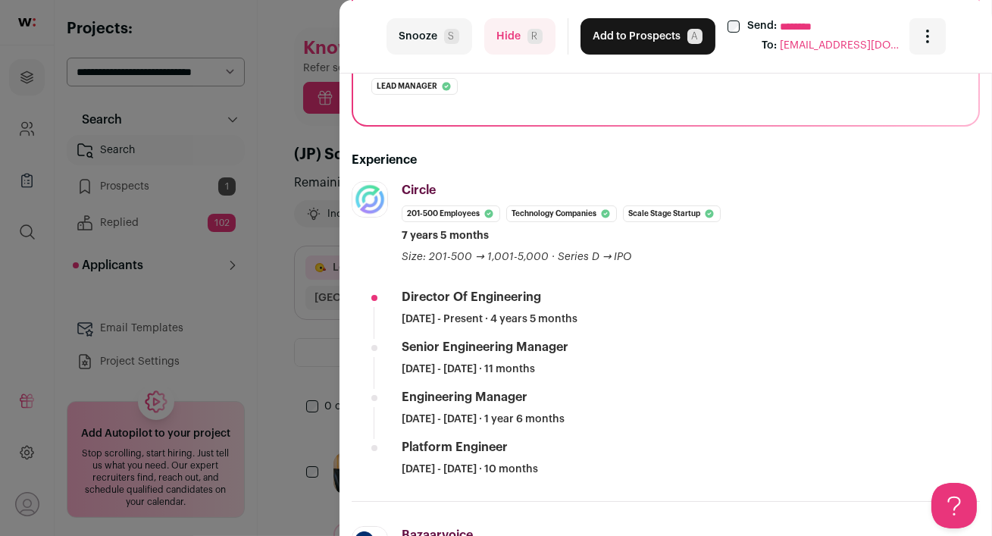
scroll to position [136, 0]
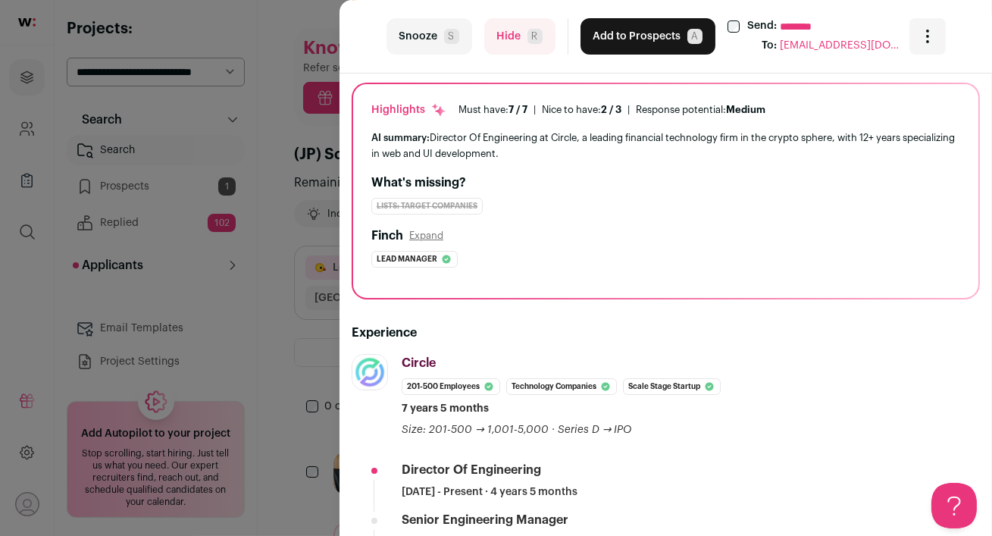
click at [606, 50] on button "Add to Prospects A" at bounding box center [647, 36] width 135 height 36
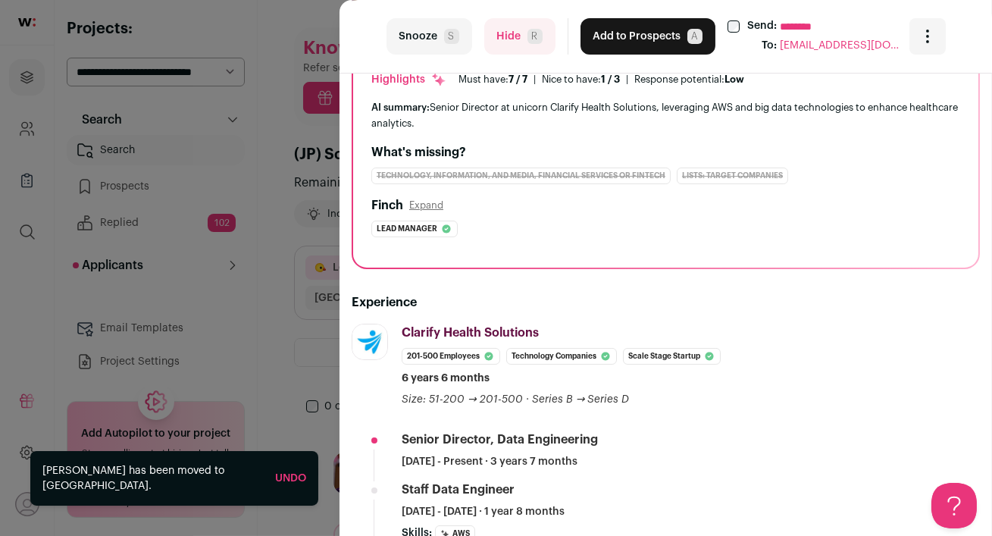
scroll to position [168, 0]
click at [509, 42] on button "Hide R" at bounding box center [519, 36] width 71 height 36
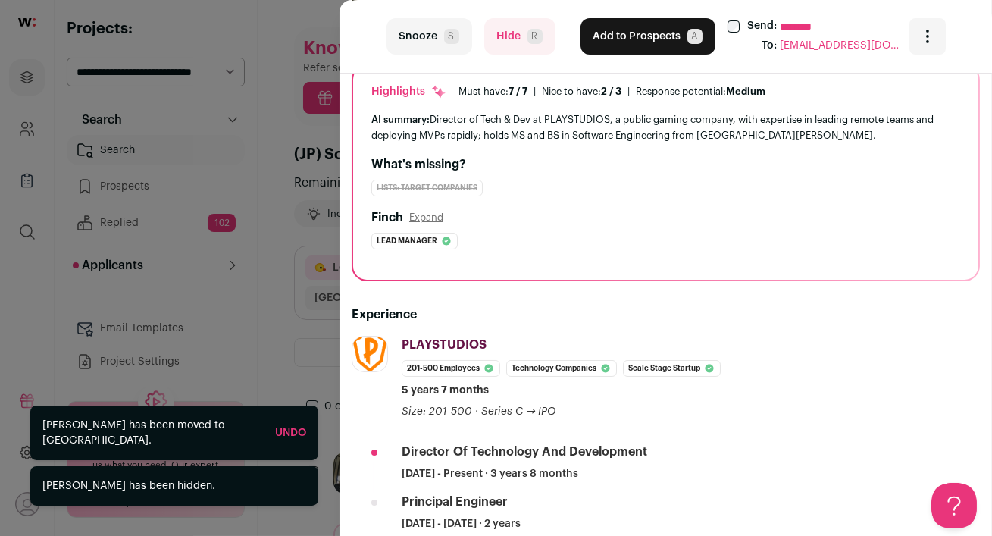
scroll to position [158, 0]
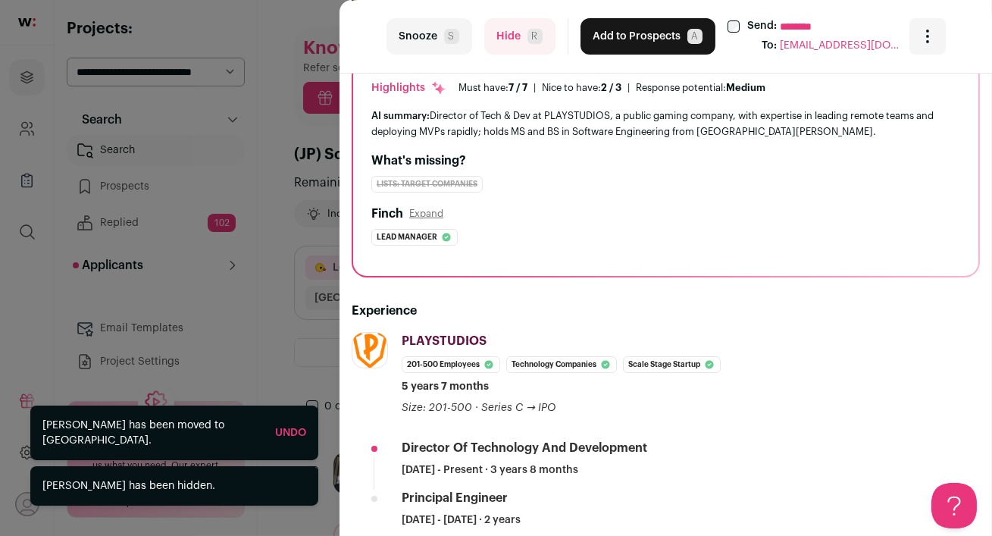
click at [506, 36] on button "Hide R" at bounding box center [519, 36] width 71 height 36
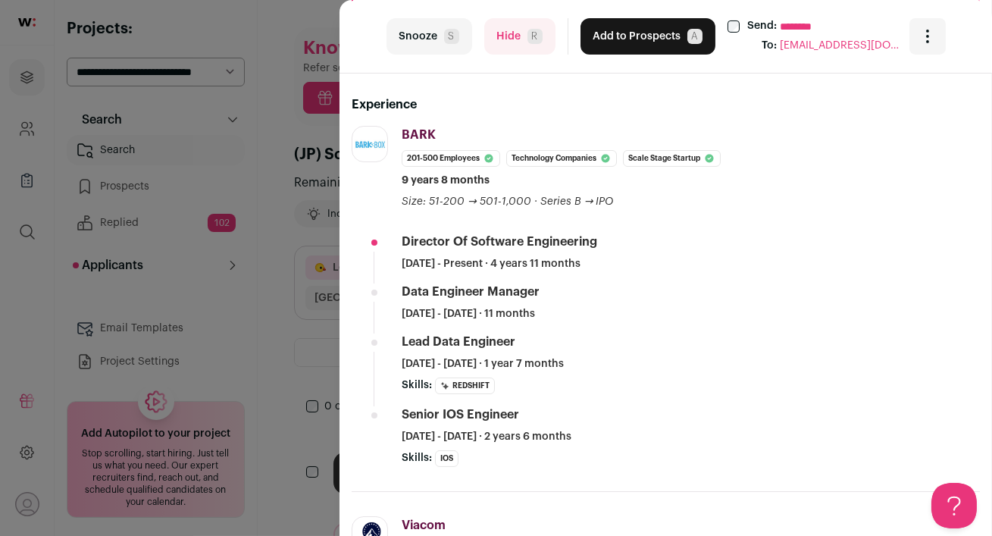
scroll to position [334, 0]
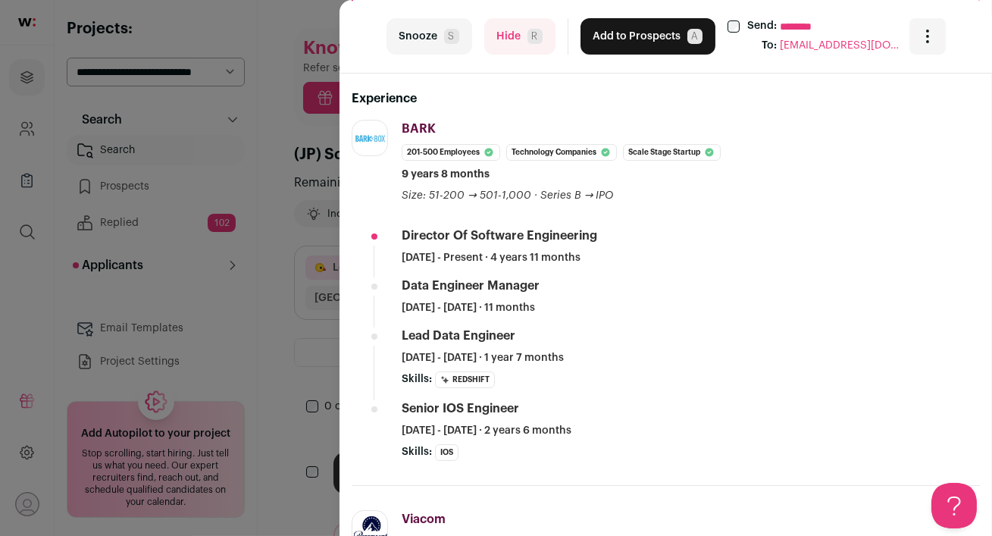
click at [505, 51] on button "Hide R" at bounding box center [519, 36] width 71 height 36
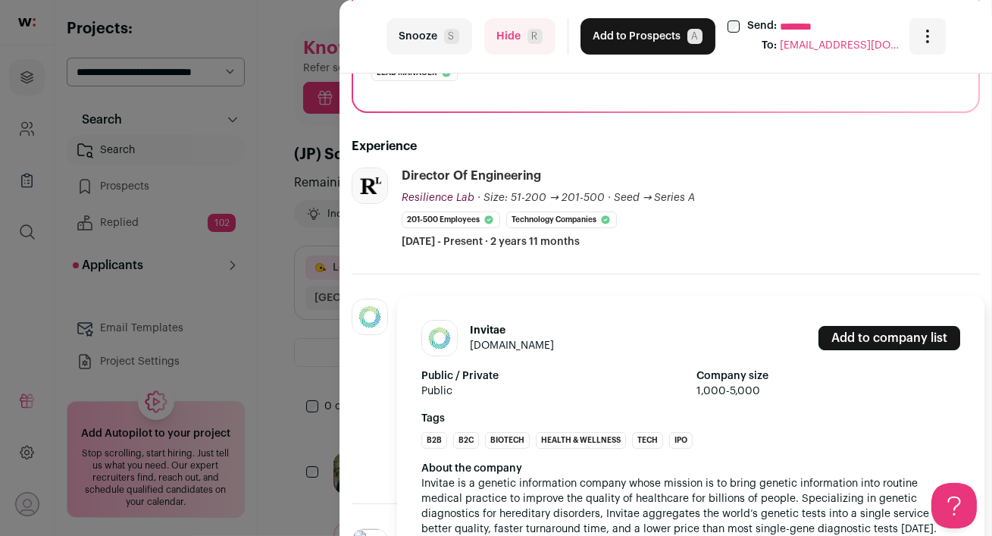
scroll to position [289, 0]
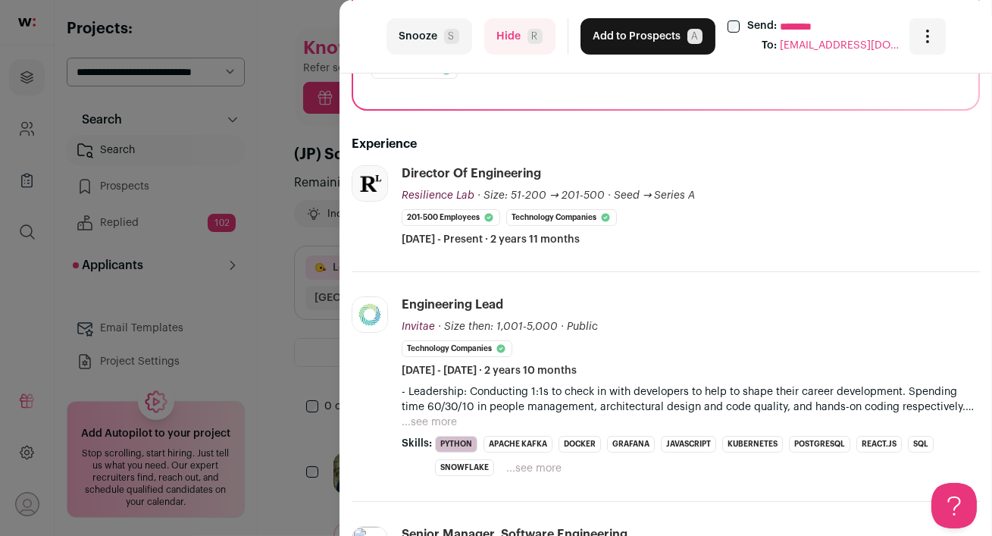
click at [514, 40] on button "Hide R" at bounding box center [519, 36] width 71 height 36
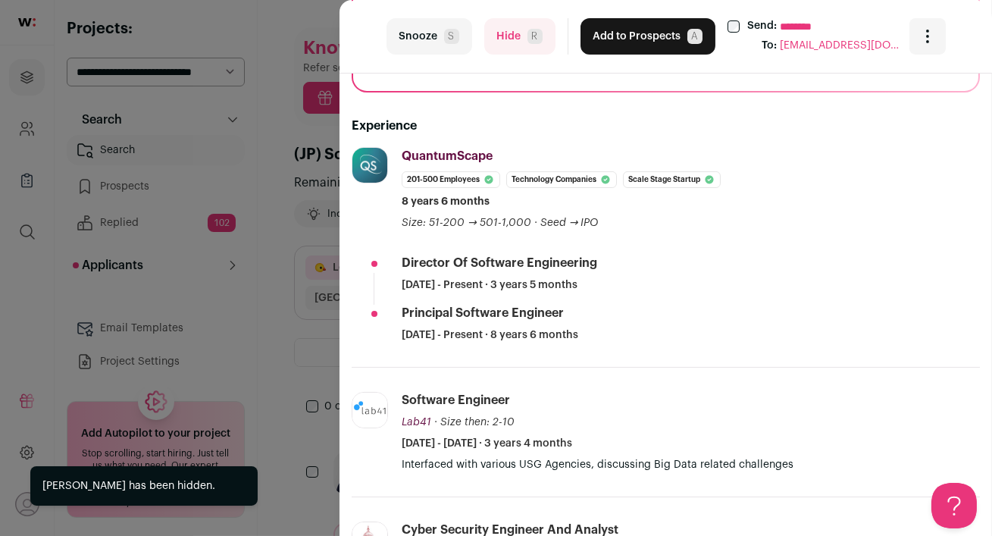
scroll to position [311, 0]
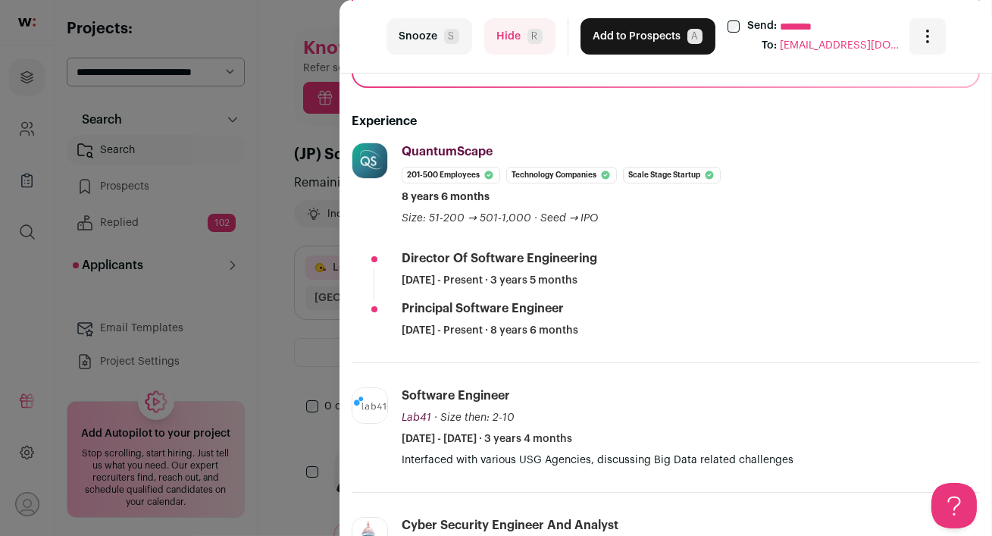
click at [492, 43] on button "Hide R" at bounding box center [519, 36] width 71 height 36
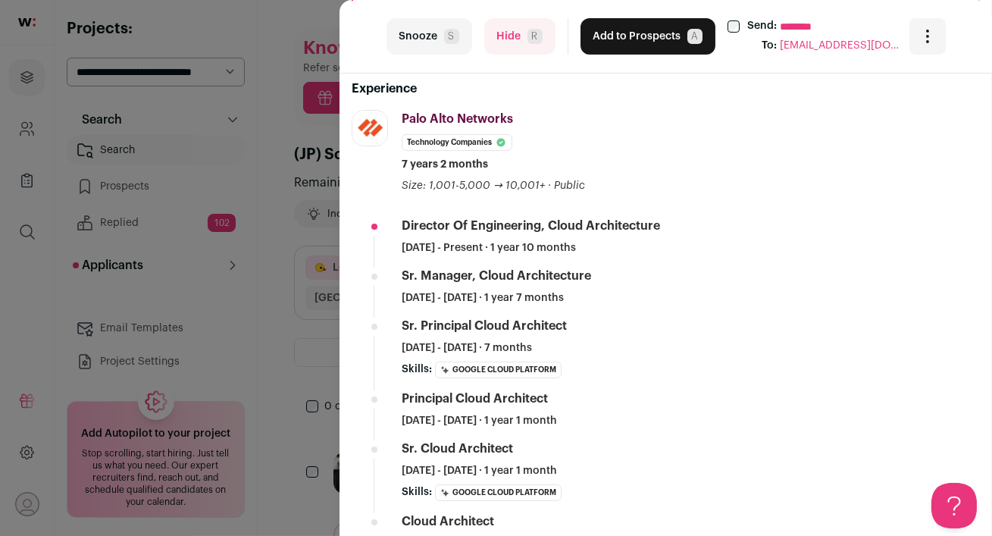
scroll to position [0, 0]
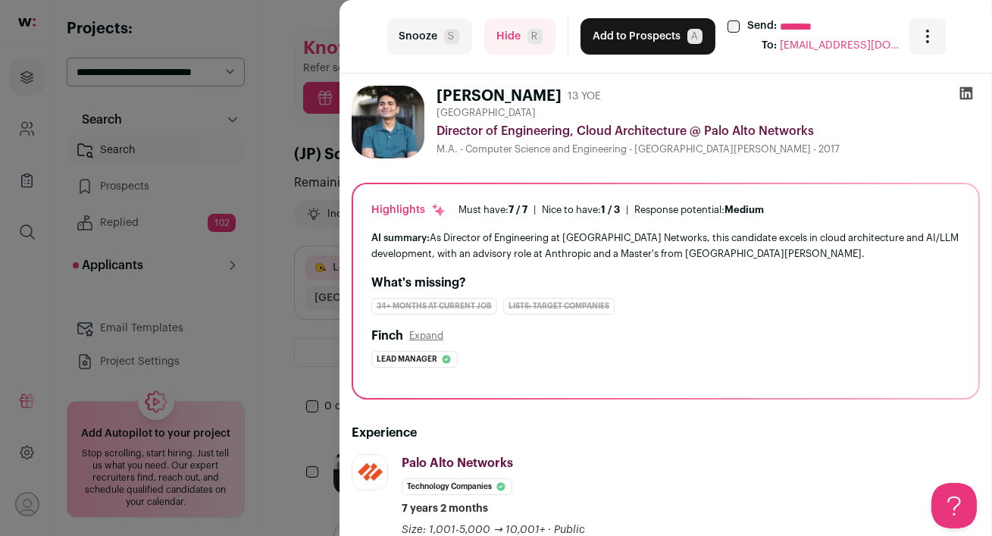
click at [622, 39] on button "Add to Prospects A" at bounding box center [647, 36] width 135 height 36
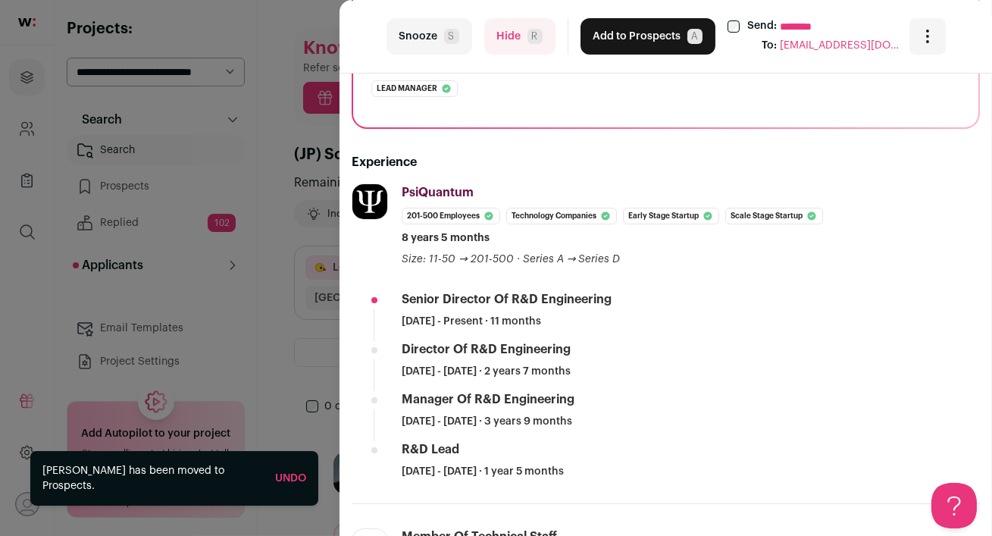
scroll to position [390, 0]
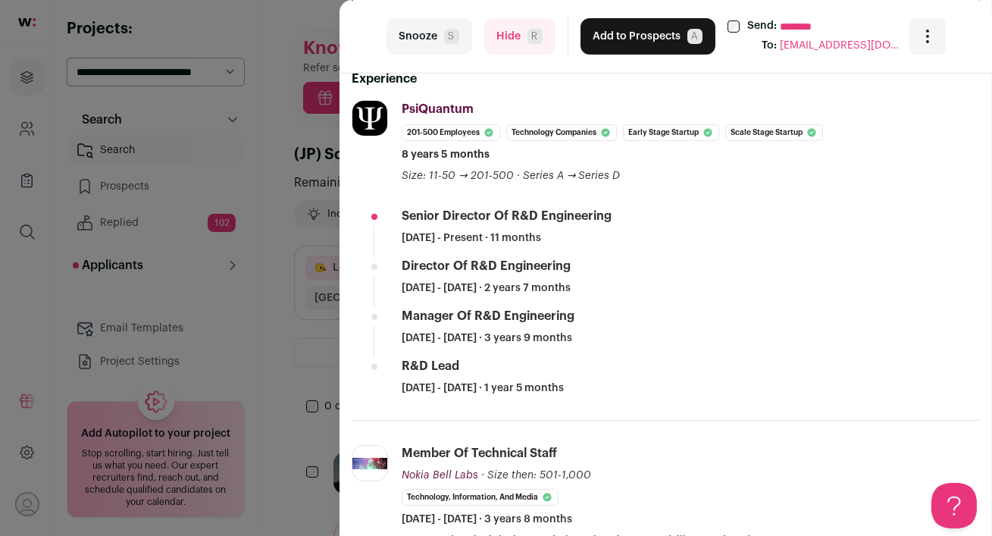
click at [519, 43] on button "Hide R" at bounding box center [519, 36] width 71 height 36
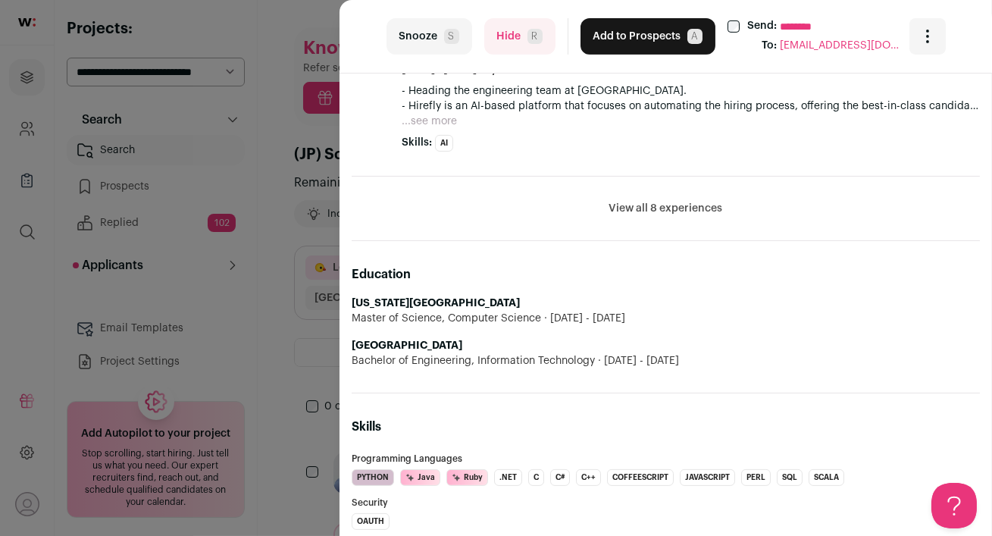
scroll to position [1046, 0]
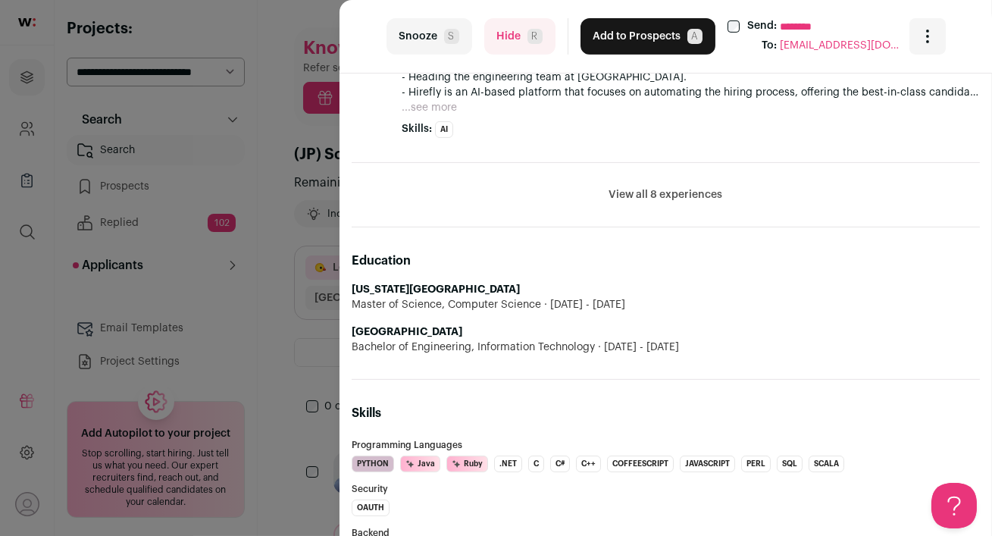
click at [616, 192] on button "View all 8 experiences" at bounding box center [666, 194] width 114 height 15
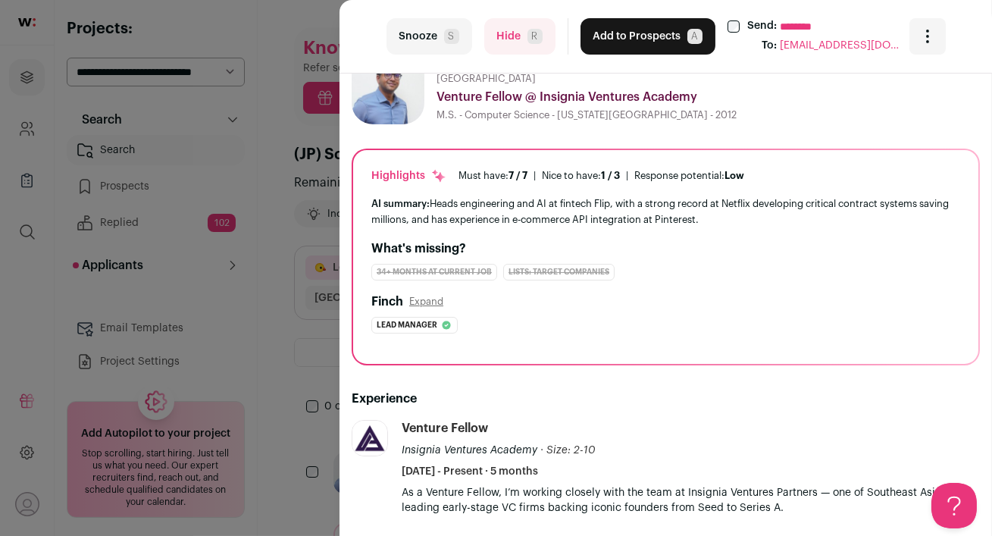
scroll to position [0, 0]
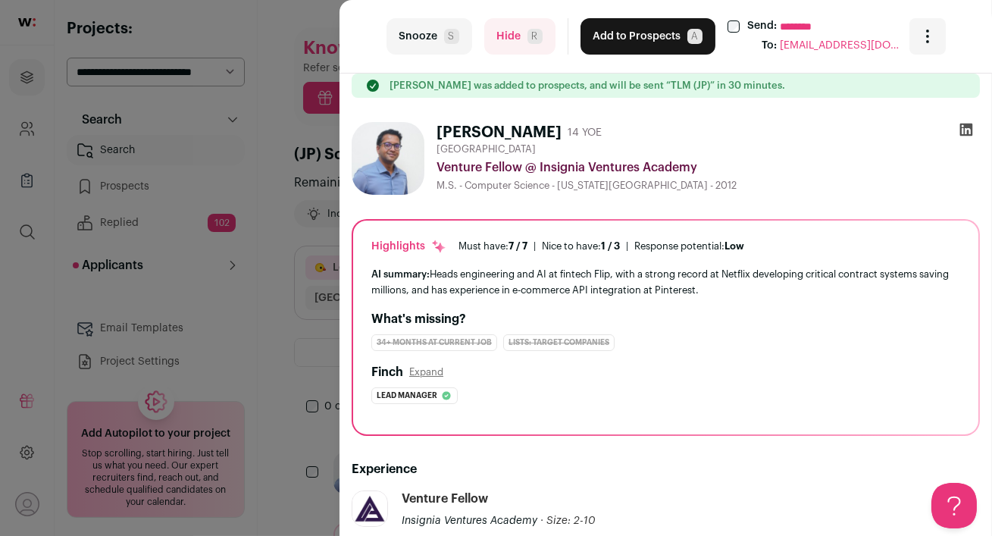
click at [603, 52] on button "Add to Prospects A" at bounding box center [647, 36] width 135 height 36
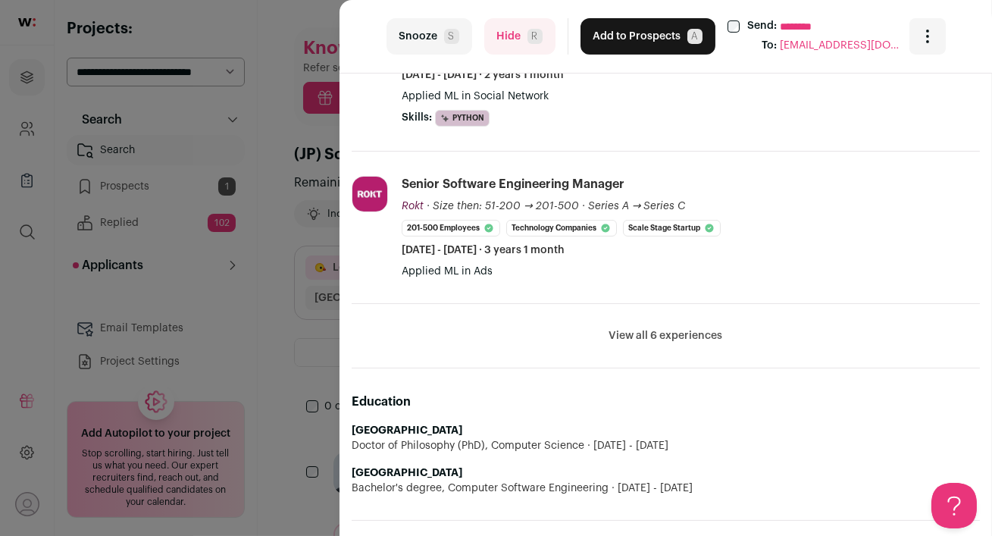
scroll to position [677, 0]
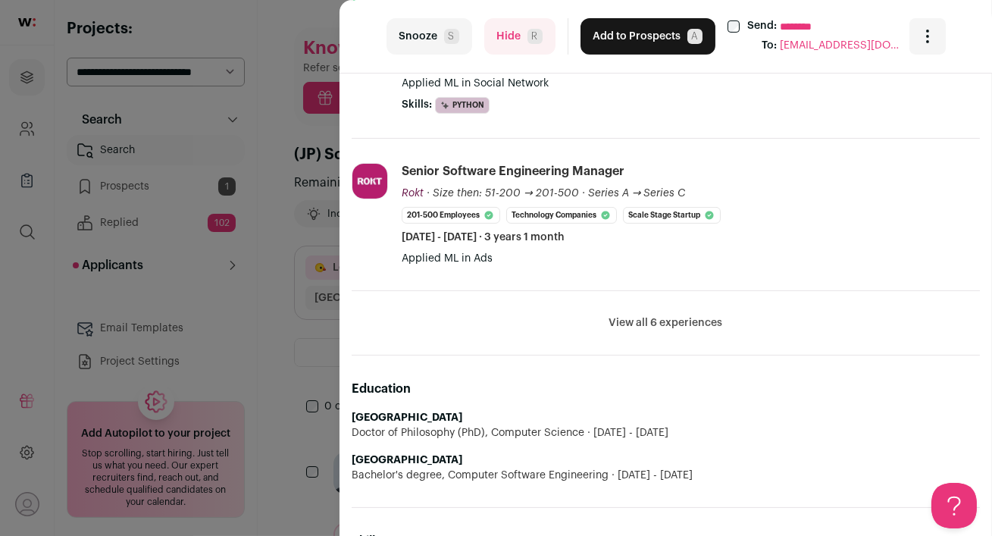
click at [674, 322] on button "View all 6 experiences" at bounding box center [666, 322] width 114 height 15
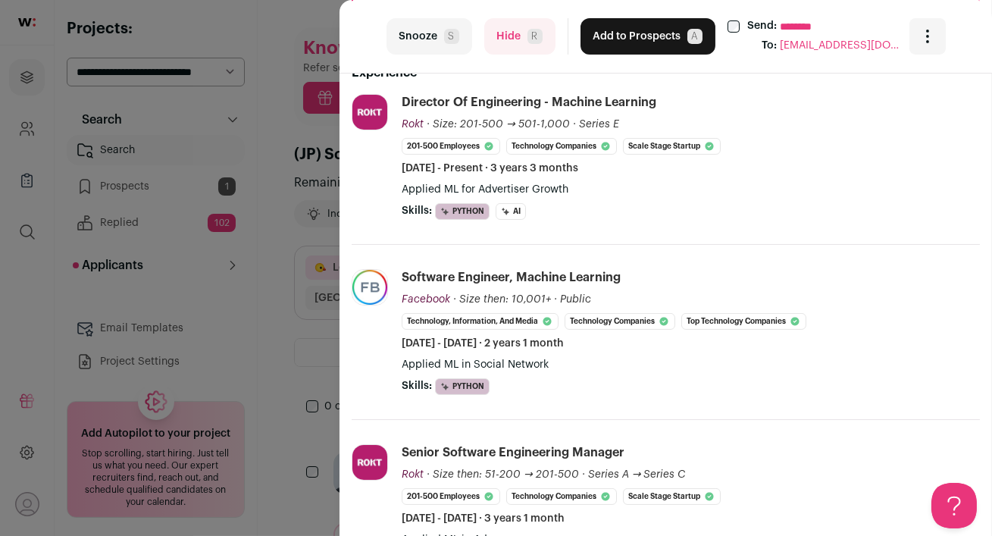
scroll to position [38, 0]
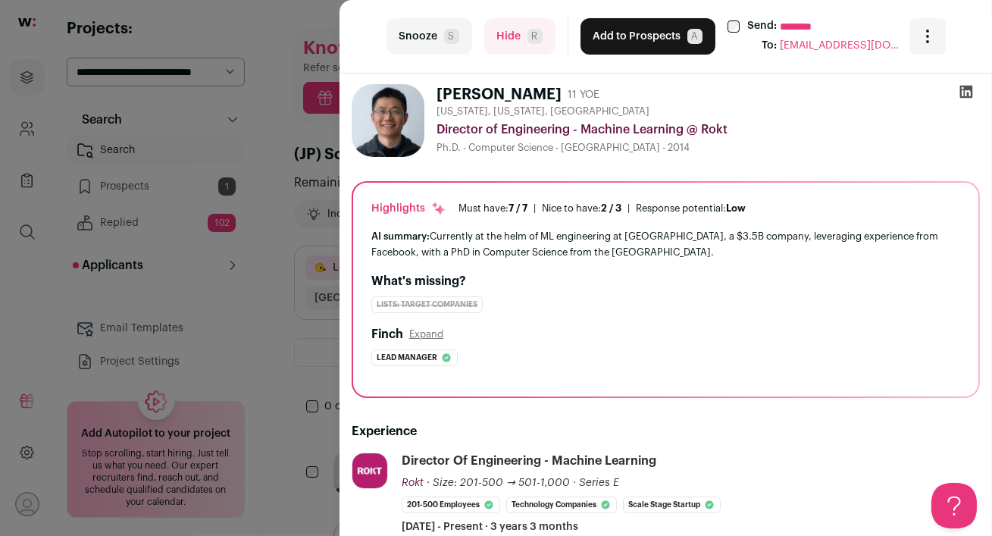
click at [508, 30] on button "Hide R" at bounding box center [519, 36] width 71 height 36
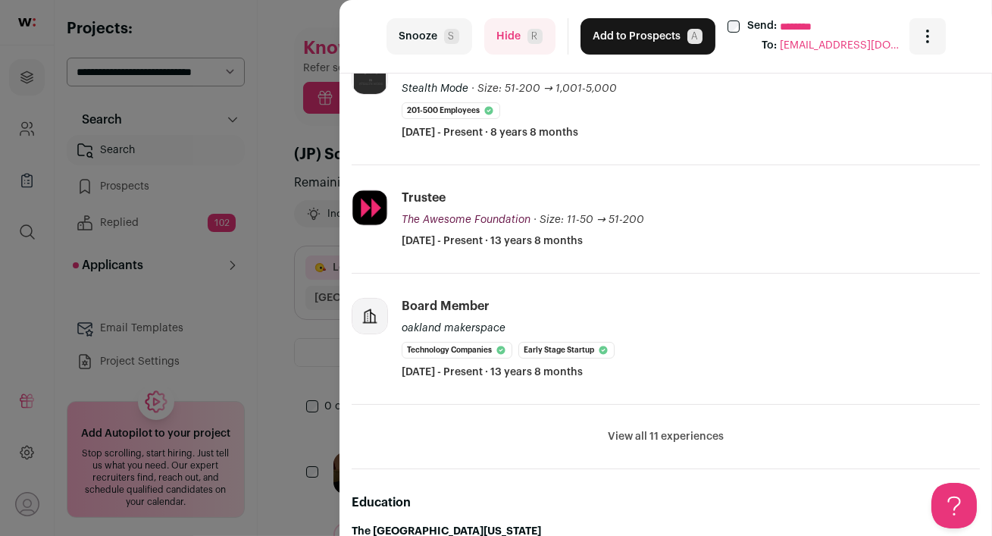
scroll to position [433, 0]
click at [512, 19] on button "Hide R" at bounding box center [519, 36] width 71 height 36
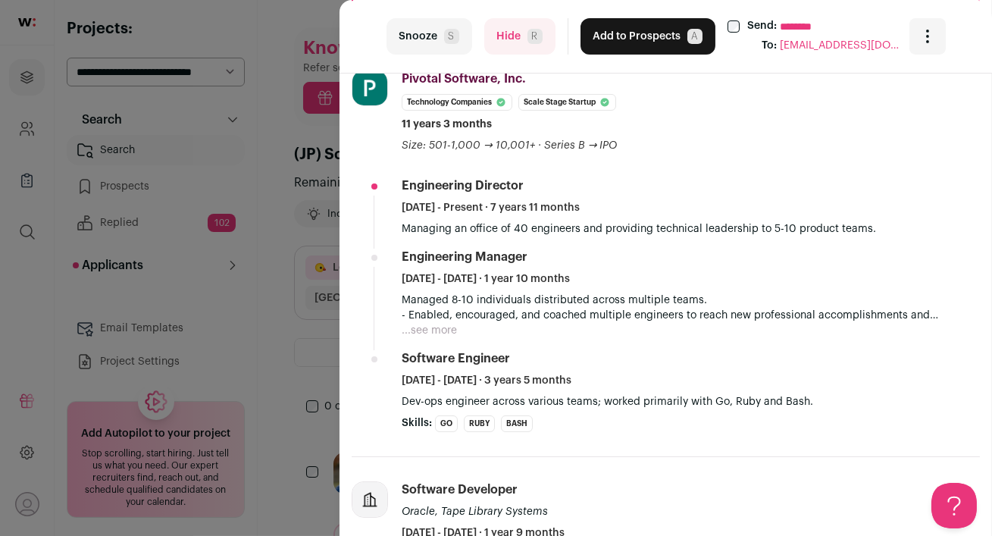
scroll to position [367, 0]
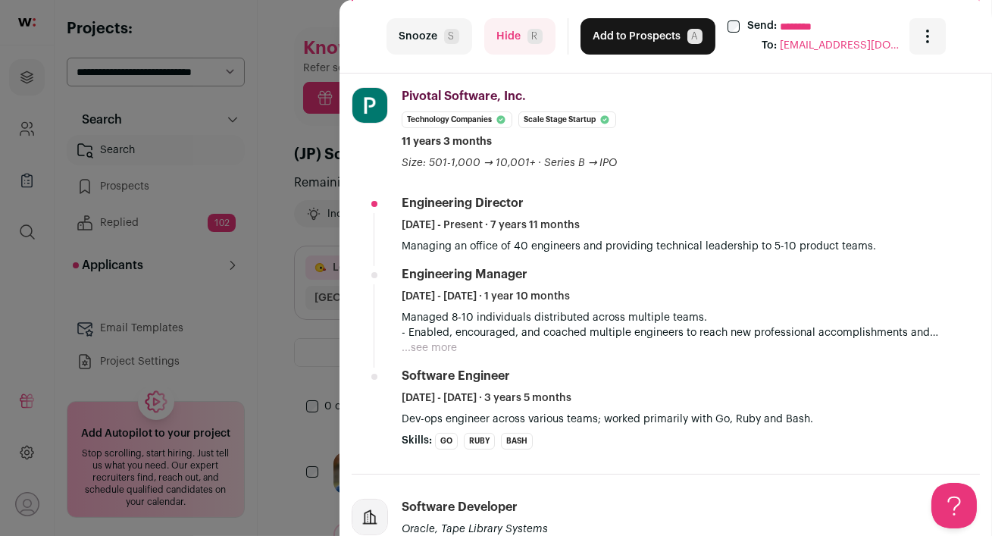
click at [522, 40] on button "Hide R" at bounding box center [519, 36] width 71 height 36
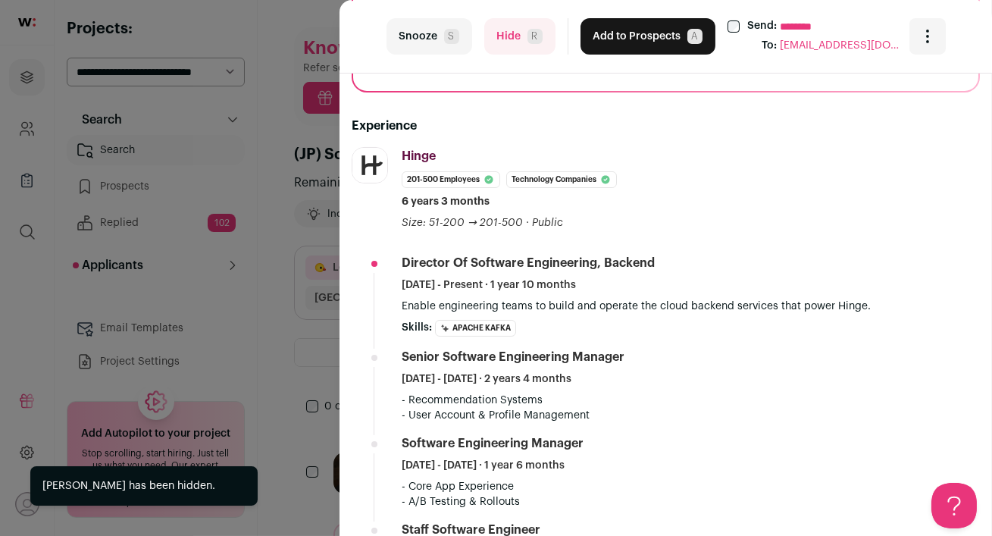
scroll to position [326, 0]
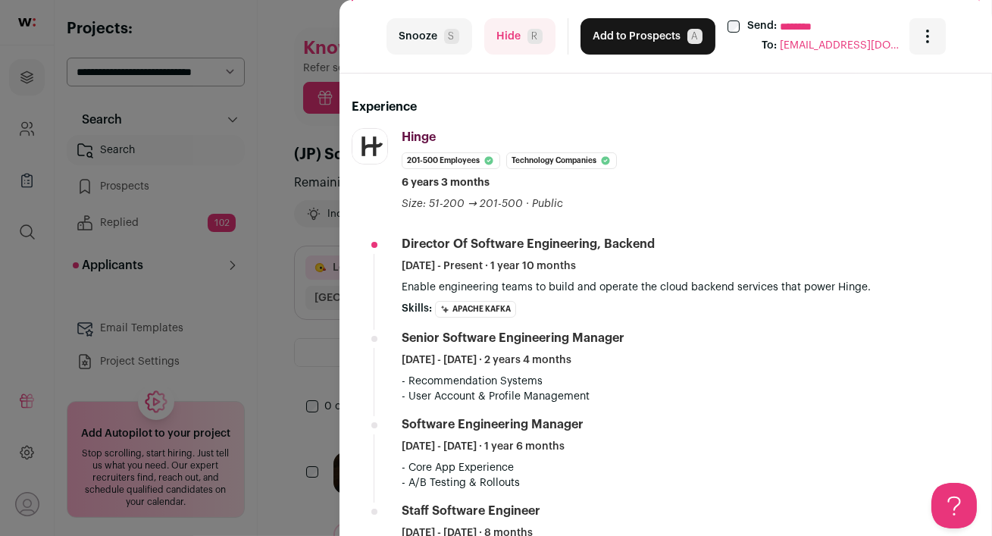
click at [514, 45] on button "Hide R" at bounding box center [519, 36] width 71 height 36
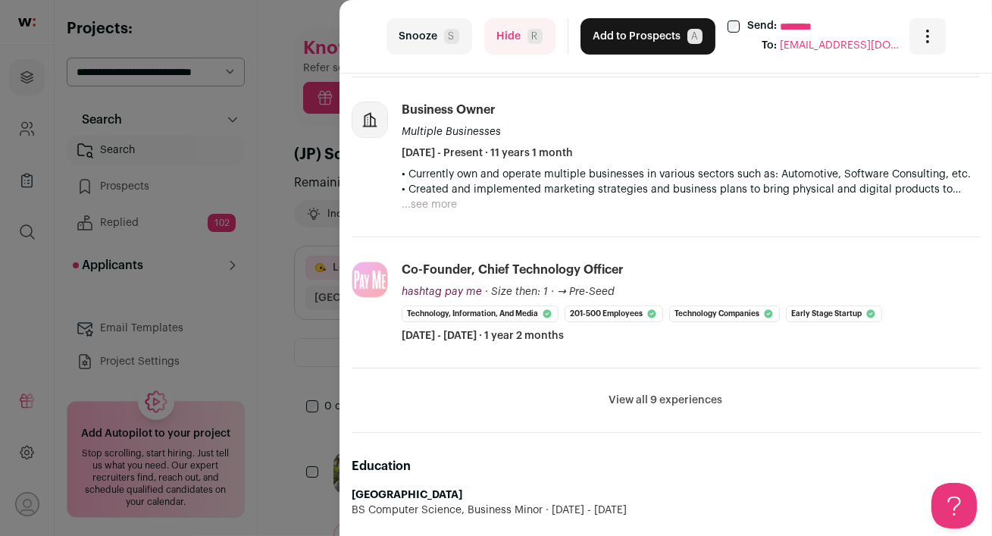
scroll to position [510, 0]
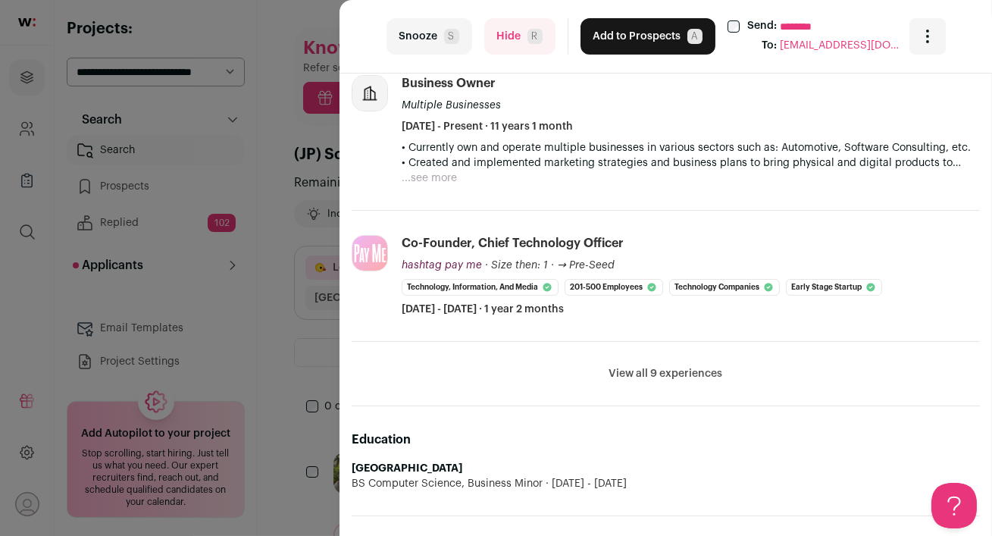
click at [653, 373] on button "View all 9 experiences" at bounding box center [666, 373] width 114 height 15
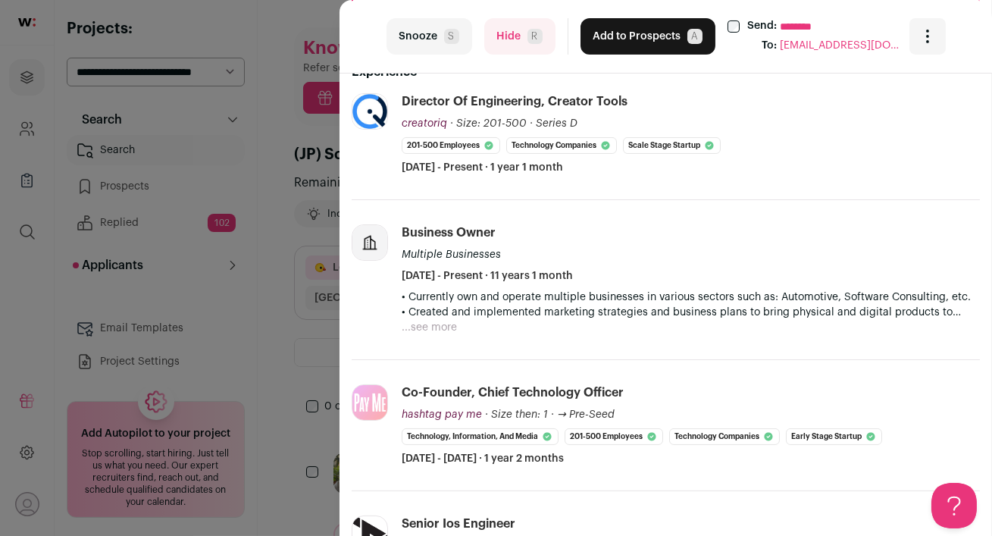
scroll to position [361, 0]
click at [511, 36] on button "Hide R" at bounding box center [519, 36] width 71 height 36
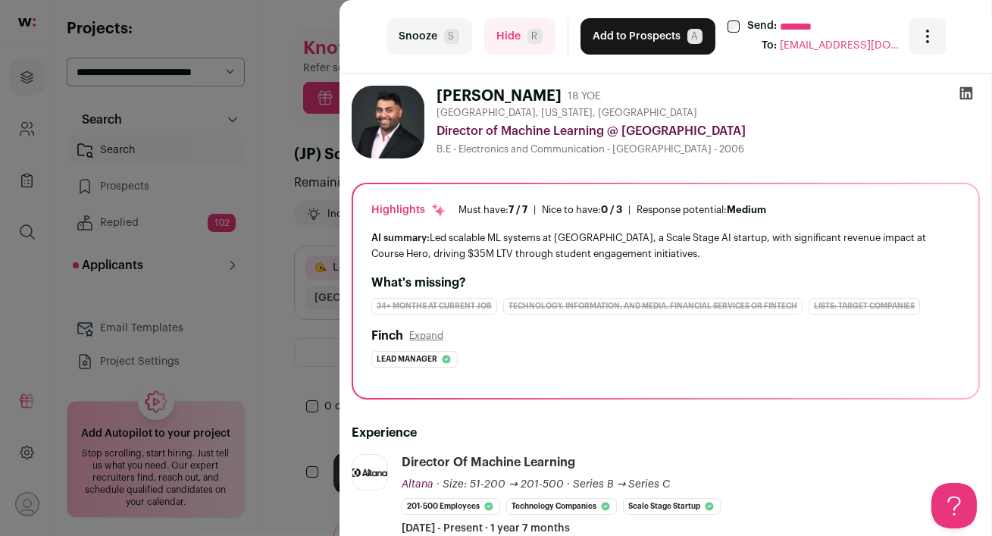
click at [195, 283] on div "last Snooze S Hide R Add to Prospects A Send: ******** To: [EMAIL_ADDRESS][DOMA…" at bounding box center [496, 268] width 992 height 536
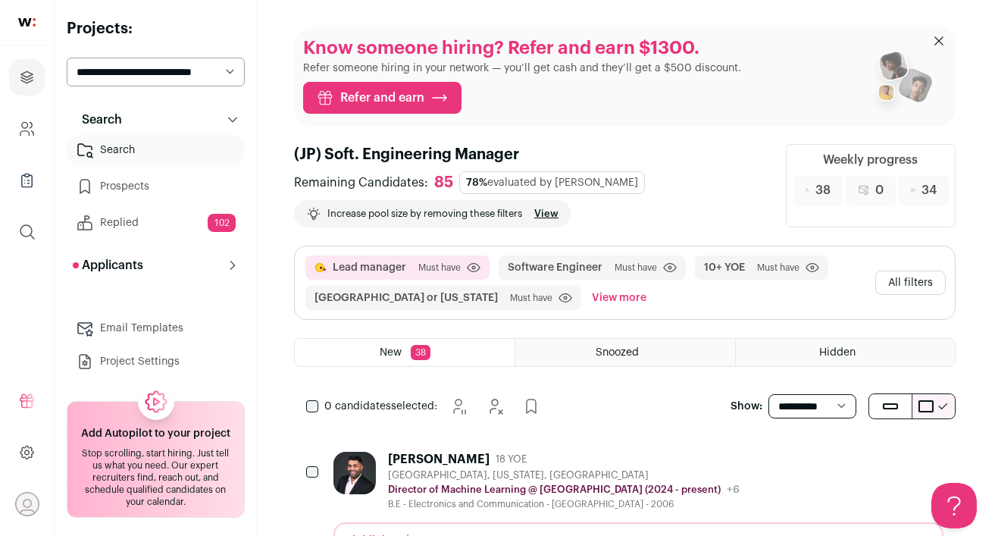
click at [590, 461] on div "[PERSON_NAME] 18 YOE" at bounding box center [564, 459] width 352 height 15
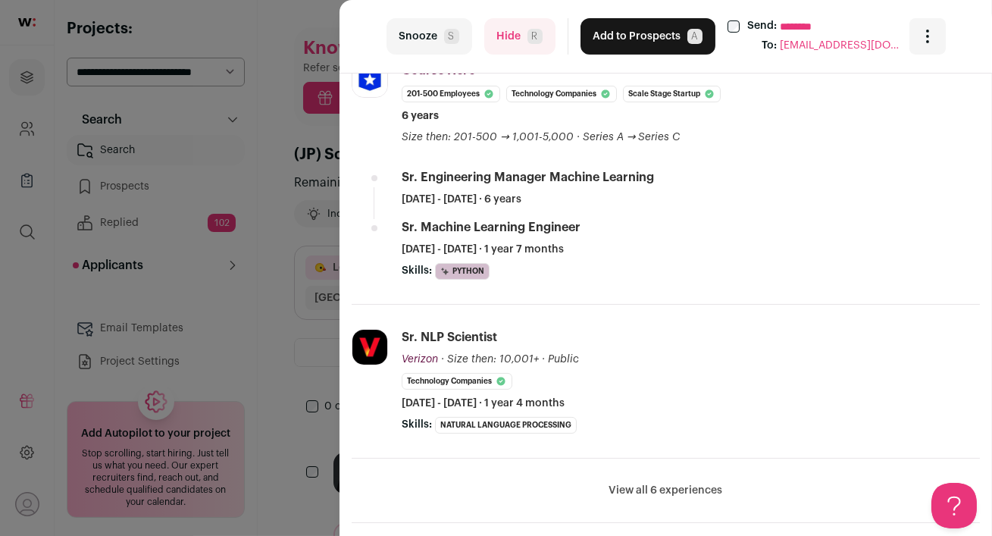
scroll to position [525, 0]
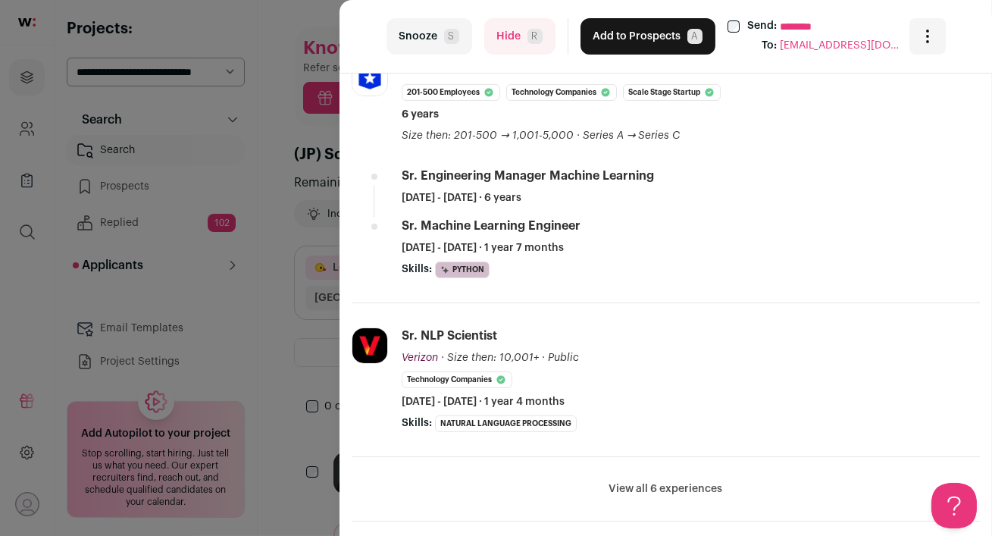
click at [664, 481] on button "View all 6 experiences" at bounding box center [666, 488] width 114 height 15
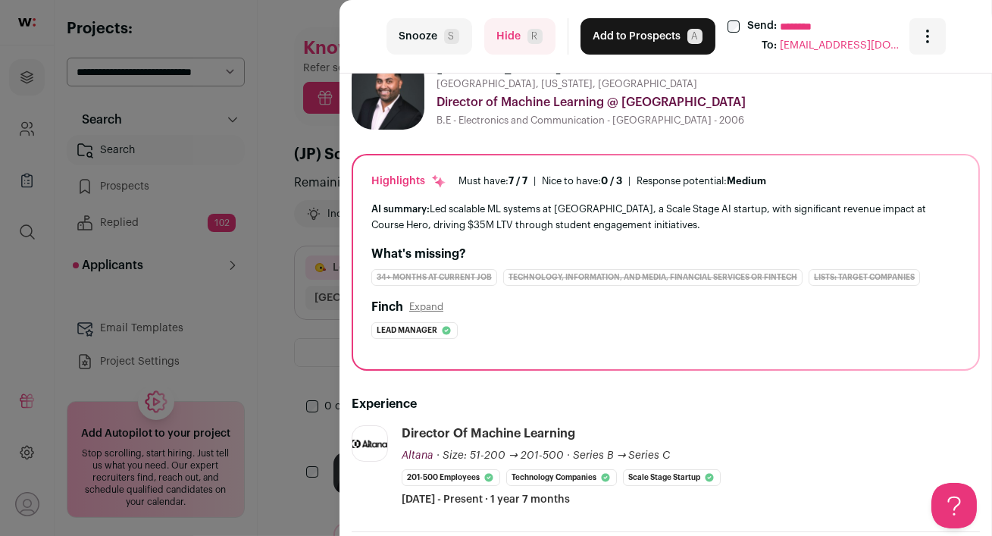
scroll to position [0, 0]
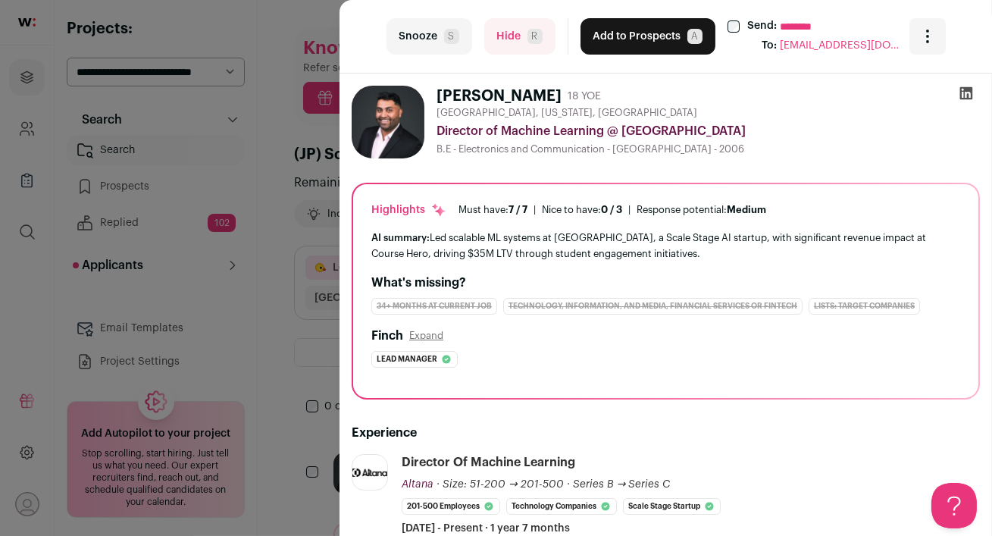
click at [964, 92] on icon at bounding box center [966, 93] width 13 height 13
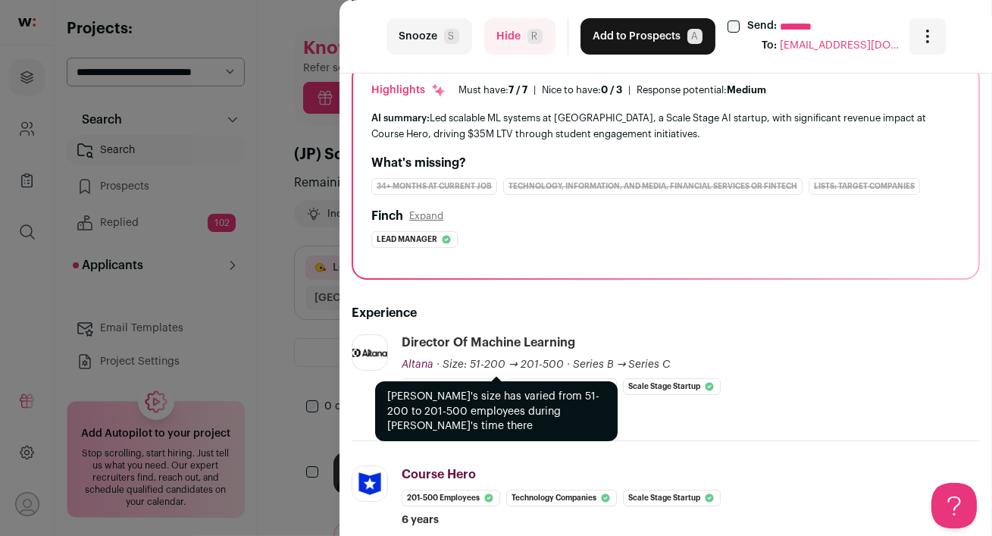
scroll to position [221, 0]
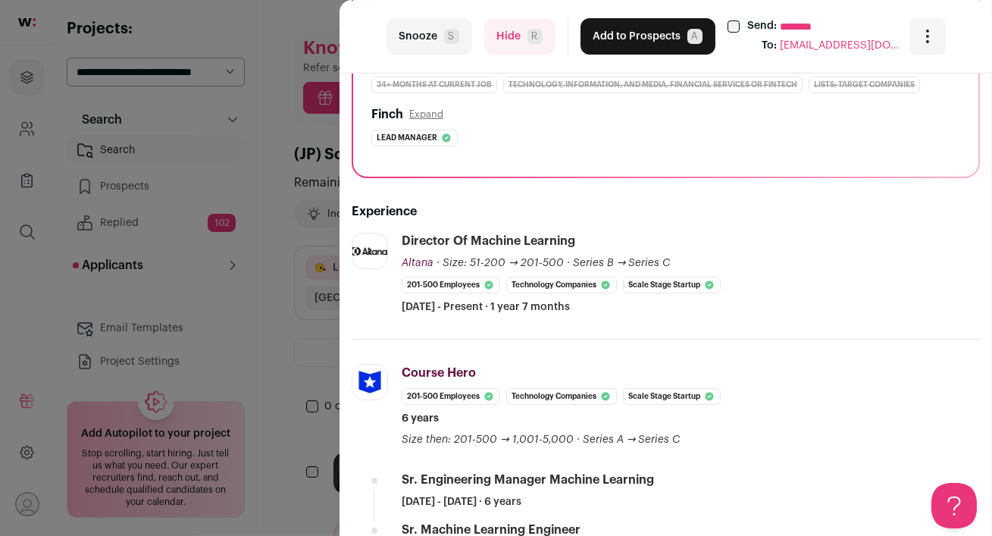
click at [623, 39] on button "Add to Prospects A" at bounding box center [647, 36] width 135 height 36
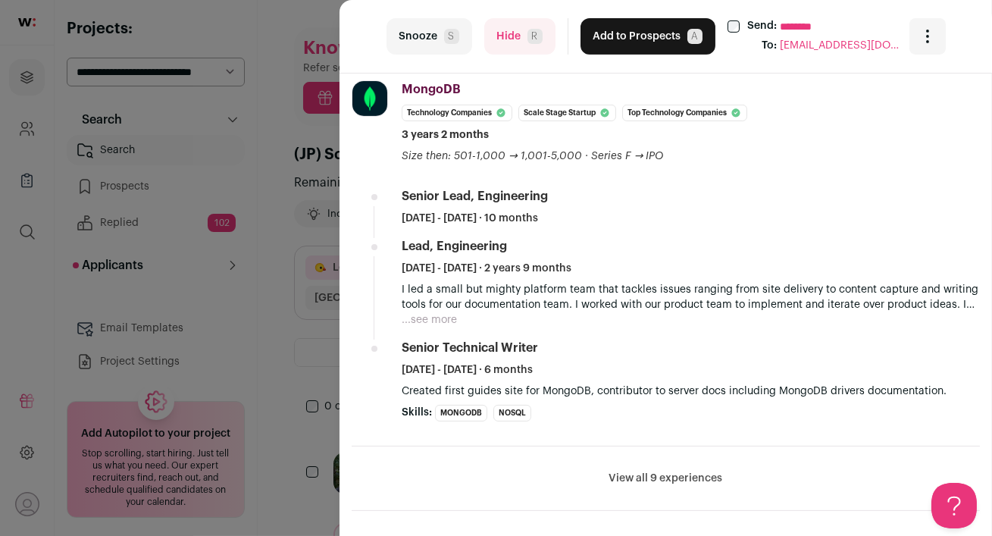
scroll to position [936, 0]
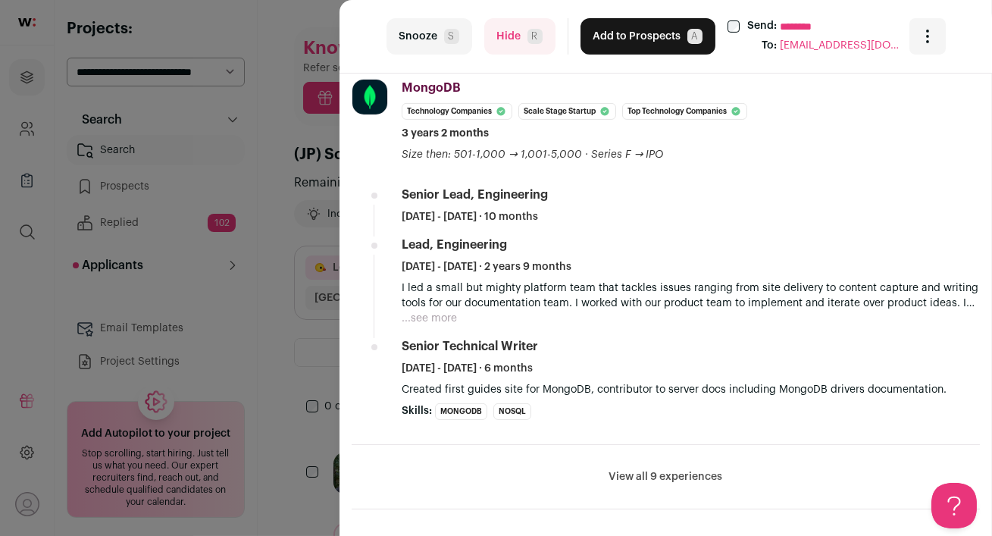
click at [659, 480] on button "View all 9 experiences" at bounding box center [666, 476] width 114 height 15
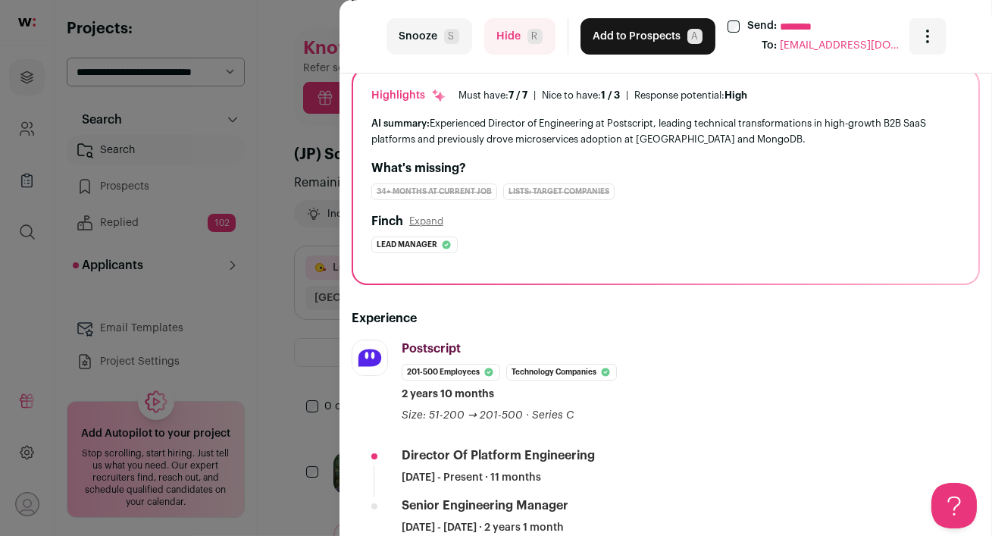
scroll to position [0, 0]
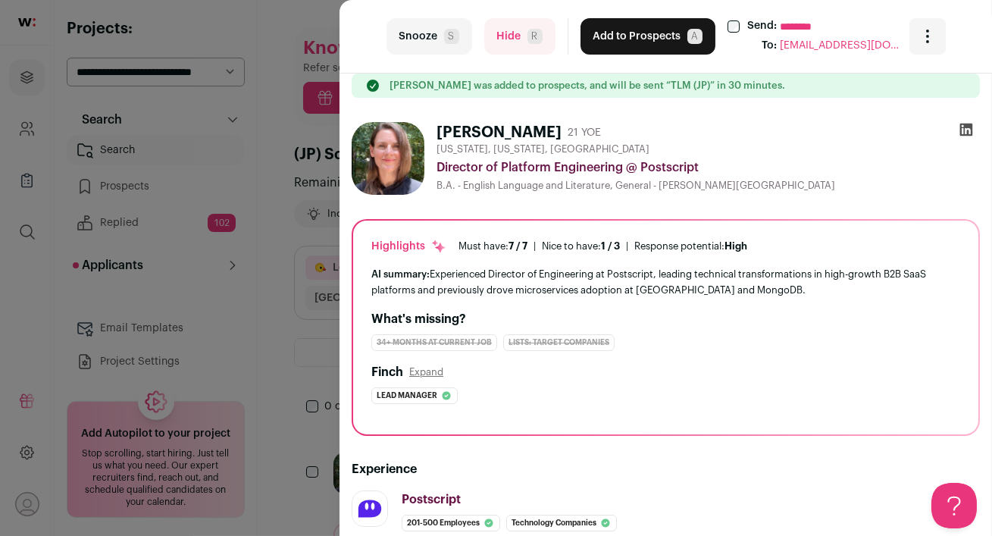
click at [969, 134] on icon at bounding box center [966, 129] width 13 height 13
click at [617, 35] on button "Add to Prospects A" at bounding box center [647, 36] width 135 height 36
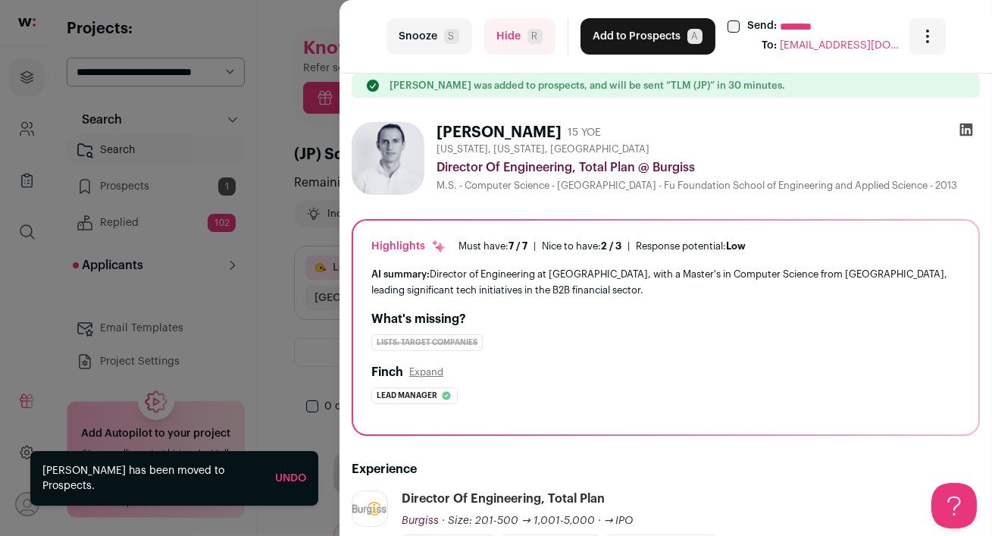
click at [276, 236] on div "last Snooze S Hide R Add to Prospects A Send: ******** To: [EMAIL_ADDRESS][DOMA…" at bounding box center [496, 268] width 992 height 536
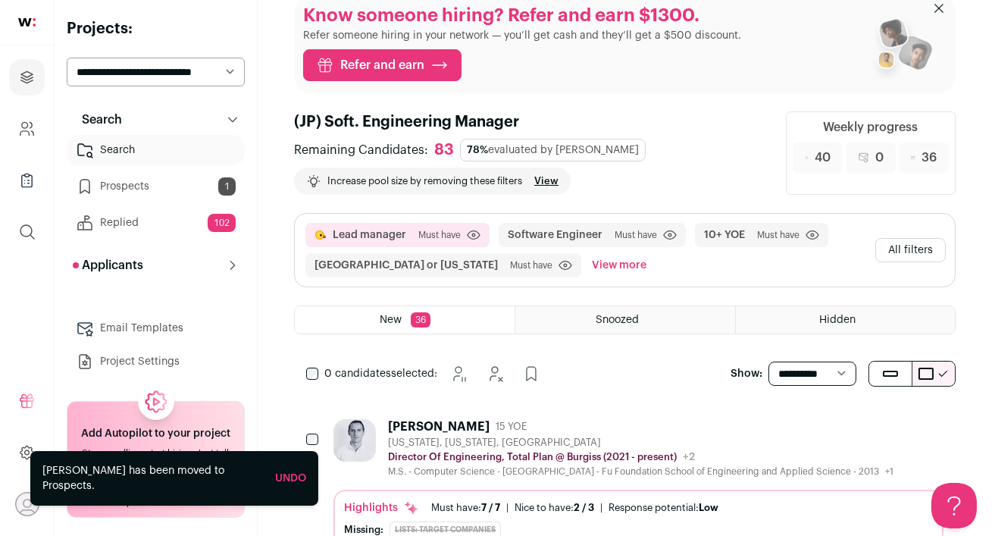
scroll to position [46, 0]
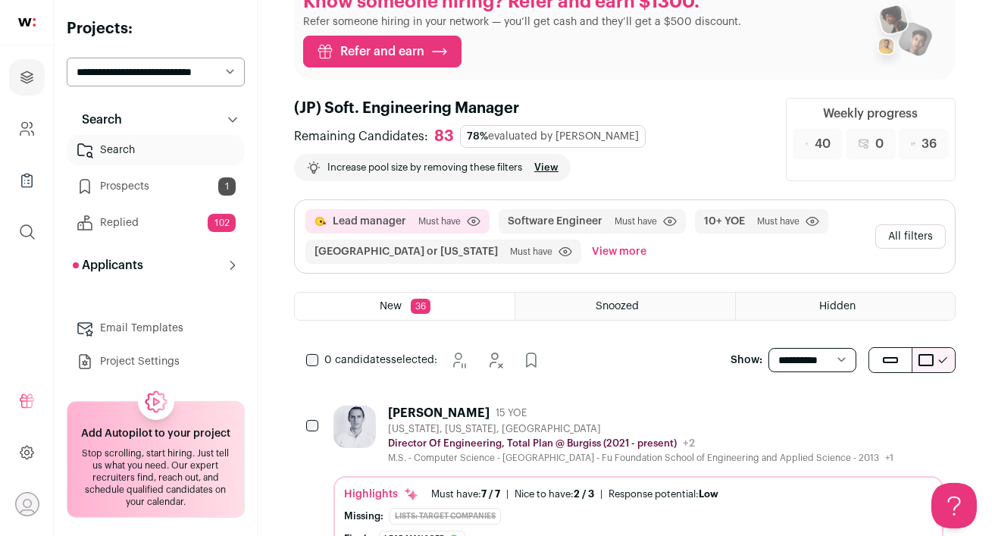
click at [189, 66] on select "**********" at bounding box center [156, 72] width 178 height 29
select select "*****"
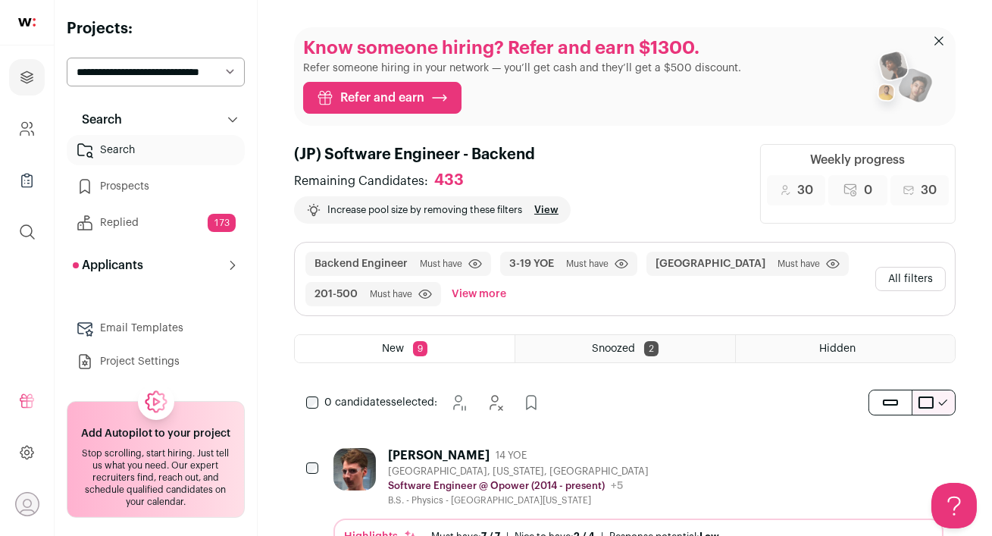
click at [144, 73] on select "**********" at bounding box center [156, 72] width 178 height 29
select select "*****"
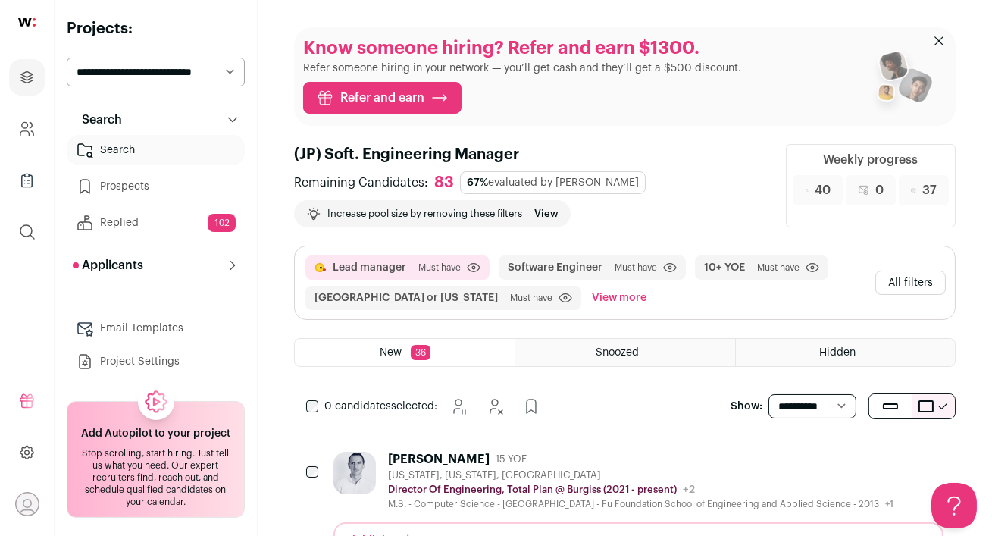
scroll to position [152, 0]
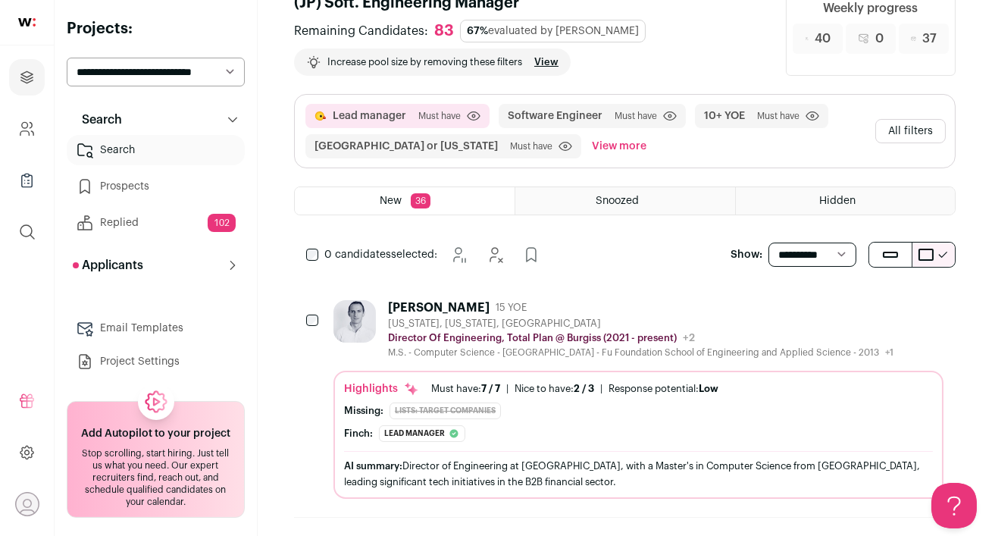
click at [567, 314] on div "Petre Lukarov 15 YOE New York, New York, United States Director Of Engineering,…" at bounding box center [640, 329] width 505 height 58
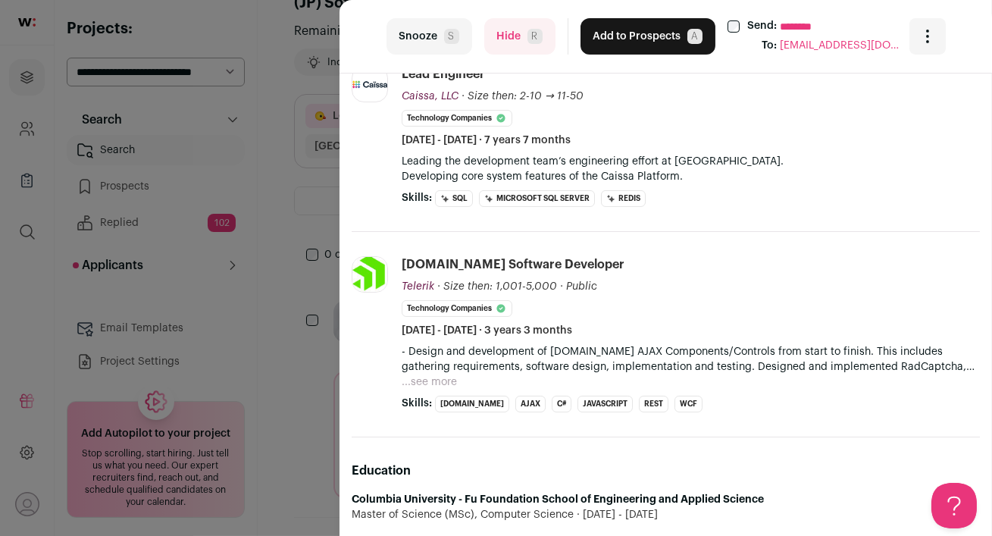
scroll to position [0, 0]
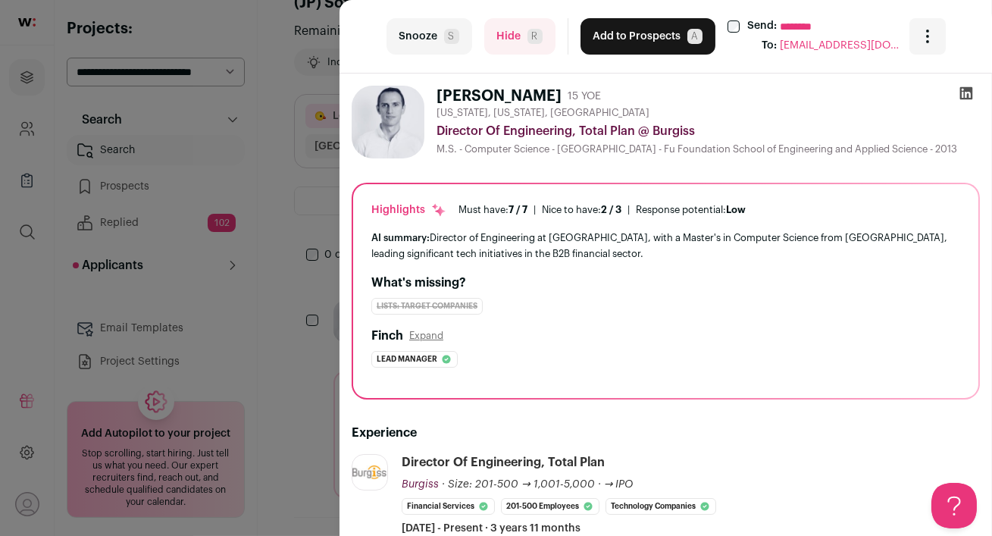
click at [964, 92] on icon at bounding box center [965, 93] width 15 height 15
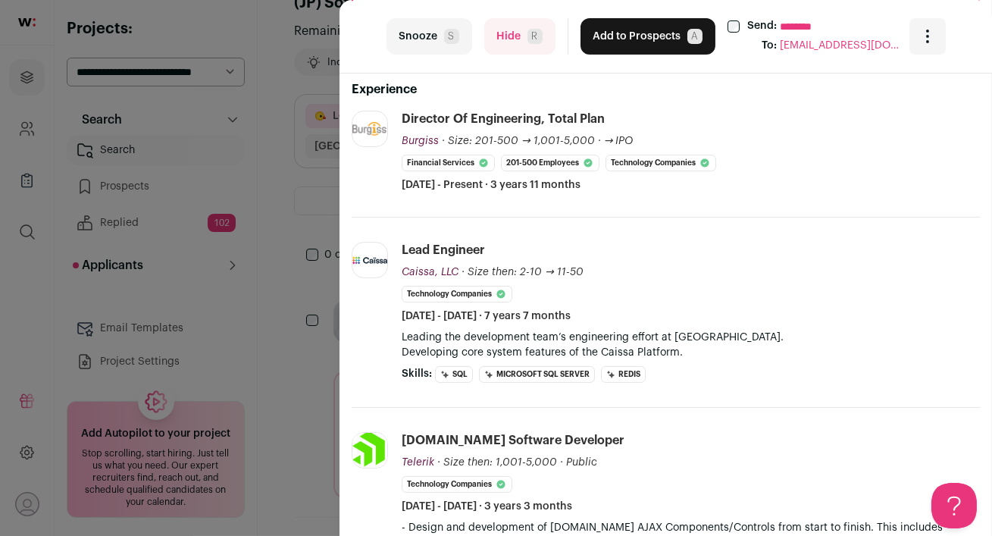
scroll to position [348, 0]
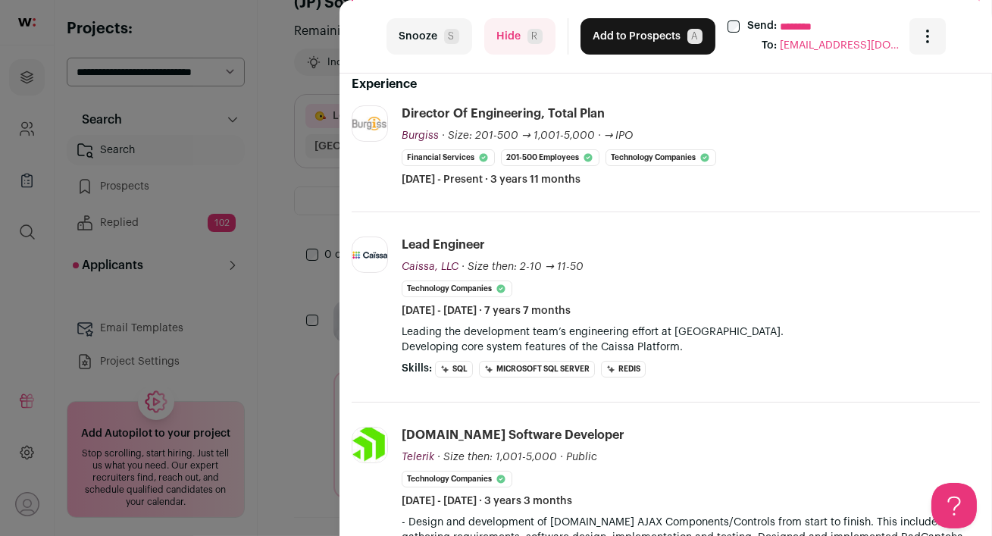
click at [617, 42] on button "Add to Prospects A" at bounding box center [647, 36] width 135 height 36
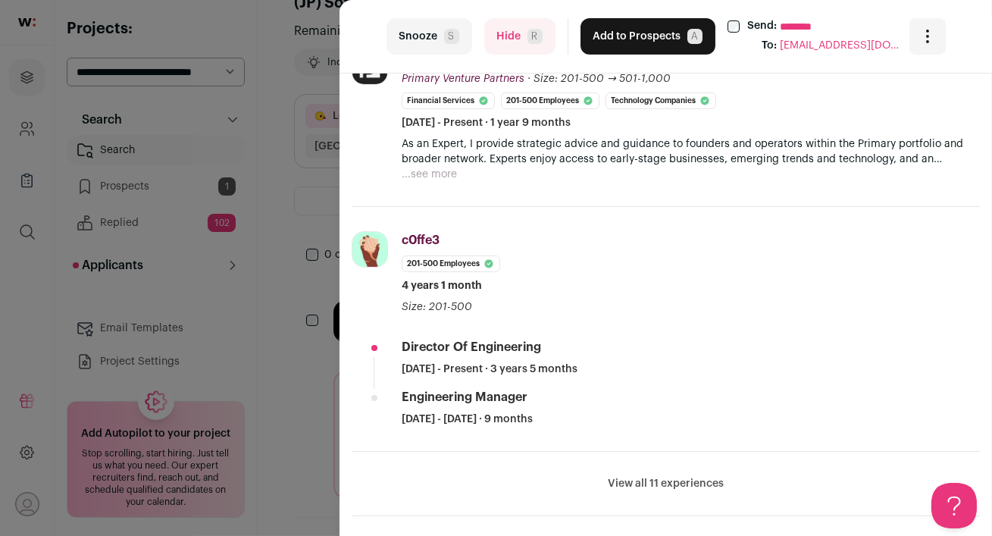
scroll to position [820, 0]
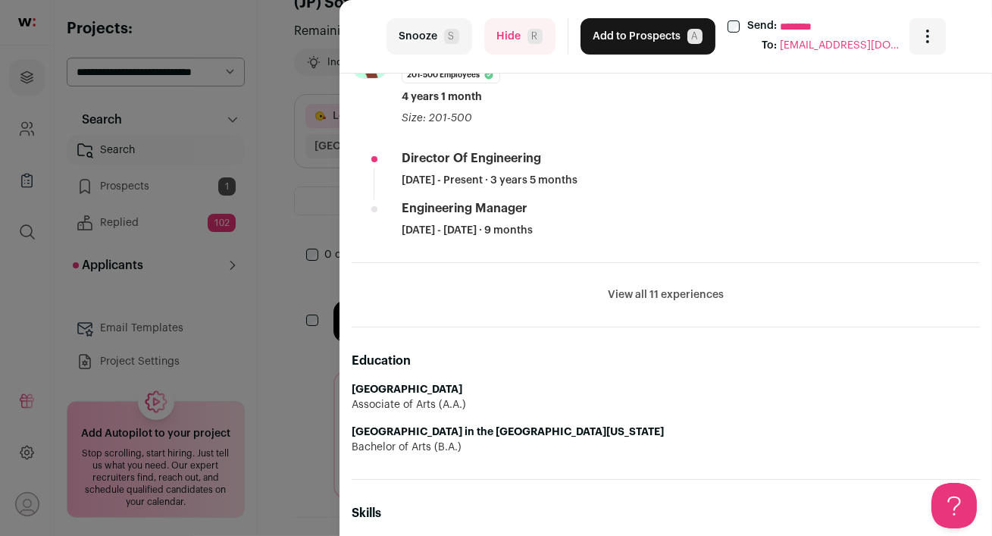
click at [636, 292] on button "View all 11 experiences" at bounding box center [666, 294] width 116 height 15
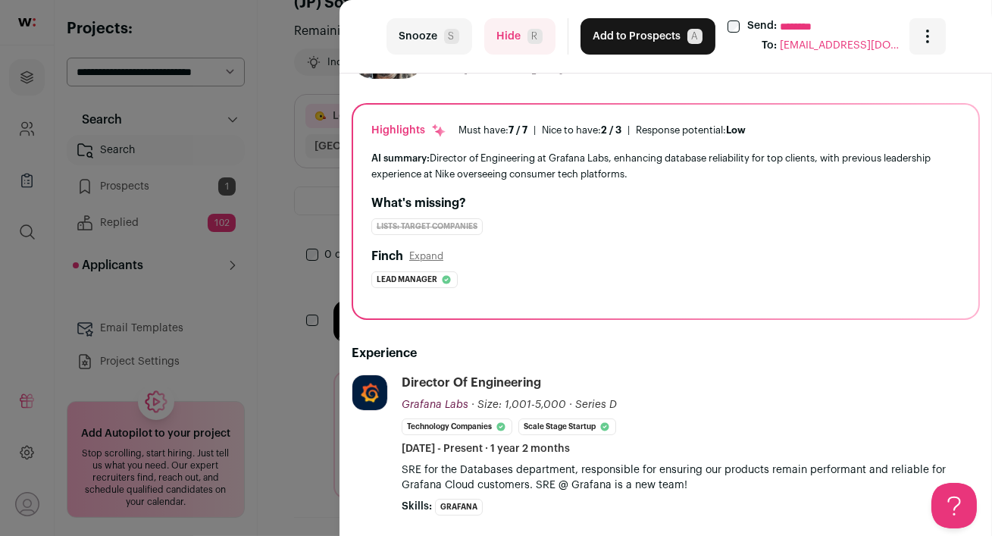
scroll to position [0, 0]
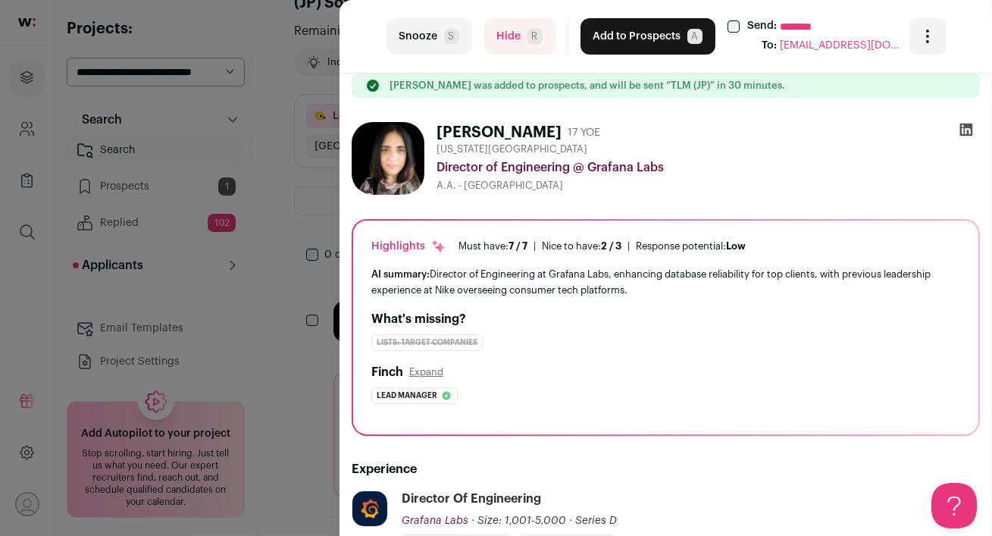
click at [967, 130] on icon at bounding box center [966, 129] width 13 height 13
click at [635, 36] on button "Add to Prospects A" at bounding box center [647, 36] width 135 height 36
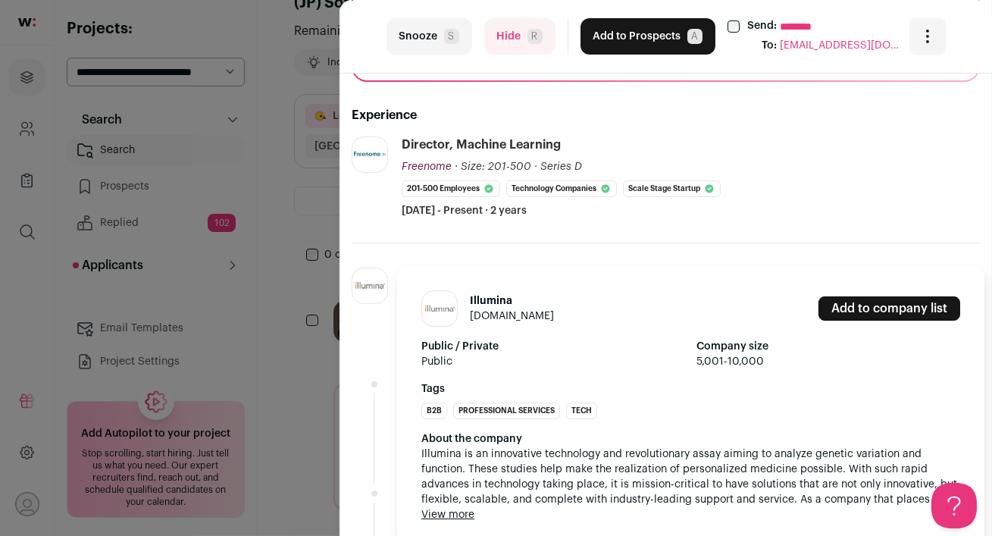
scroll to position [364, 0]
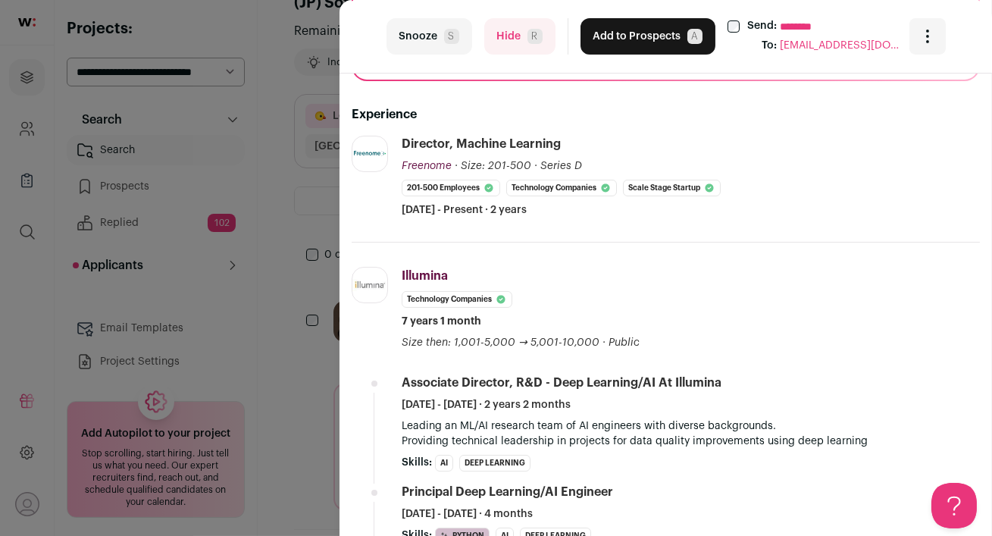
click at [514, 28] on button "Hide R" at bounding box center [519, 36] width 71 height 36
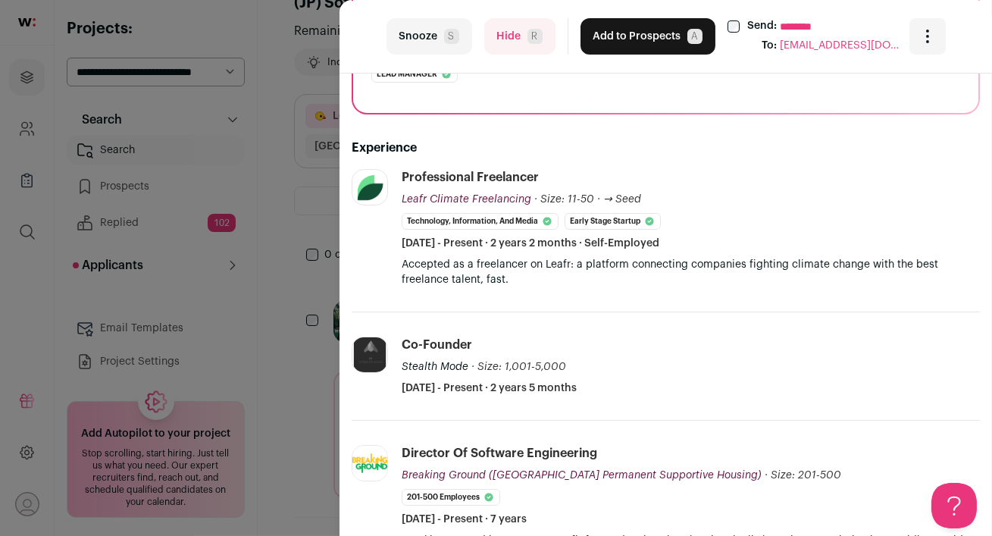
scroll to position [361, 0]
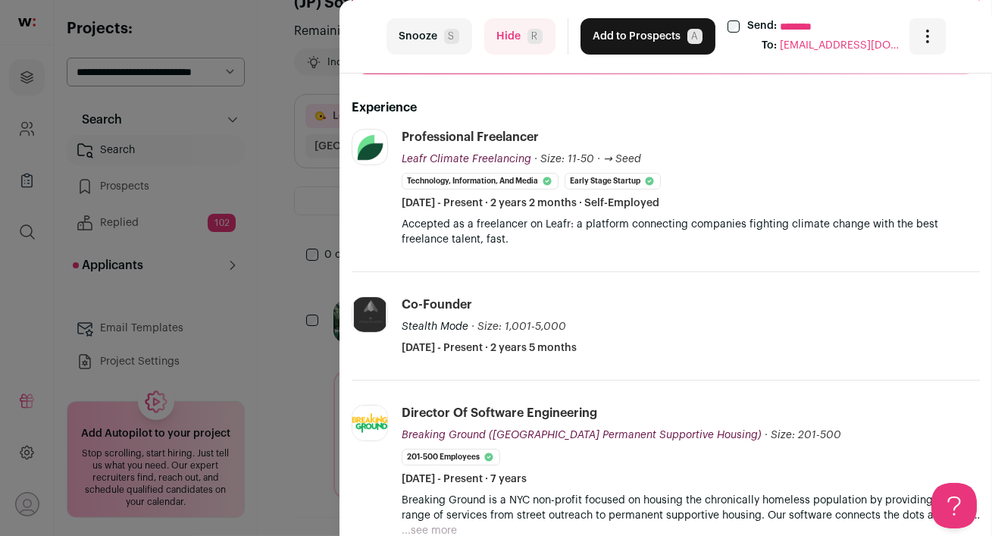
click at [516, 36] on button "Hide R" at bounding box center [519, 36] width 71 height 36
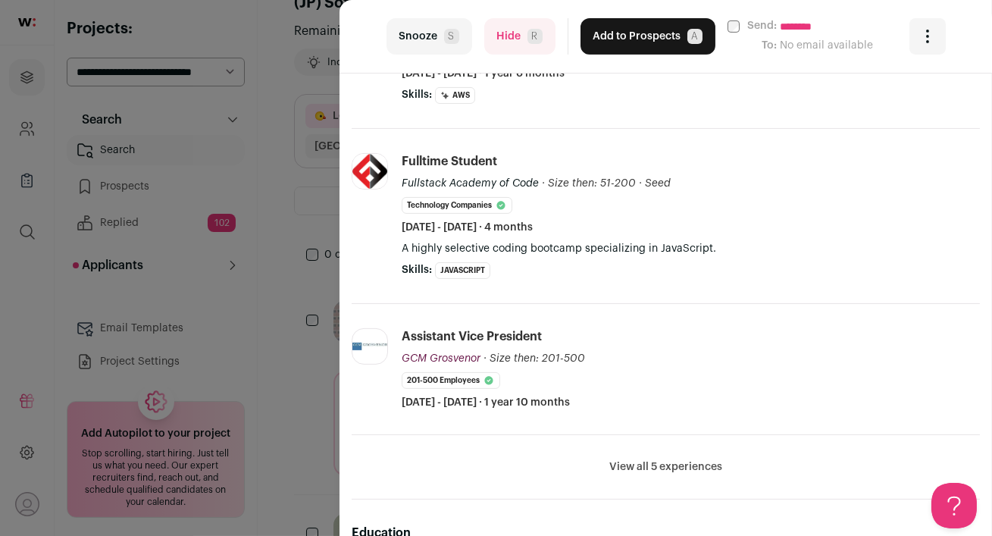
scroll to position [938, 0]
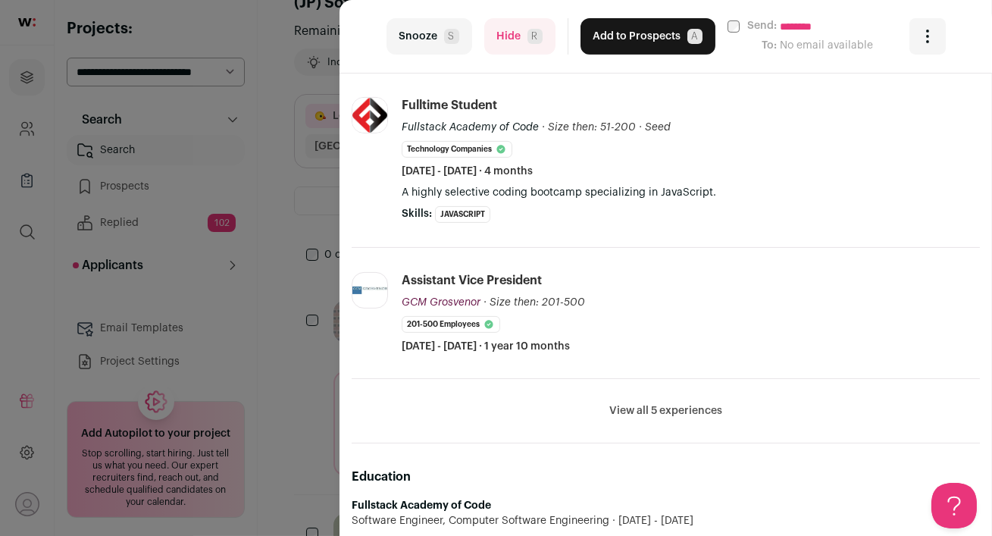
click at [636, 404] on button "View all 5 experiences" at bounding box center [665, 410] width 113 height 15
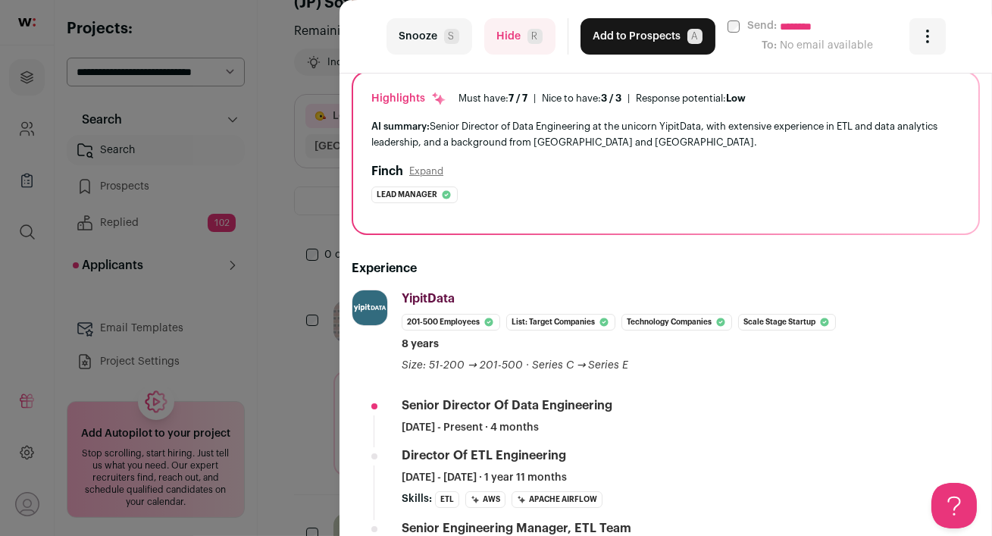
scroll to position [0, 0]
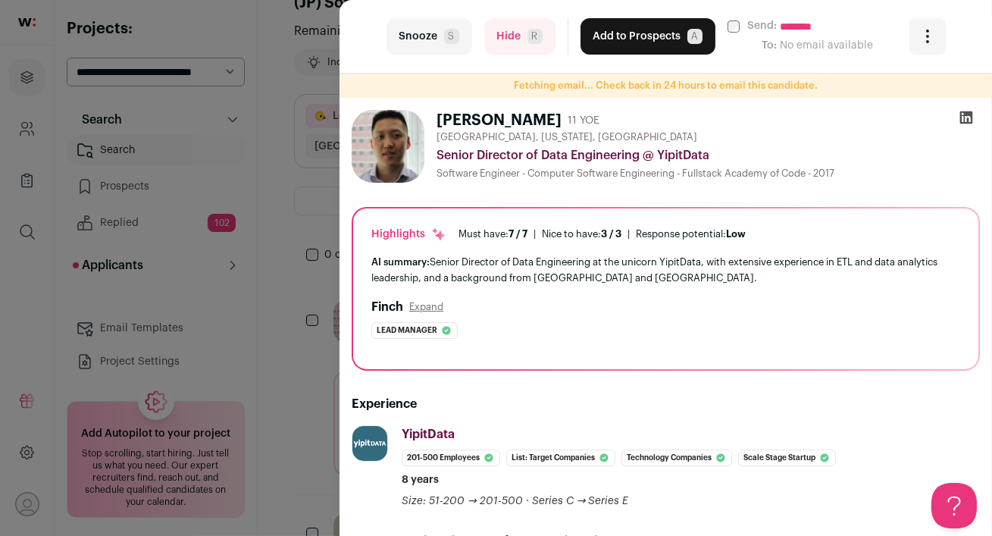
click at [511, 30] on button "Hide R" at bounding box center [519, 36] width 71 height 36
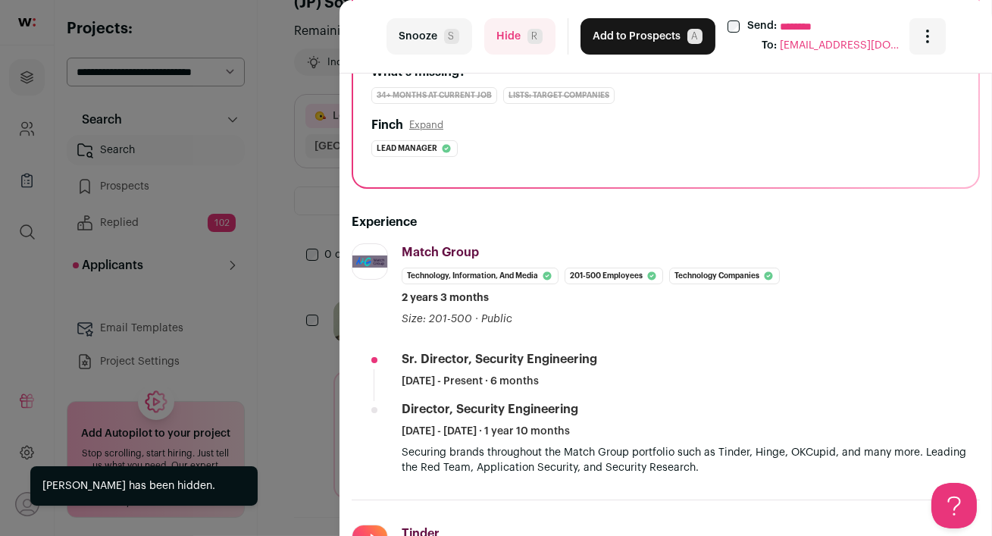
scroll to position [252, 0]
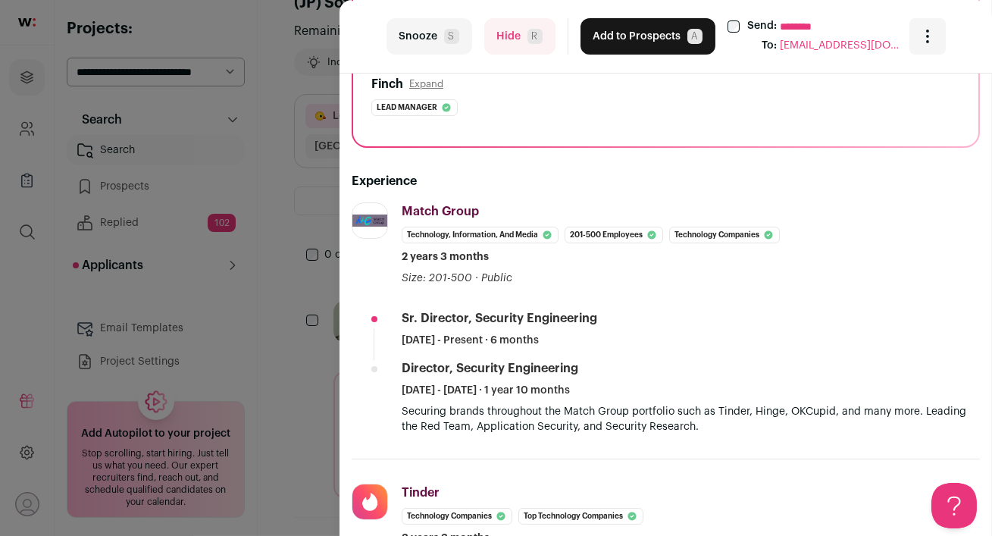
click at [516, 27] on button "Hide R" at bounding box center [519, 36] width 71 height 36
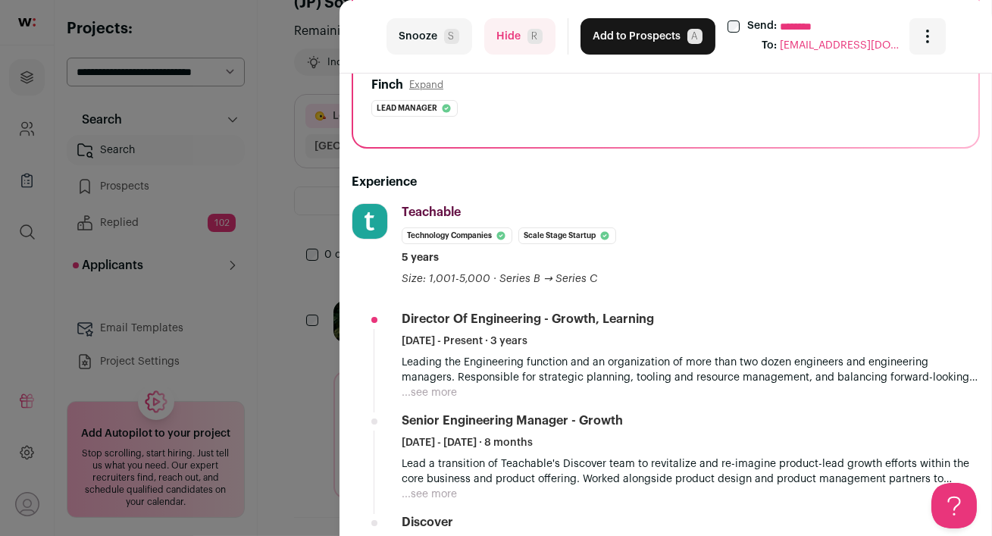
scroll to position [284, 0]
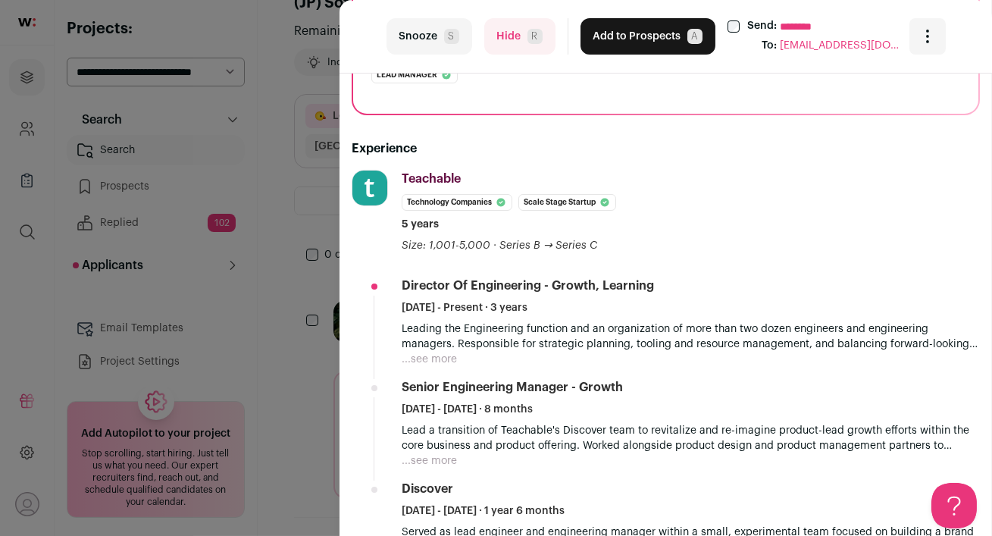
click at [508, 31] on button "Hide R" at bounding box center [519, 36] width 71 height 36
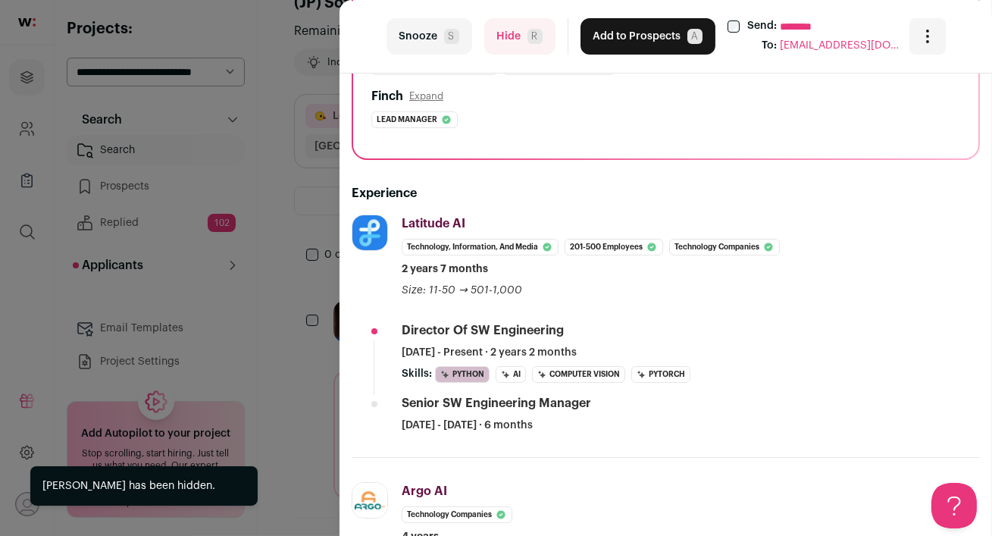
scroll to position [315, 0]
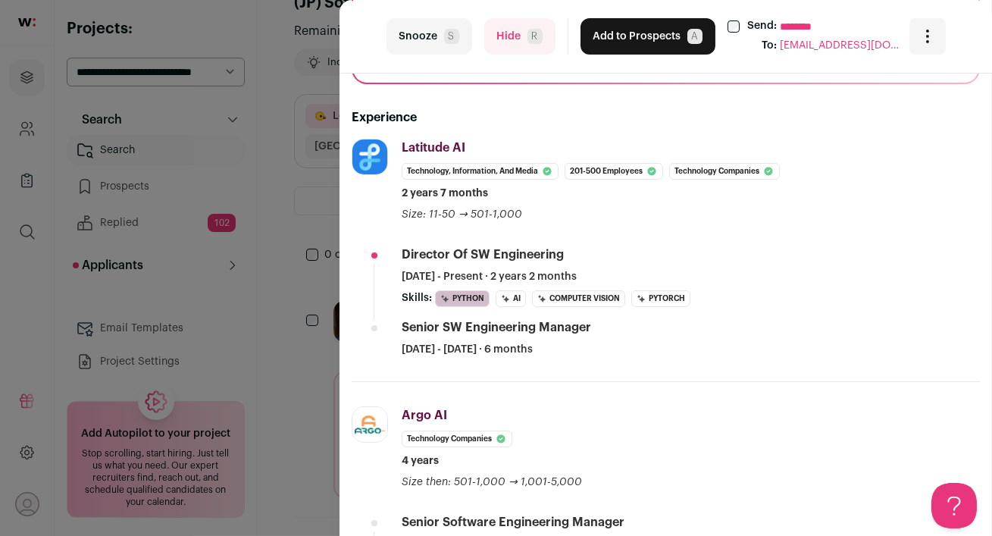
click at [517, 45] on button "Hide R" at bounding box center [519, 36] width 71 height 36
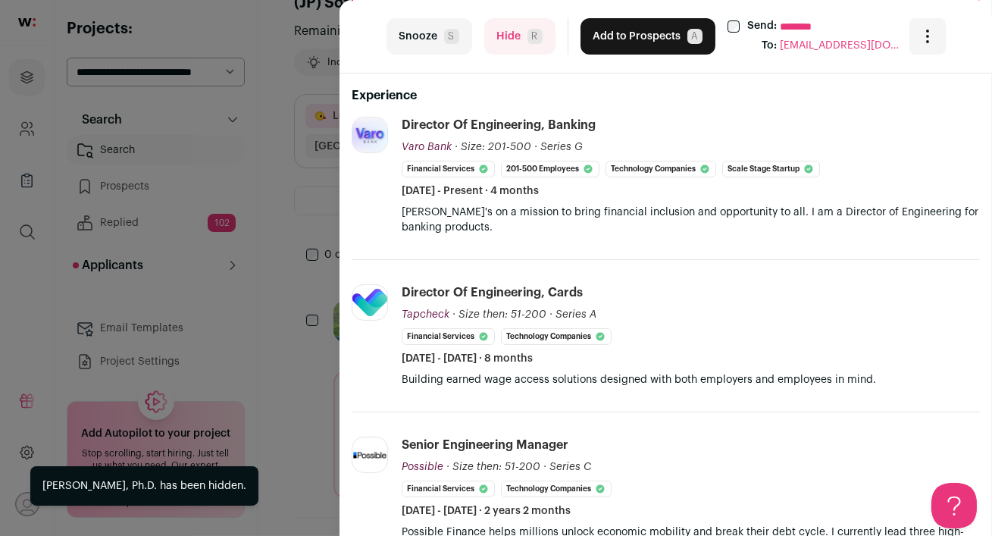
scroll to position [345, 0]
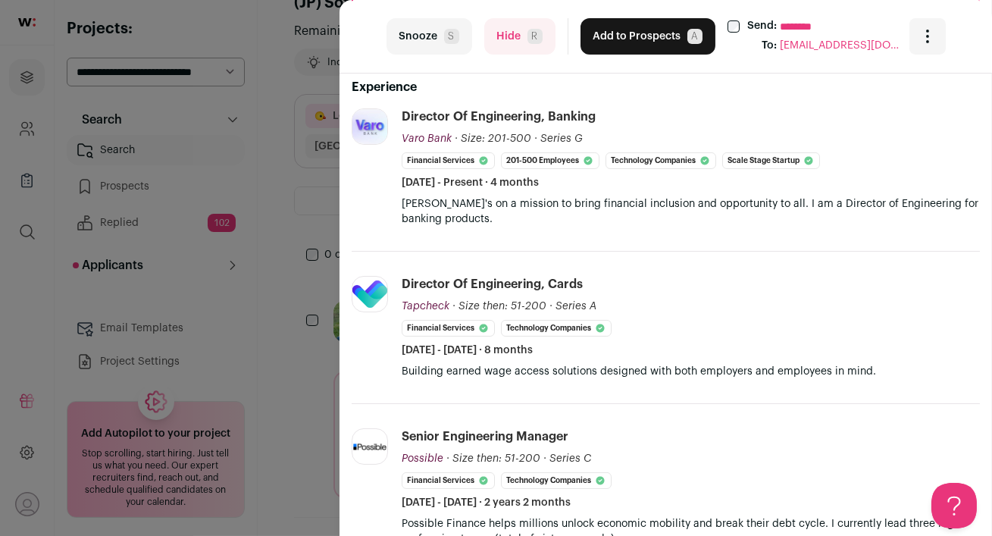
click at [520, 30] on button "Hide R" at bounding box center [519, 36] width 71 height 36
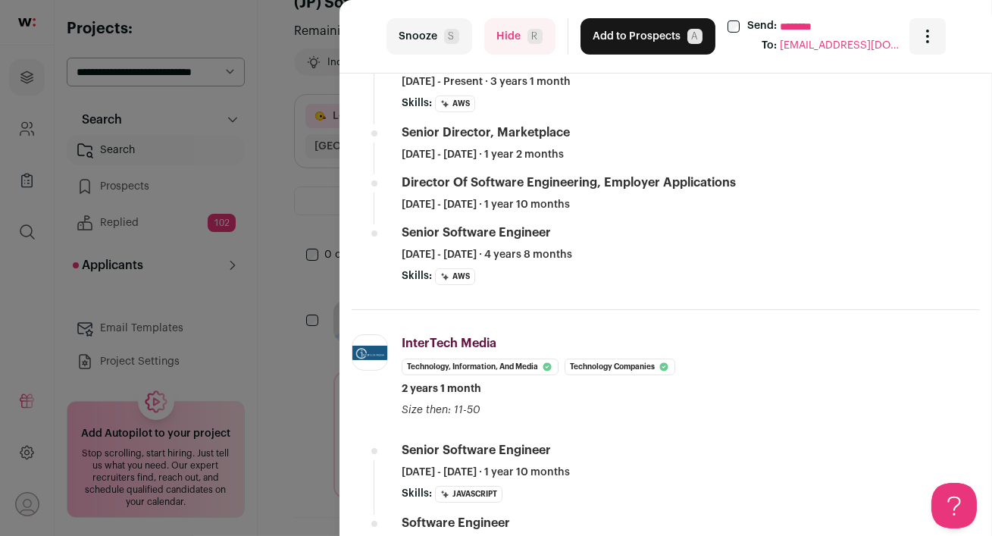
scroll to position [523, 0]
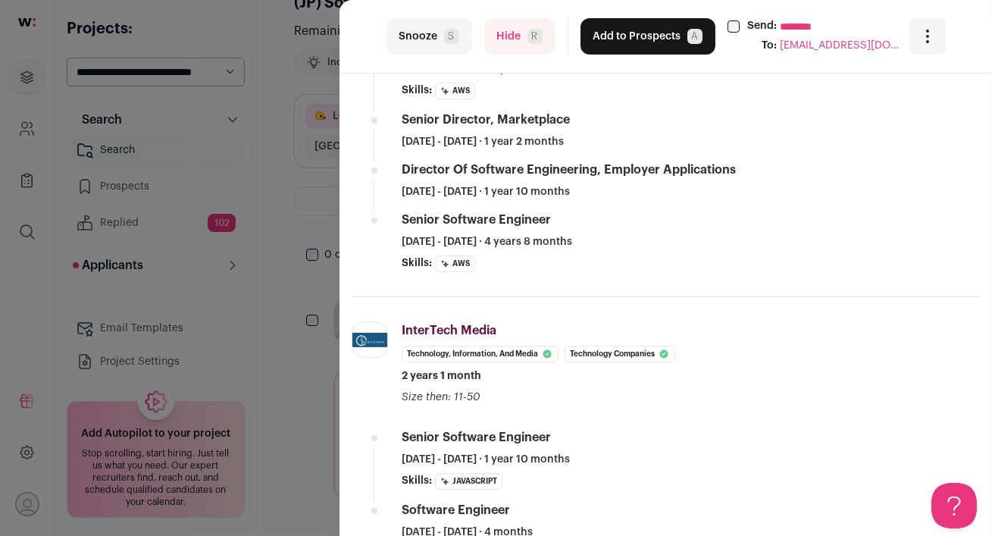
click at [509, 39] on button "Hide R" at bounding box center [519, 36] width 71 height 36
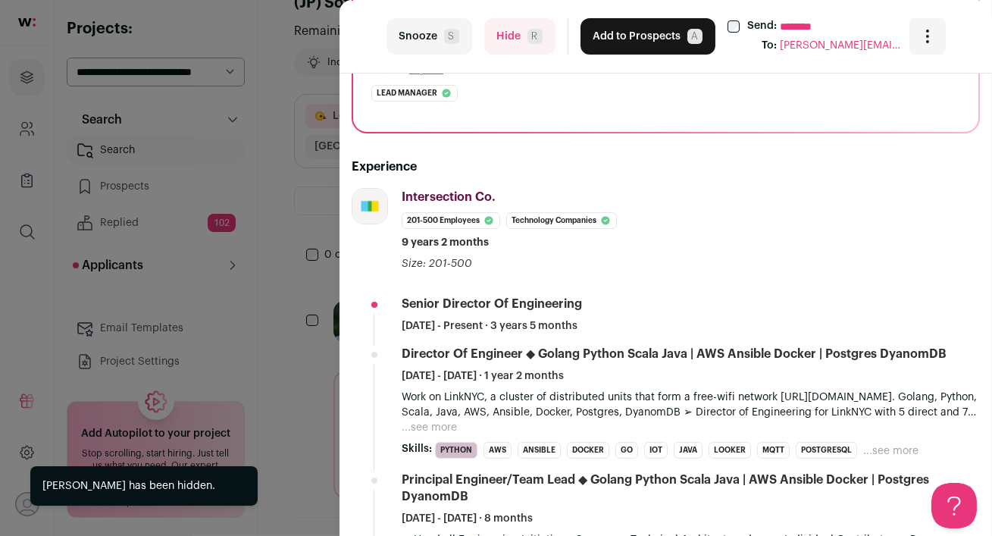
scroll to position [270, 0]
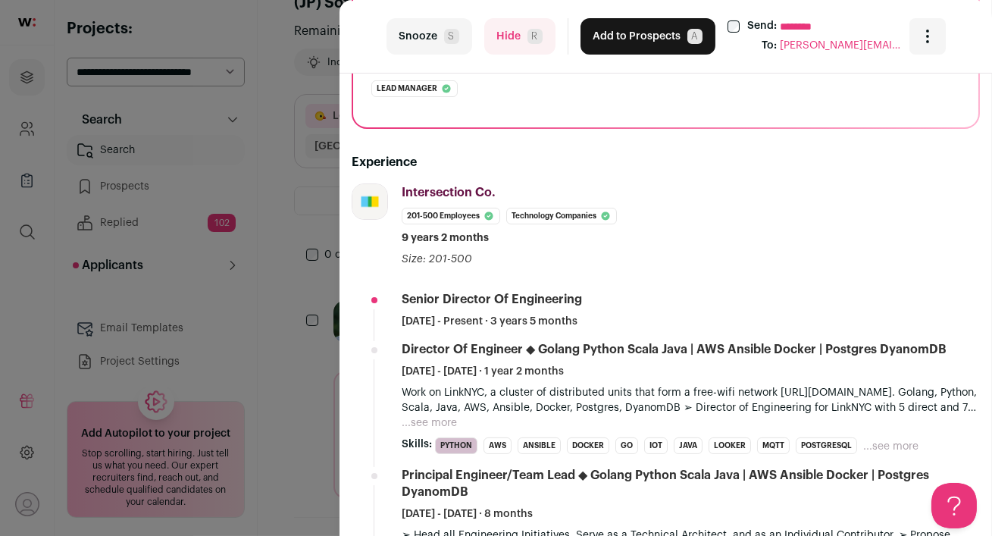
click at [440, 417] on button "...see more" at bounding box center [429, 422] width 55 height 15
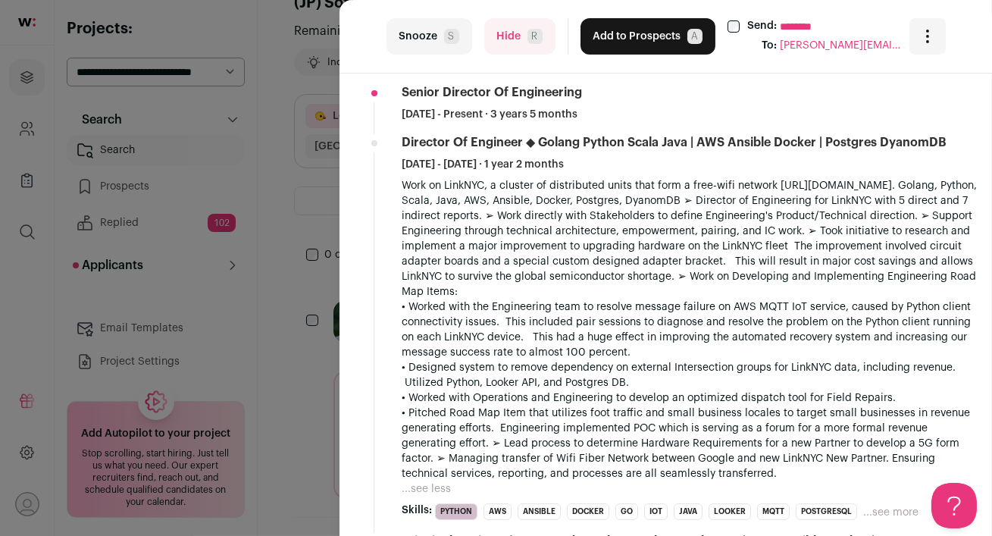
scroll to position [528, 0]
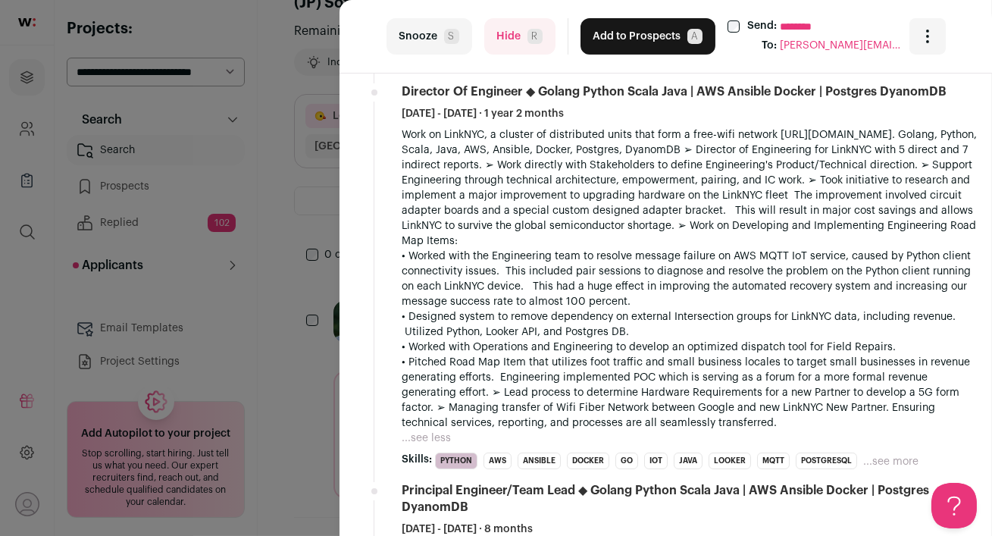
click at [511, 38] on button "Hide R" at bounding box center [519, 36] width 71 height 36
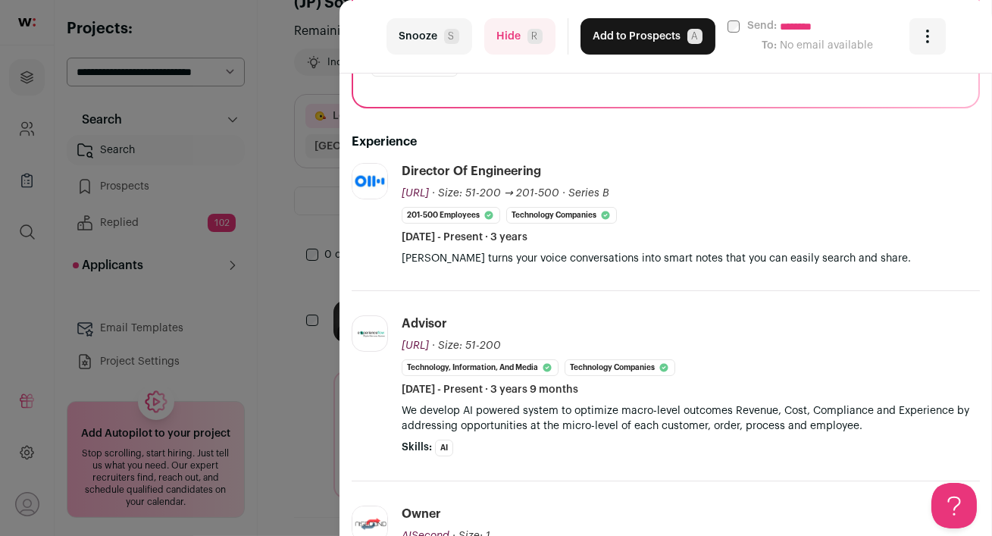
scroll to position [323, 0]
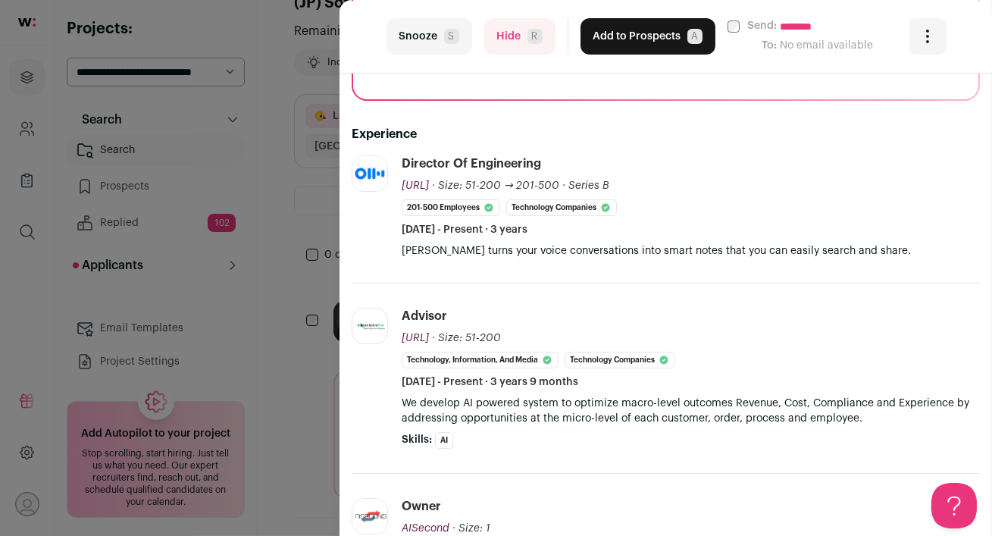
click at [498, 29] on button "Hide R" at bounding box center [519, 36] width 71 height 36
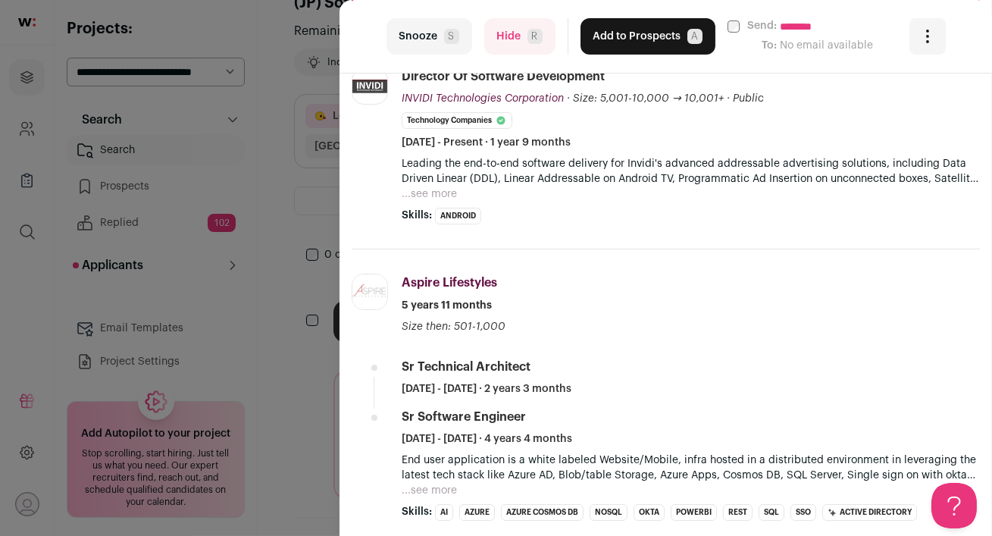
scroll to position [403, 0]
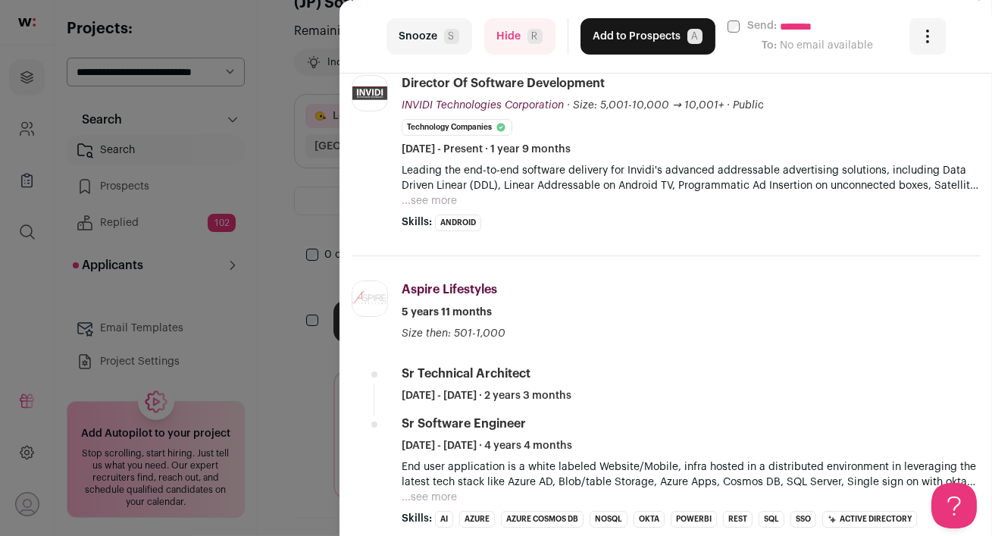
click at [502, 36] on button "Hide R" at bounding box center [519, 36] width 71 height 36
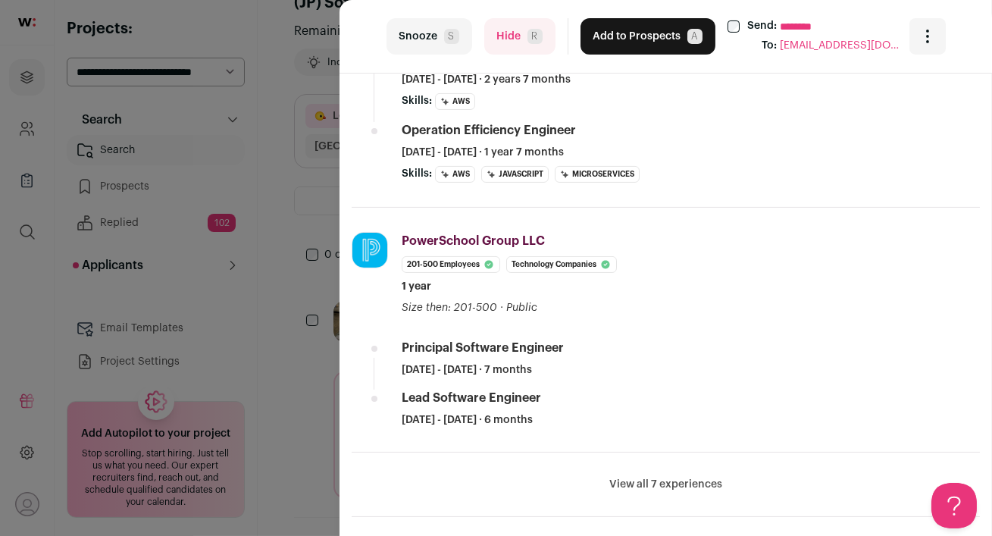
scroll to position [645, 0]
click at [503, 41] on button "Hide R" at bounding box center [519, 36] width 71 height 36
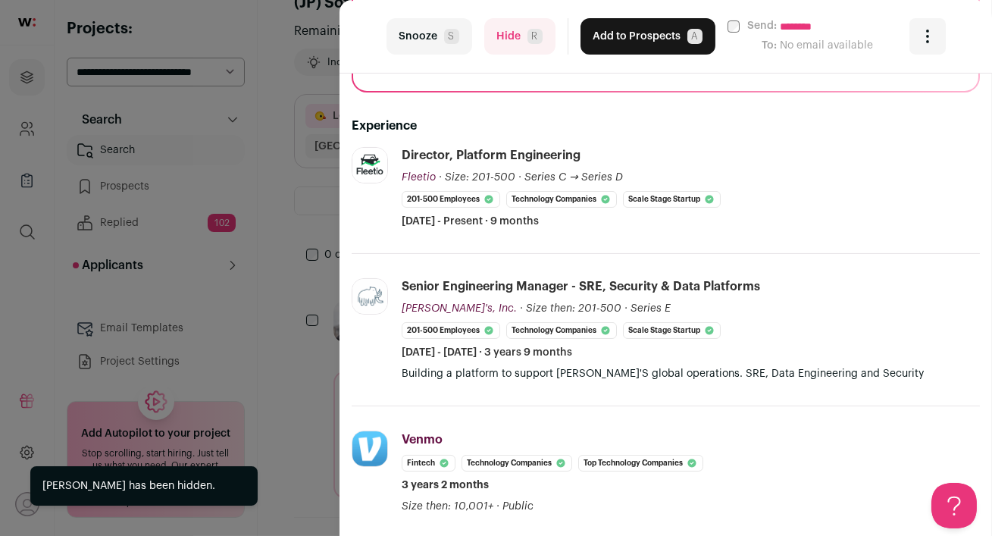
scroll to position [333, 0]
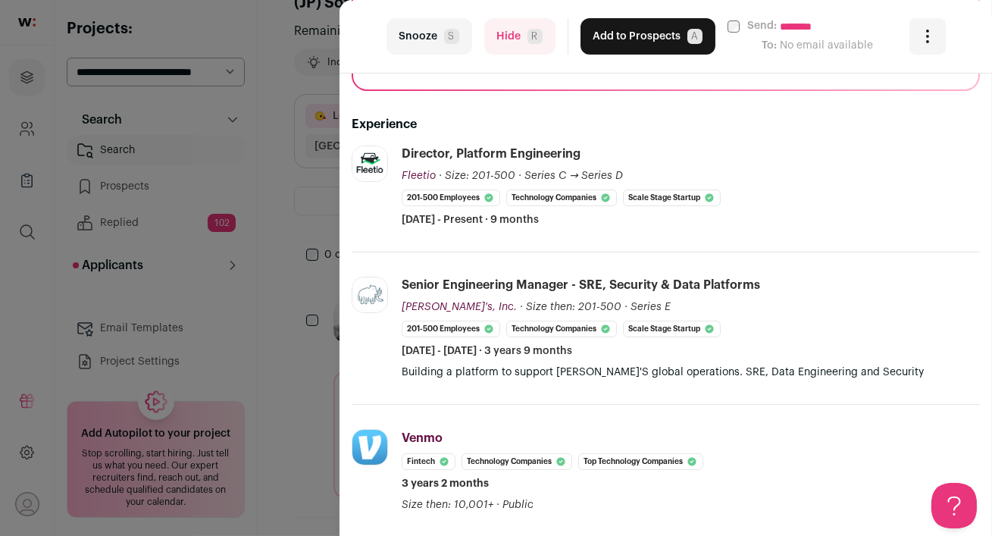
click at [518, 50] on button "Hide R" at bounding box center [519, 36] width 71 height 36
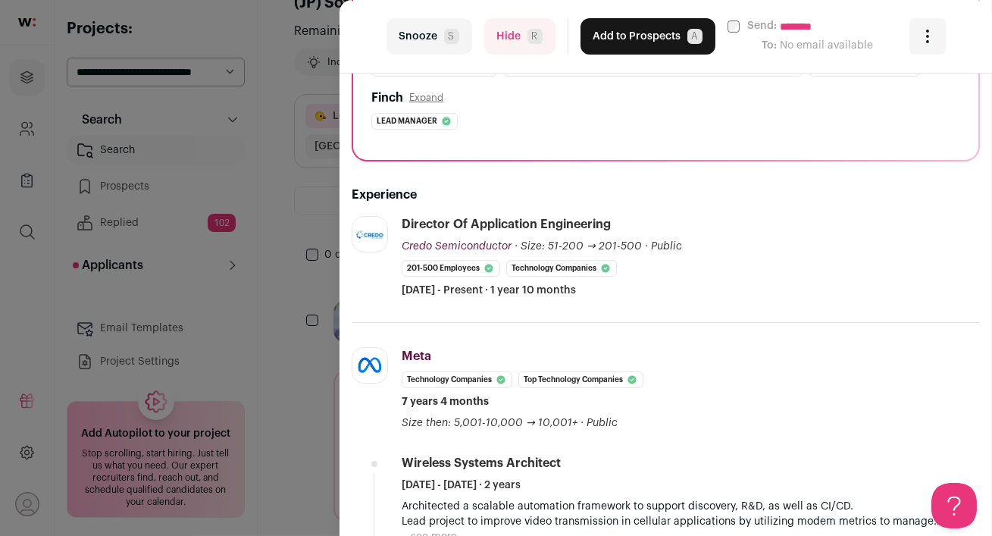
scroll to position [131, 0]
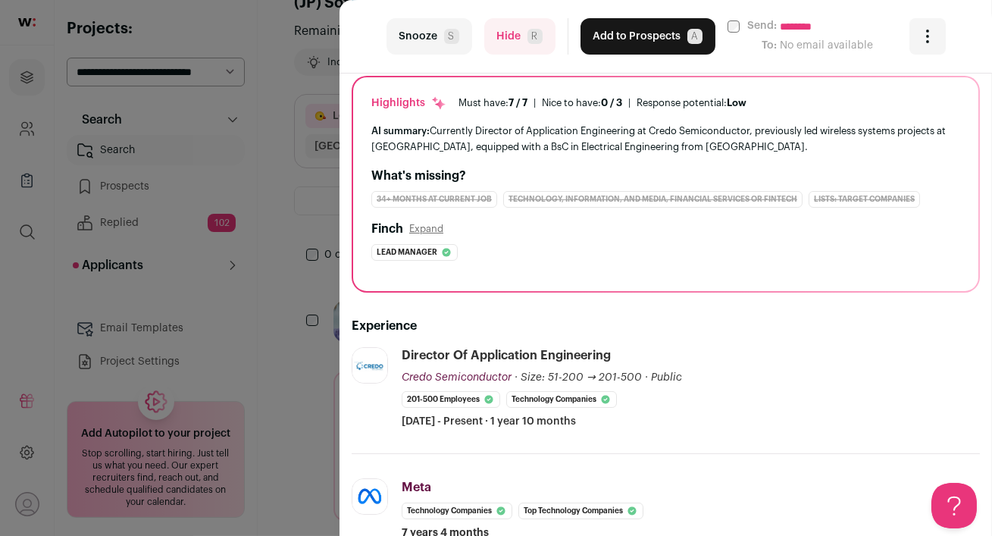
click at [510, 29] on button "Hide R" at bounding box center [519, 36] width 71 height 36
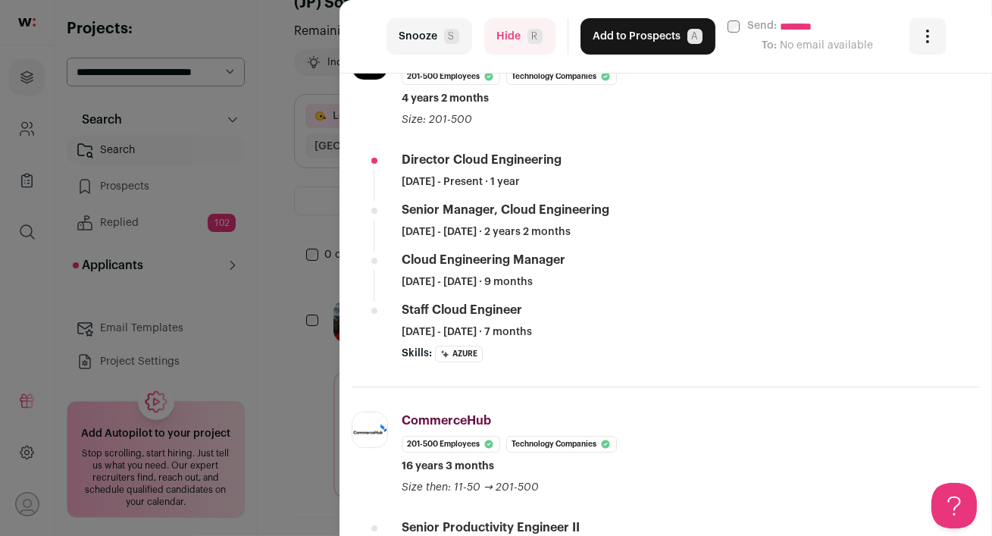
scroll to position [405, 0]
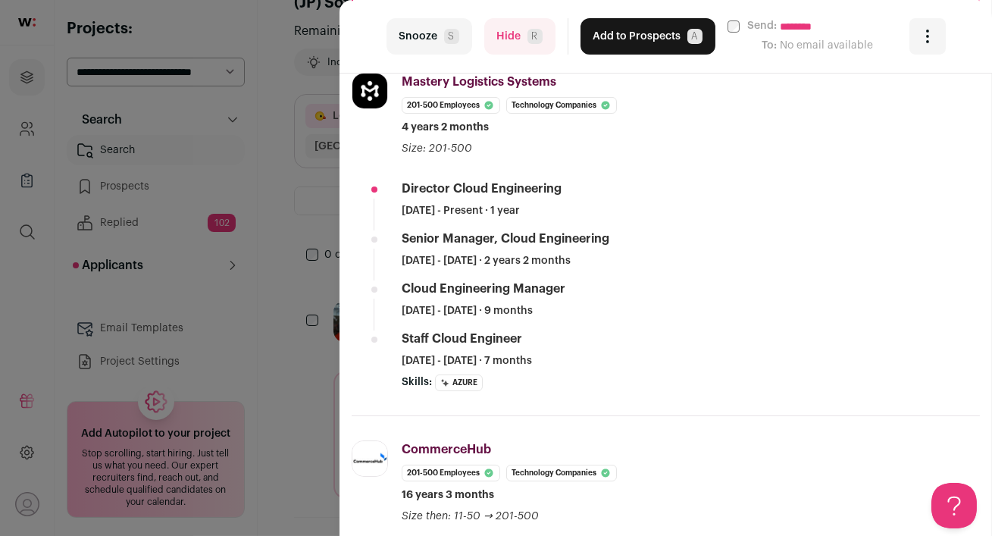
click at [505, 34] on button "Hide R" at bounding box center [519, 36] width 71 height 36
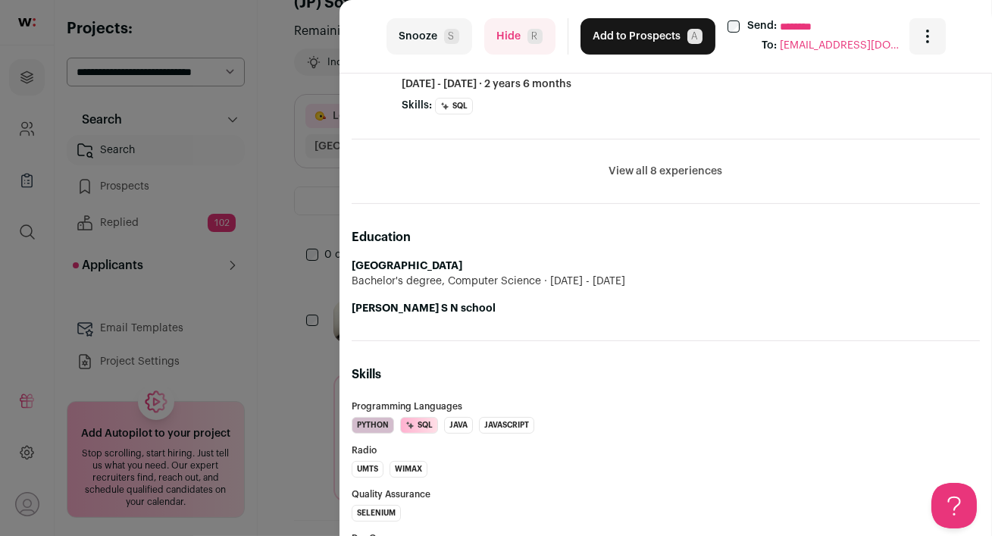
scroll to position [677, 0]
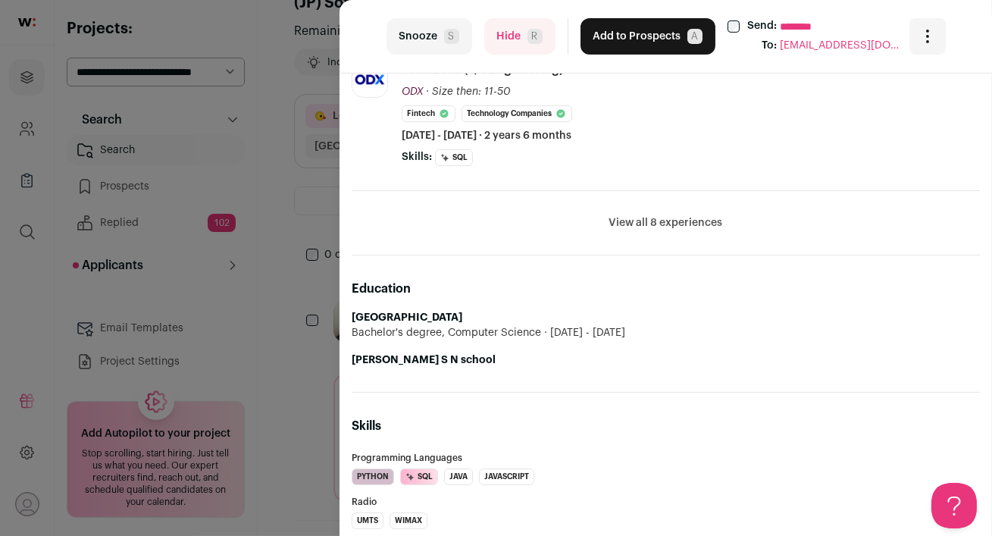
click at [673, 222] on button "View all 8 experiences" at bounding box center [666, 222] width 114 height 15
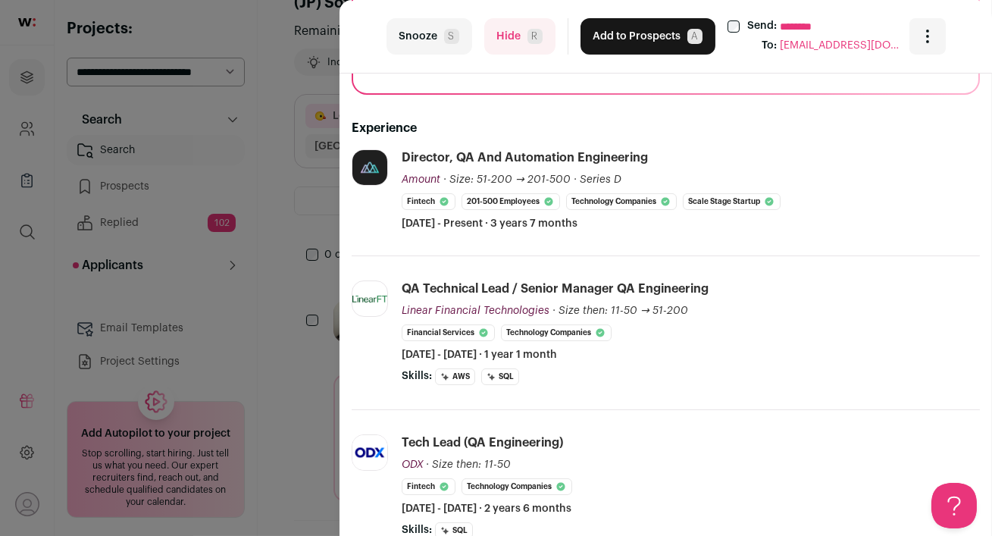
scroll to position [0, 0]
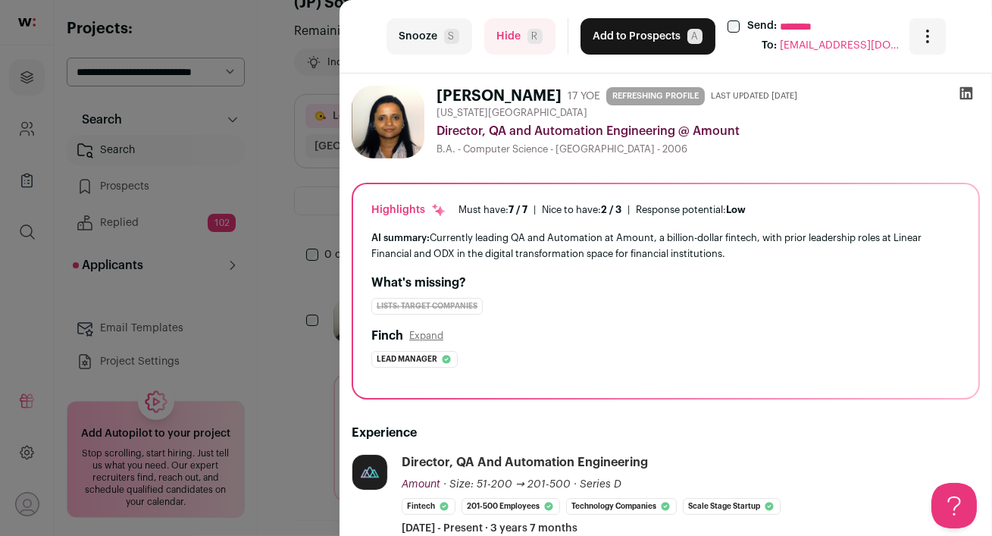
click at [966, 93] on icon at bounding box center [965, 93] width 15 height 15
click at [620, 35] on button "Add to Prospects A" at bounding box center [647, 36] width 135 height 36
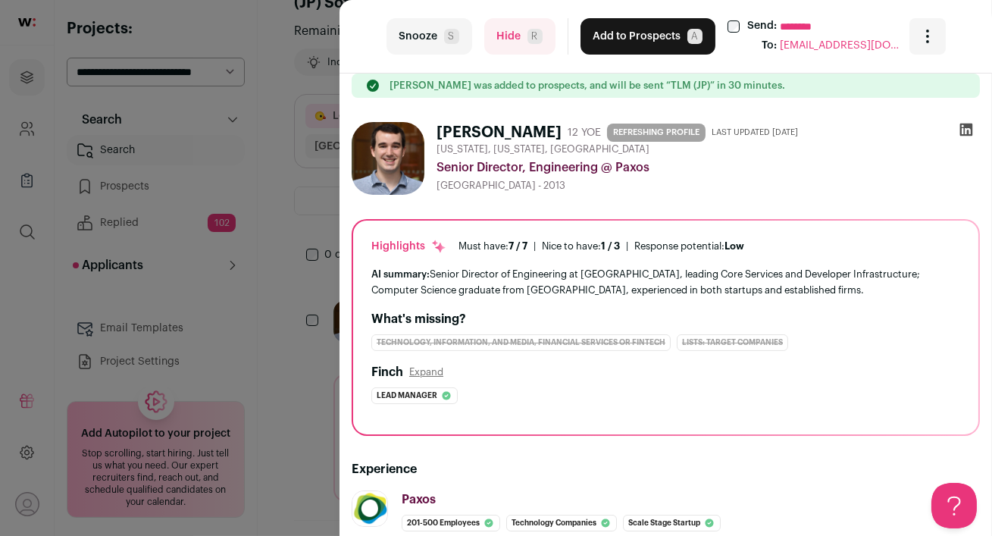
click at [616, 38] on button "Add to Prospects A" at bounding box center [647, 36] width 135 height 36
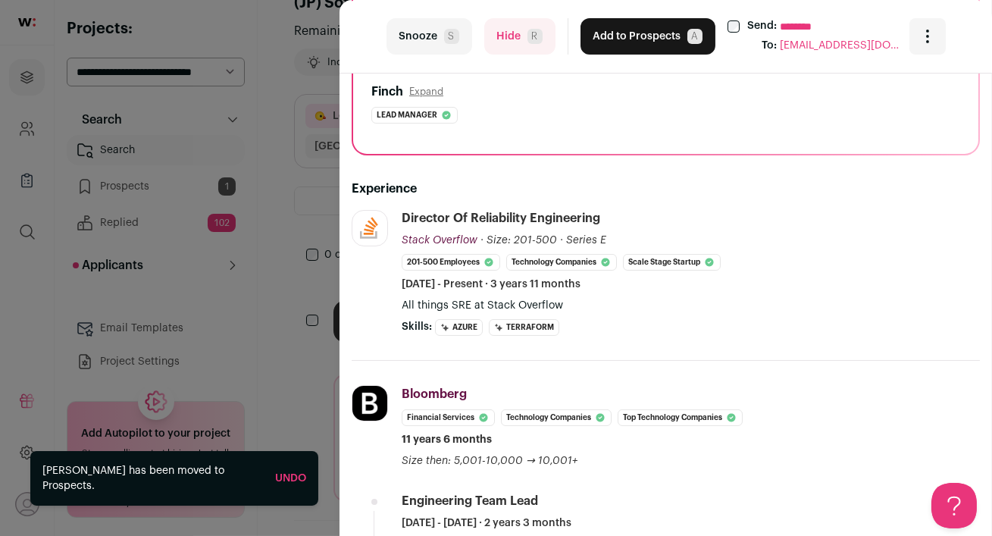
scroll to position [326, 0]
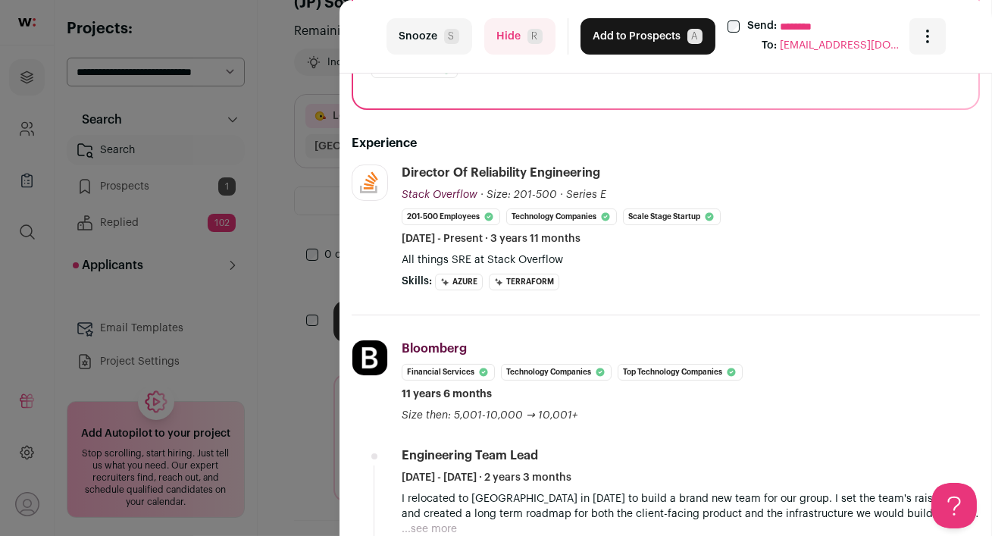
click at [509, 42] on button "Hide R" at bounding box center [519, 36] width 71 height 36
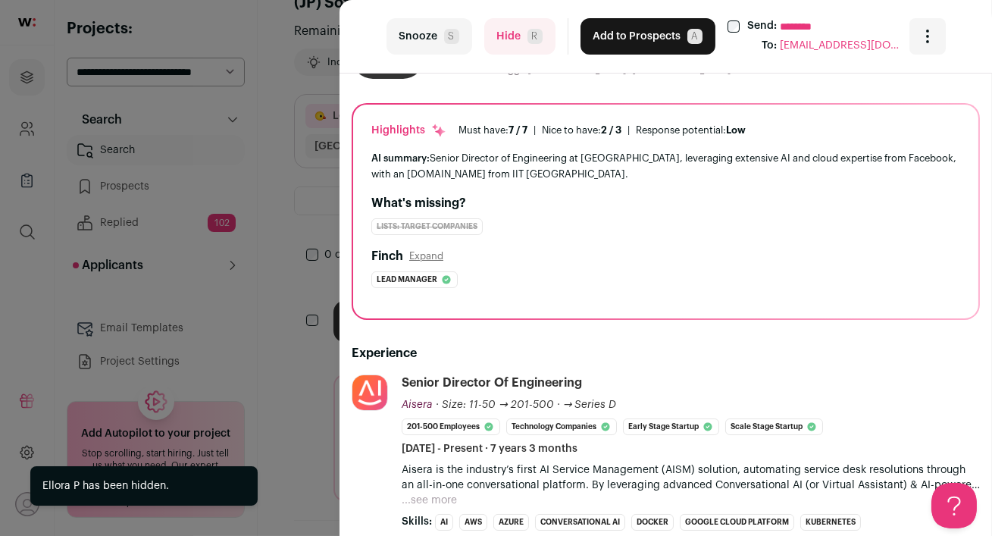
scroll to position [151, 0]
